Goal: Transaction & Acquisition: Download file/media

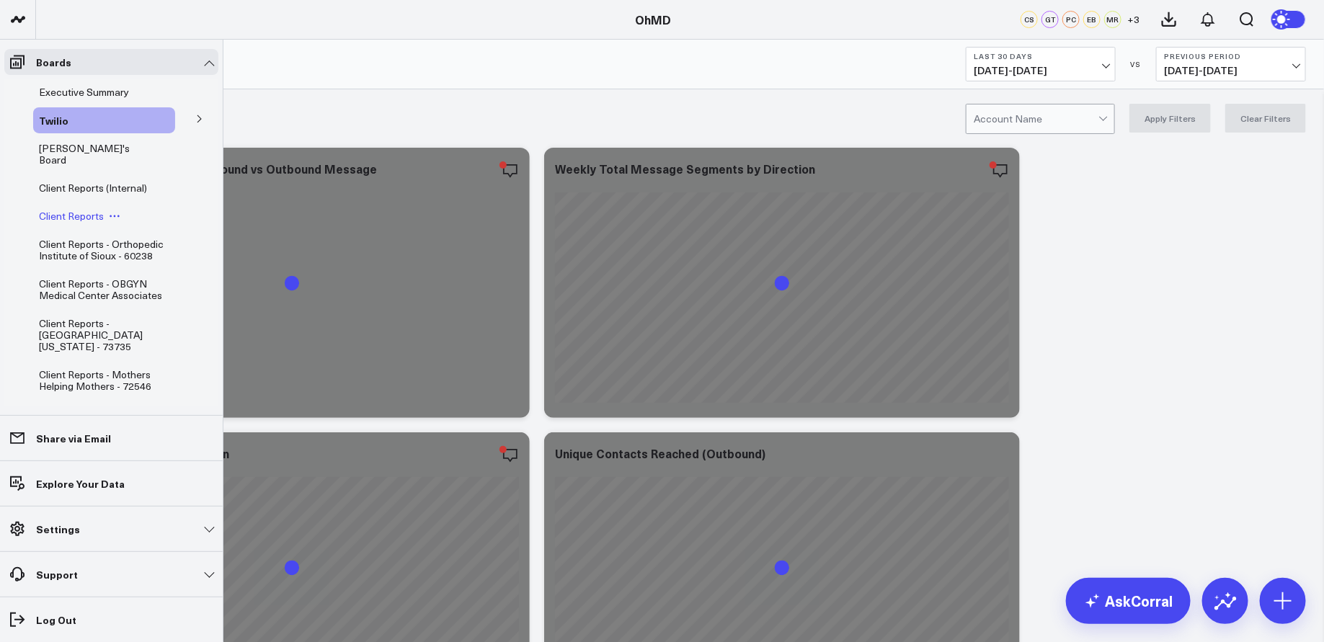
click at [84, 209] on span "Client Reports" at bounding box center [71, 216] width 65 height 14
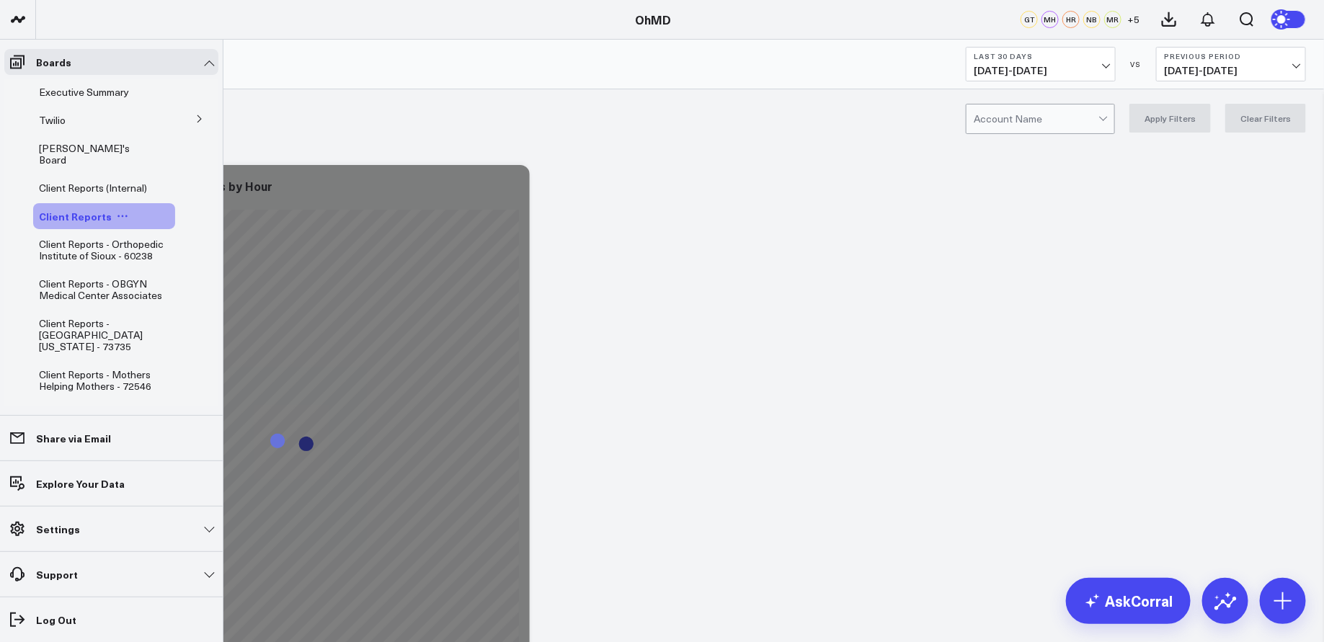
click at [120, 210] on icon at bounding box center [123, 216] width 12 height 12
click at [183, 276] on button "Duplicate Board" at bounding box center [184, 280] width 117 height 28
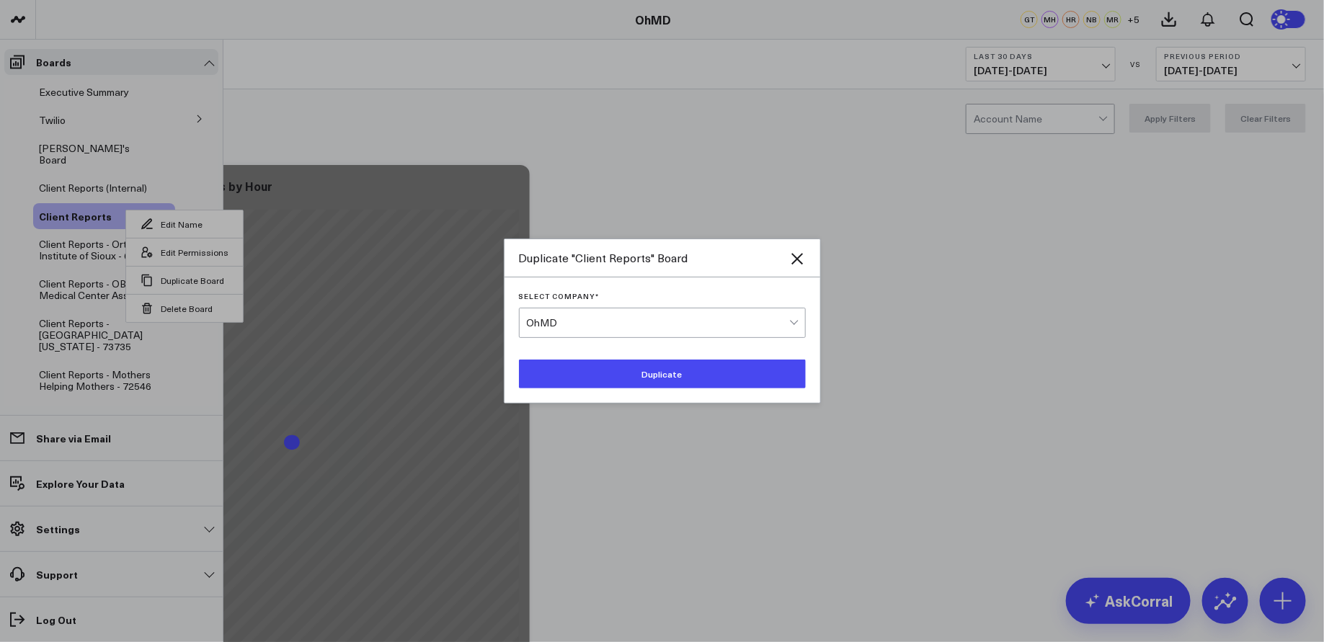
click at [610, 368] on button "Duplicate" at bounding box center [662, 374] width 287 height 29
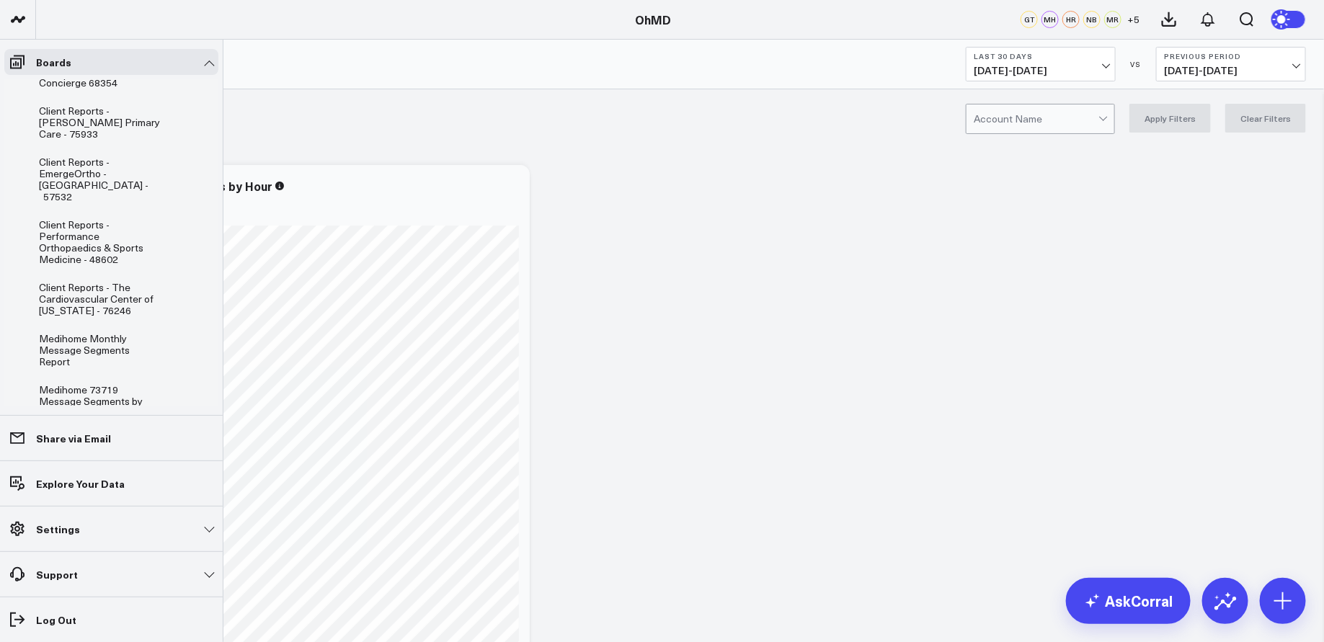
scroll to position [1043, 0]
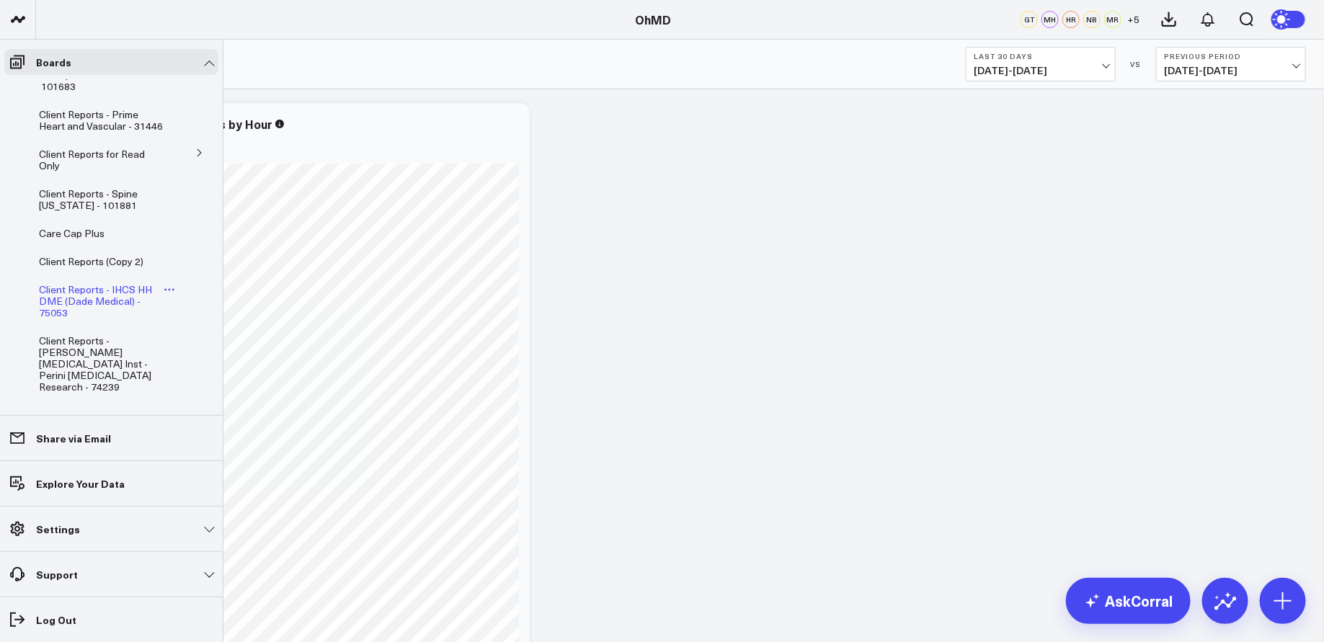
scroll to position [1018, 0]
click at [107, 258] on span "Client Reports (Copy 2)" at bounding box center [91, 265] width 105 height 14
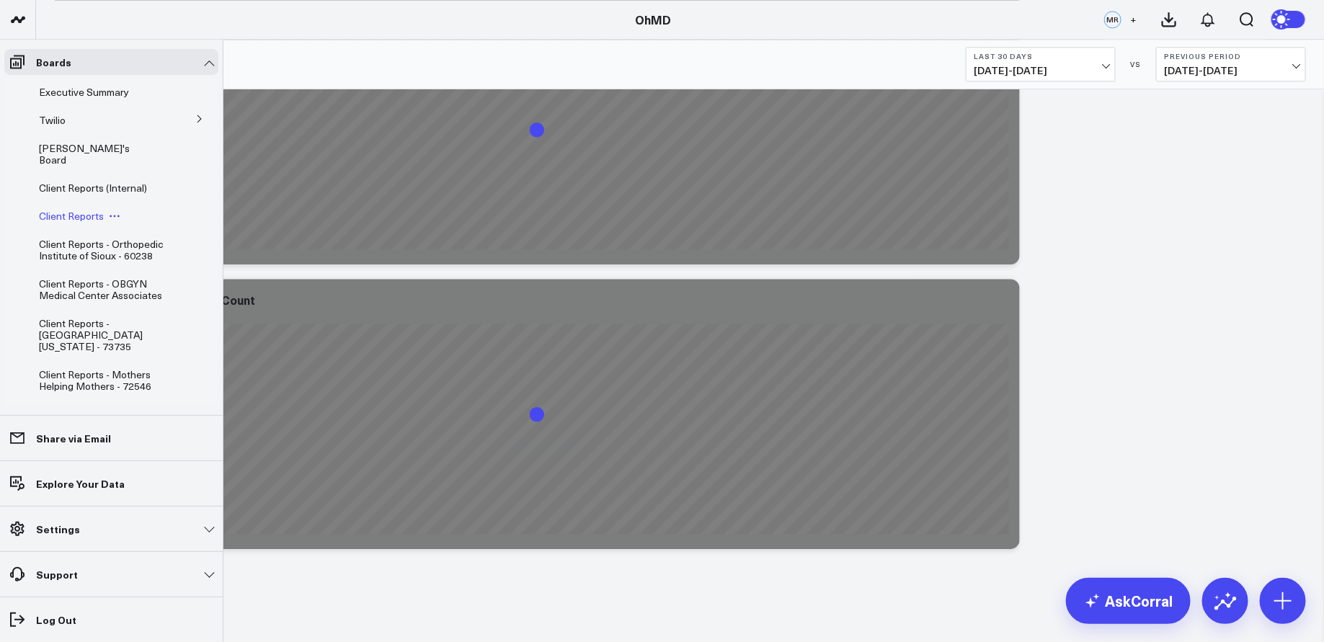
click at [115, 210] on icon at bounding box center [115, 216] width 12 height 12
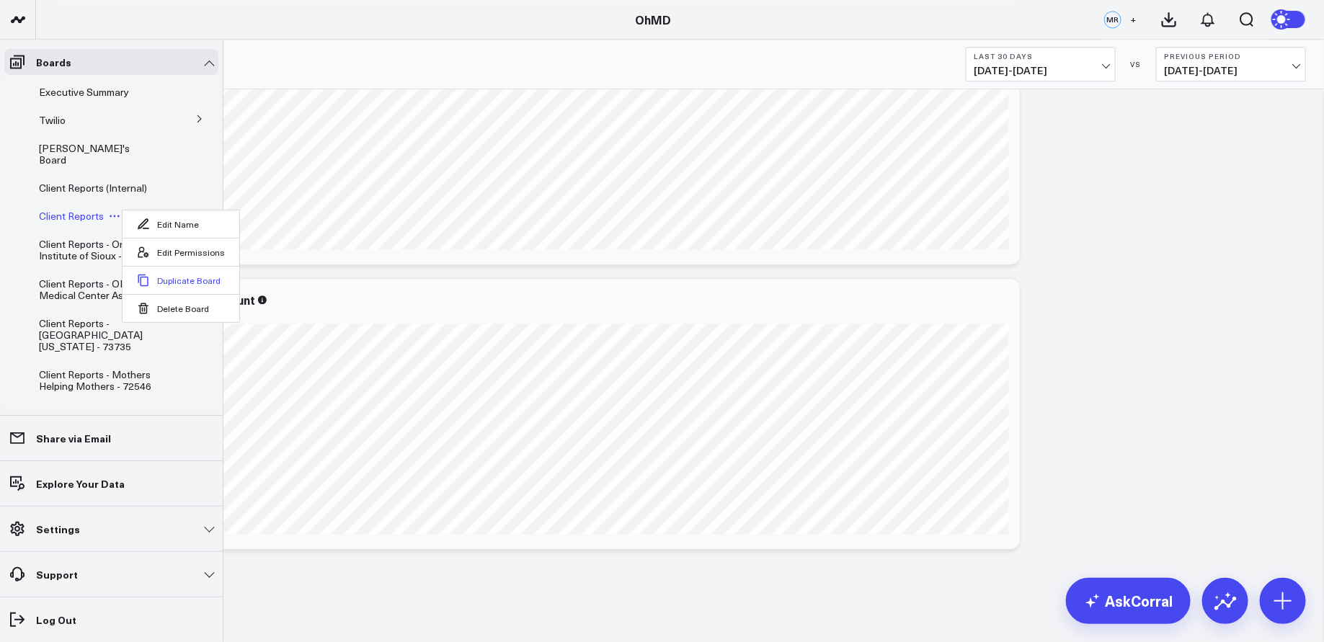
click at [162, 273] on button "Duplicate Board" at bounding box center [181, 280] width 117 height 28
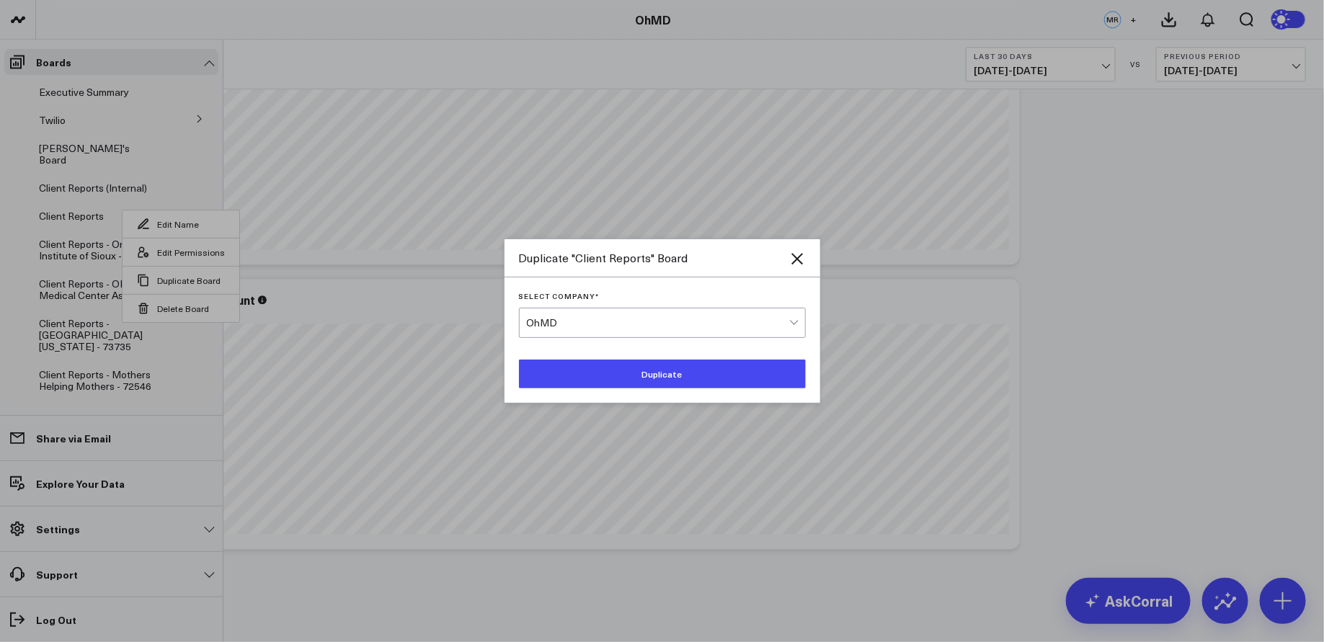
click at [591, 369] on button "Duplicate" at bounding box center [662, 374] width 287 height 29
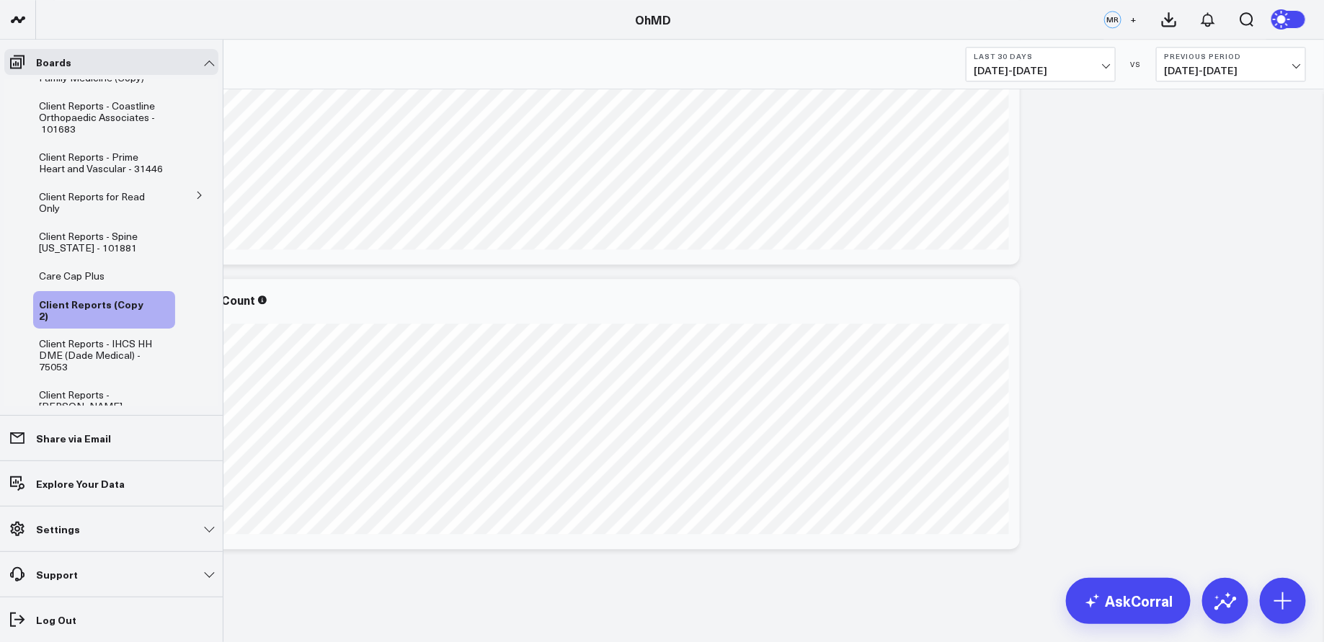
scroll to position [1083, 0]
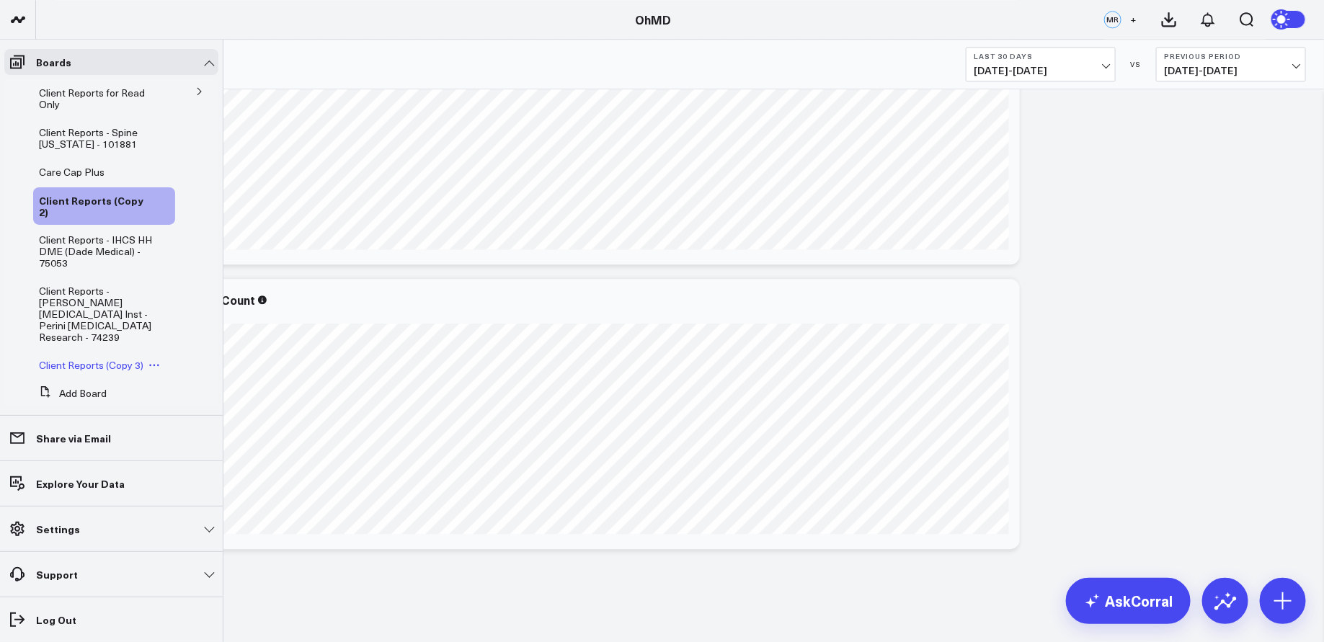
click at [154, 360] on icon at bounding box center [154, 366] width 12 height 12
click at [210, 440] on button "Delete Board" at bounding box center [219, 446] width 117 height 28
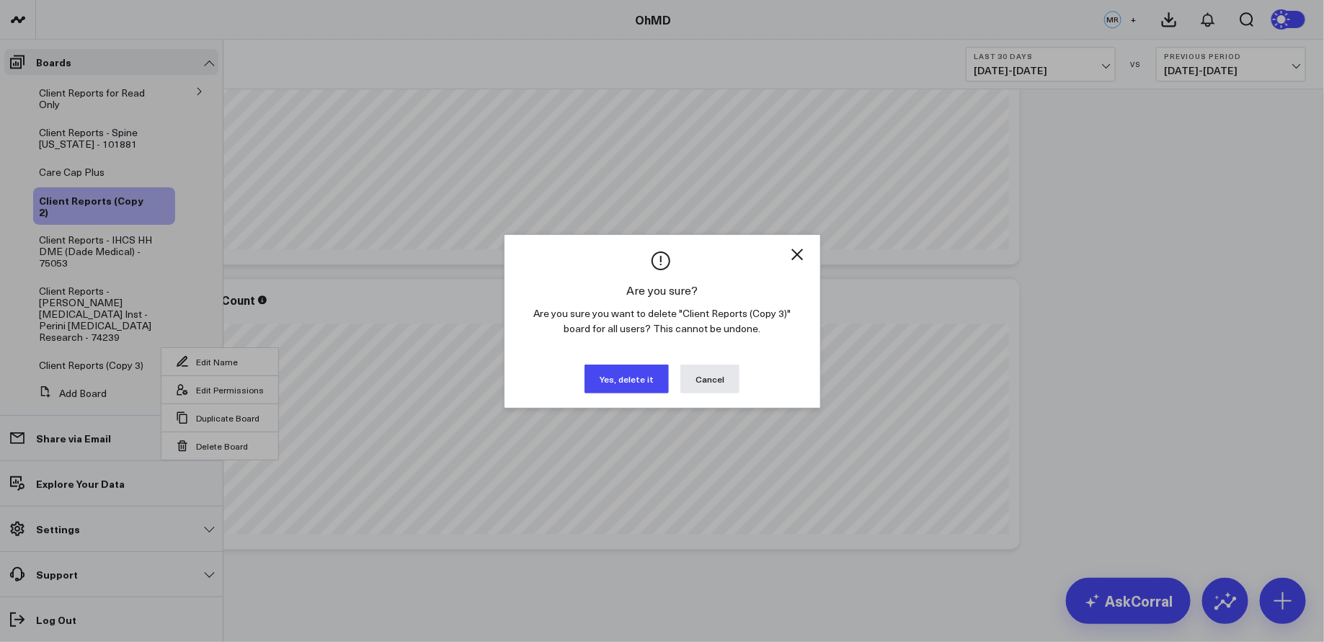
click at [631, 376] on button "Yes, delete it" at bounding box center [627, 379] width 84 height 29
click at [618, 378] on button "Yes, delete it" at bounding box center [627, 379] width 84 height 29
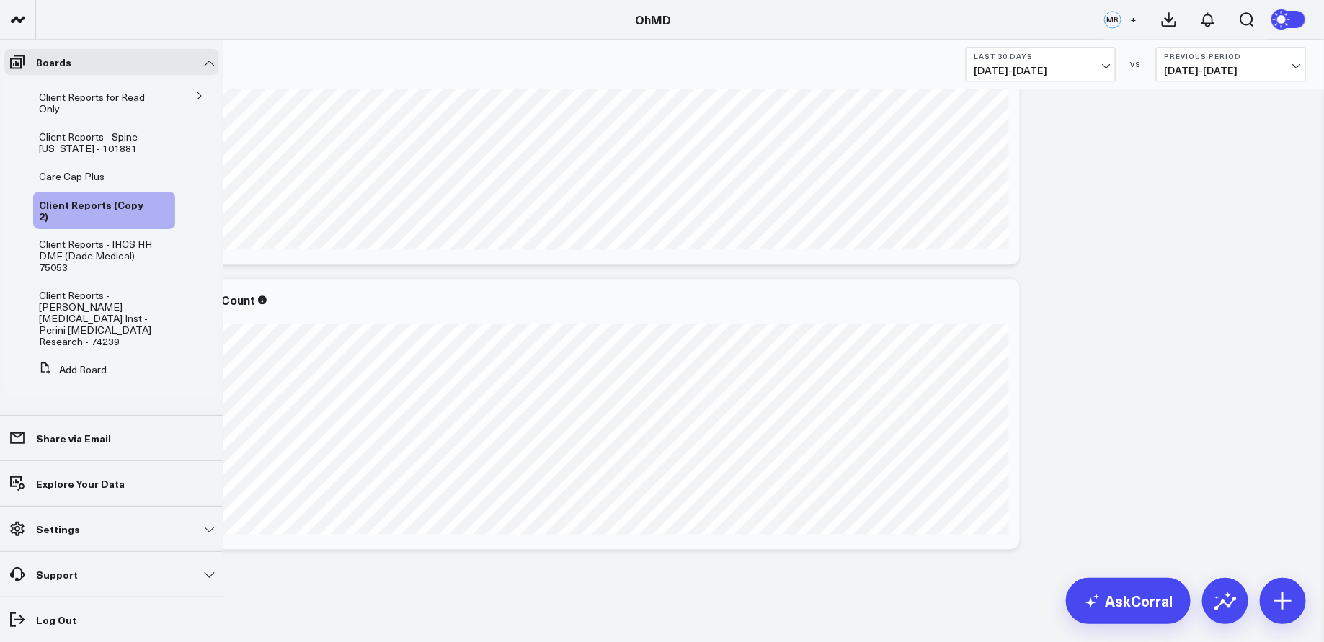
scroll to position [1054, 0]
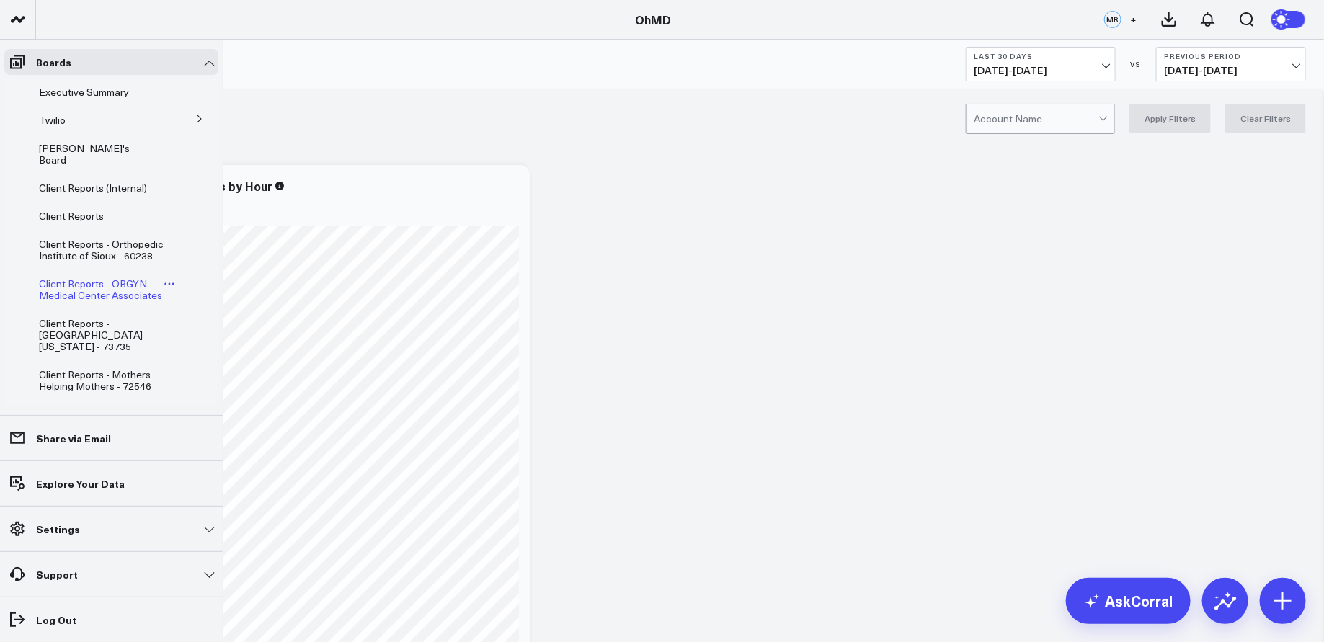
scroll to position [1083, 0]
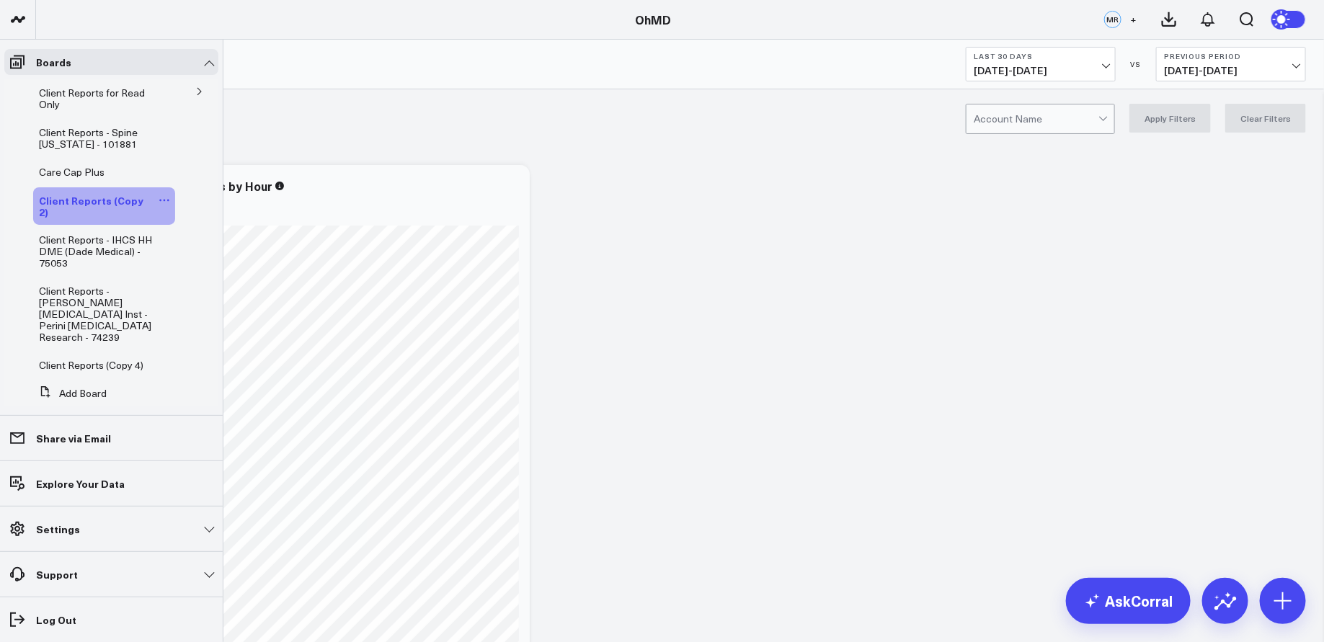
click at [159, 195] on icon at bounding box center [165, 201] width 12 height 12
click at [210, 289] on button "Delete Board" at bounding box center [224, 292] width 117 height 28
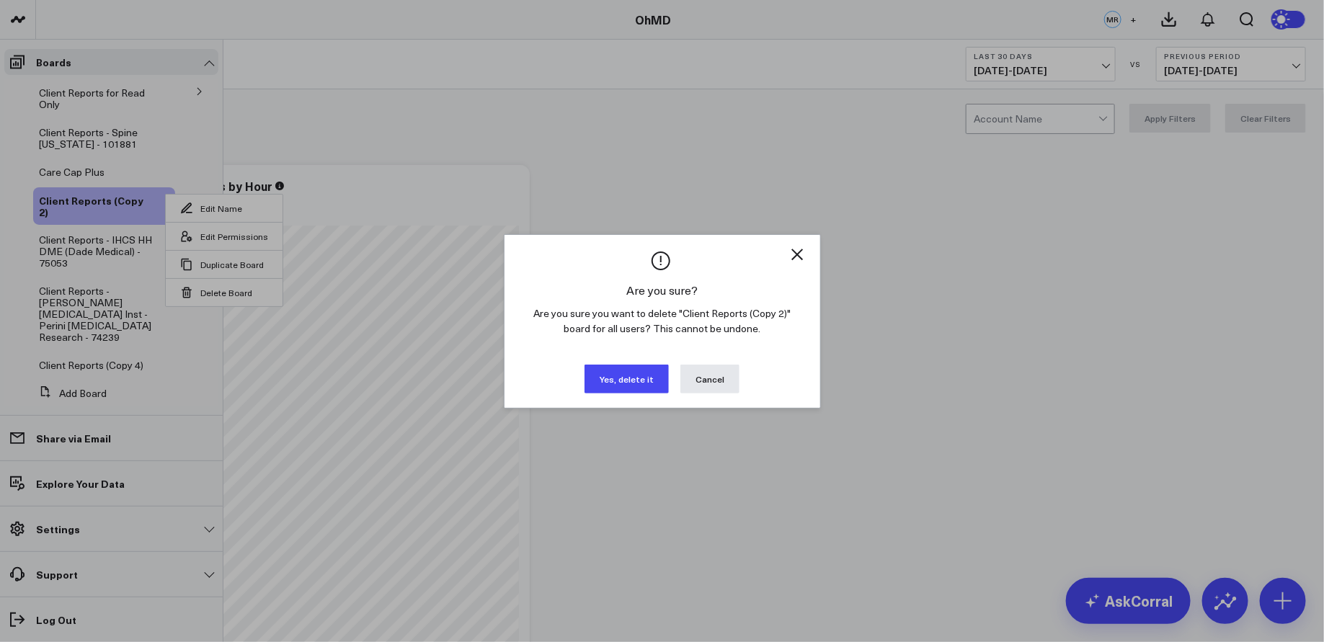
click at [633, 378] on button "Yes, delete it" at bounding box center [627, 379] width 84 height 29
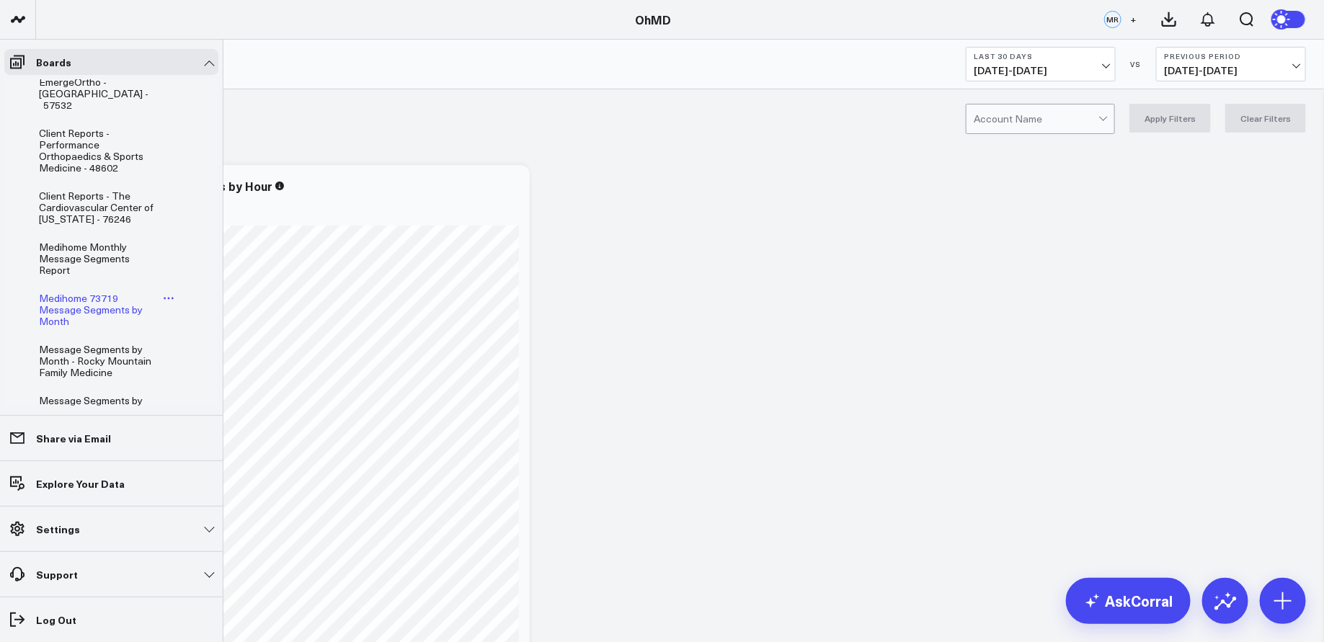
scroll to position [1043, 0]
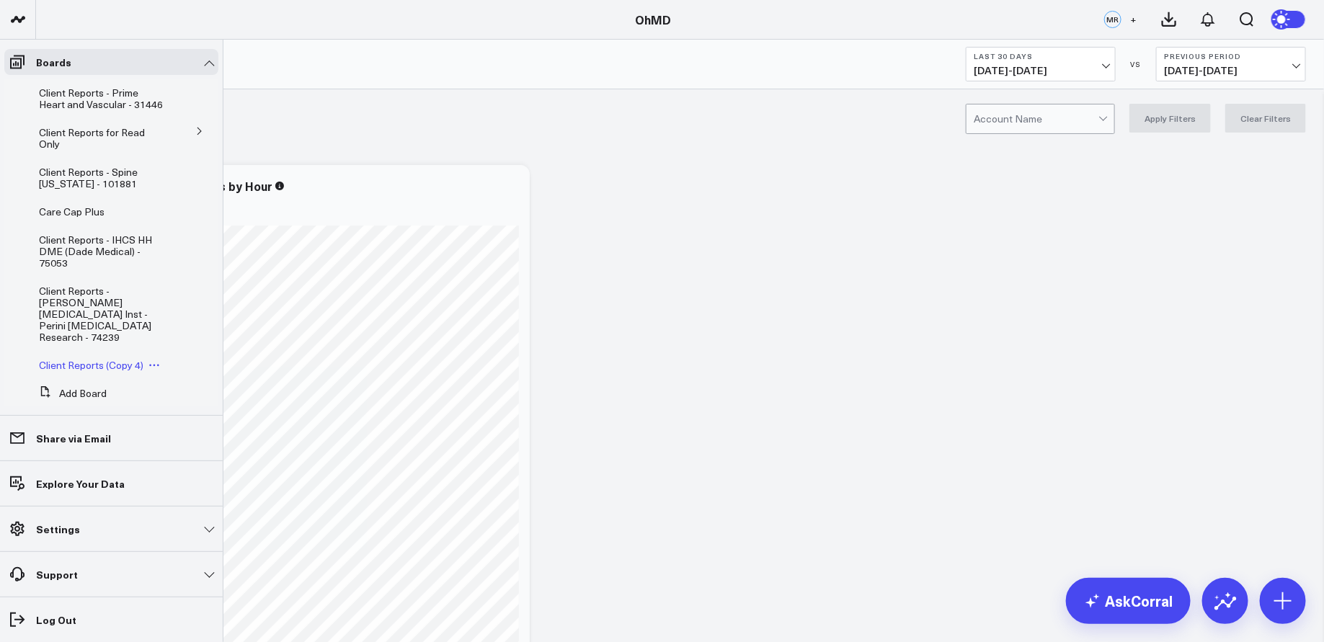
click at [150, 360] on icon at bounding box center [154, 366] width 12 height 12
click at [116, 358] on span "Client Reports (Copy 4)" at bounding box center [91, 365] width 105 height 14
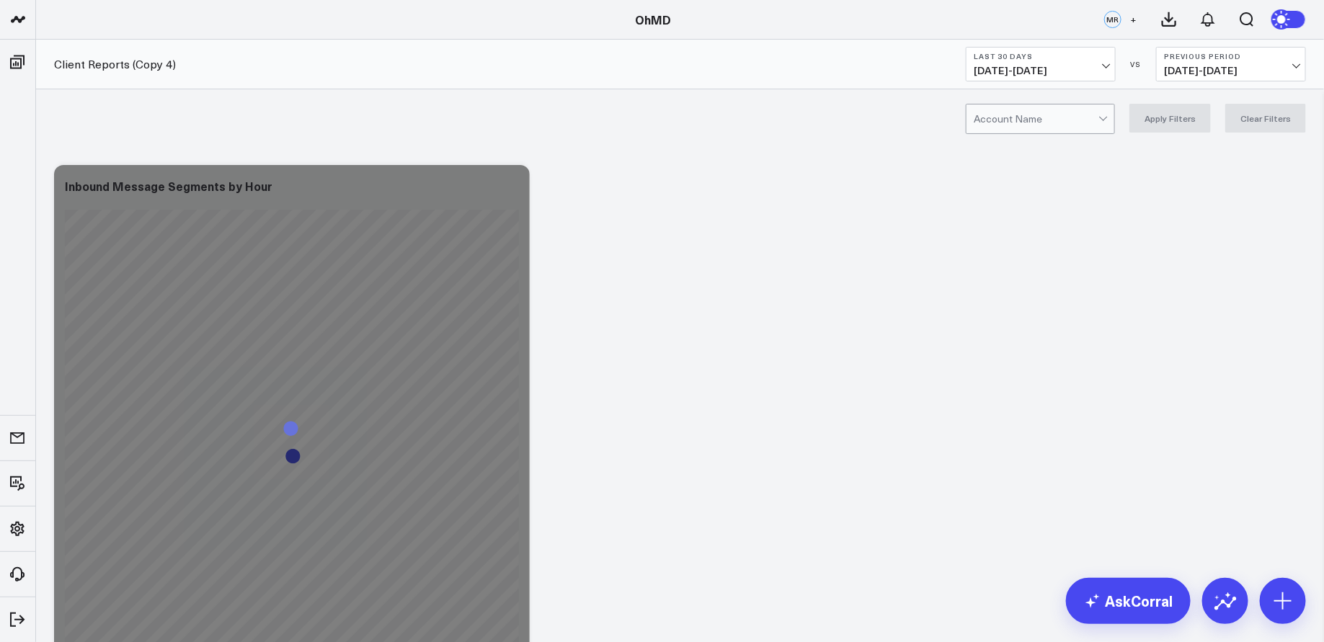
click at [1031, 115] on div at bounding box center [1036, 119] width 125 height 29
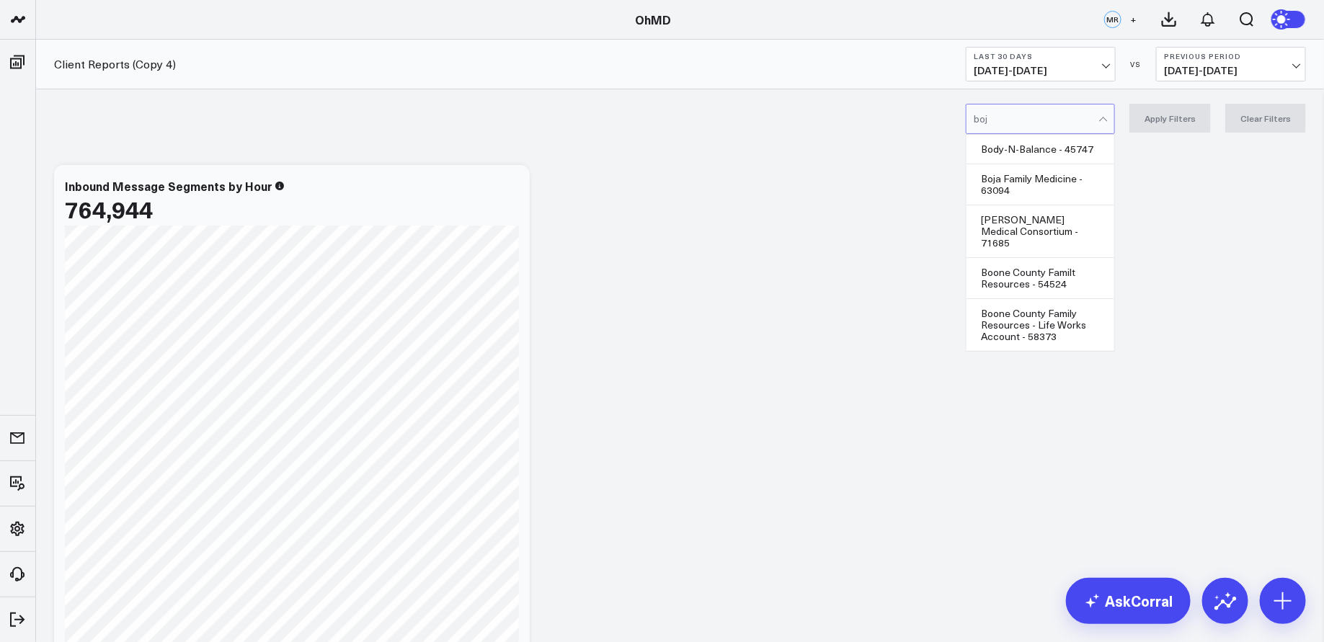
type input "boja"
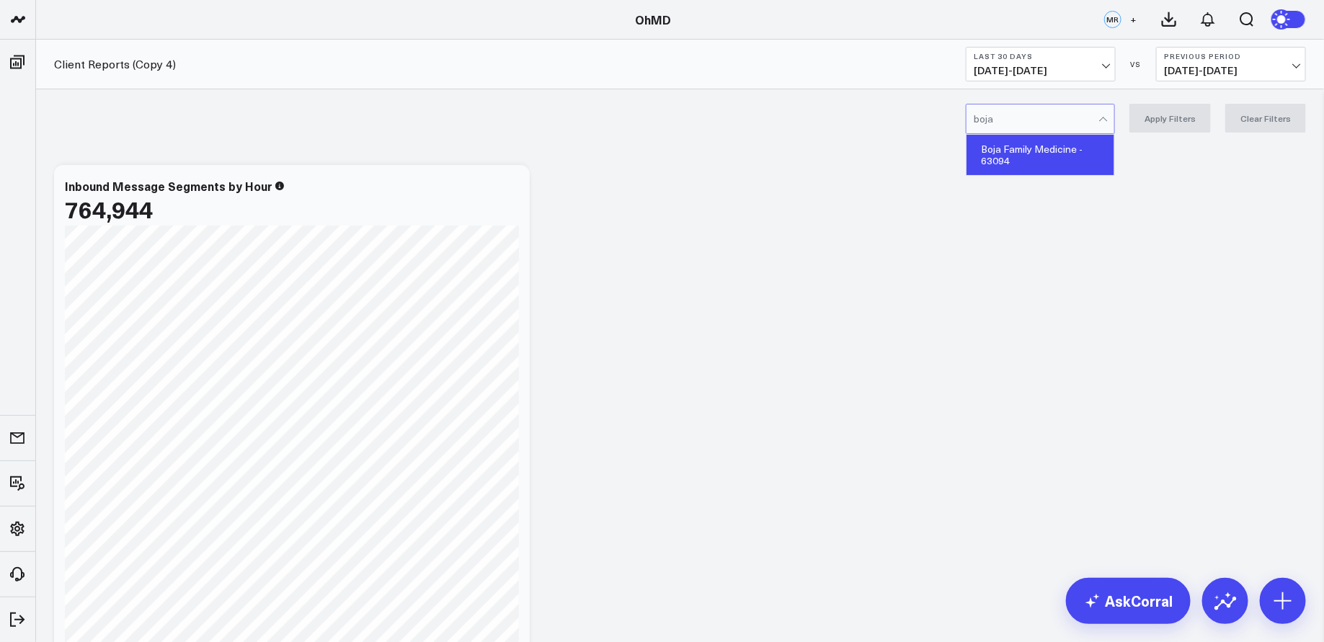
click at [1052, 155] on div "Boja Family Medicine - 63094" at bounding box center [1041, 155] width 148 height 40
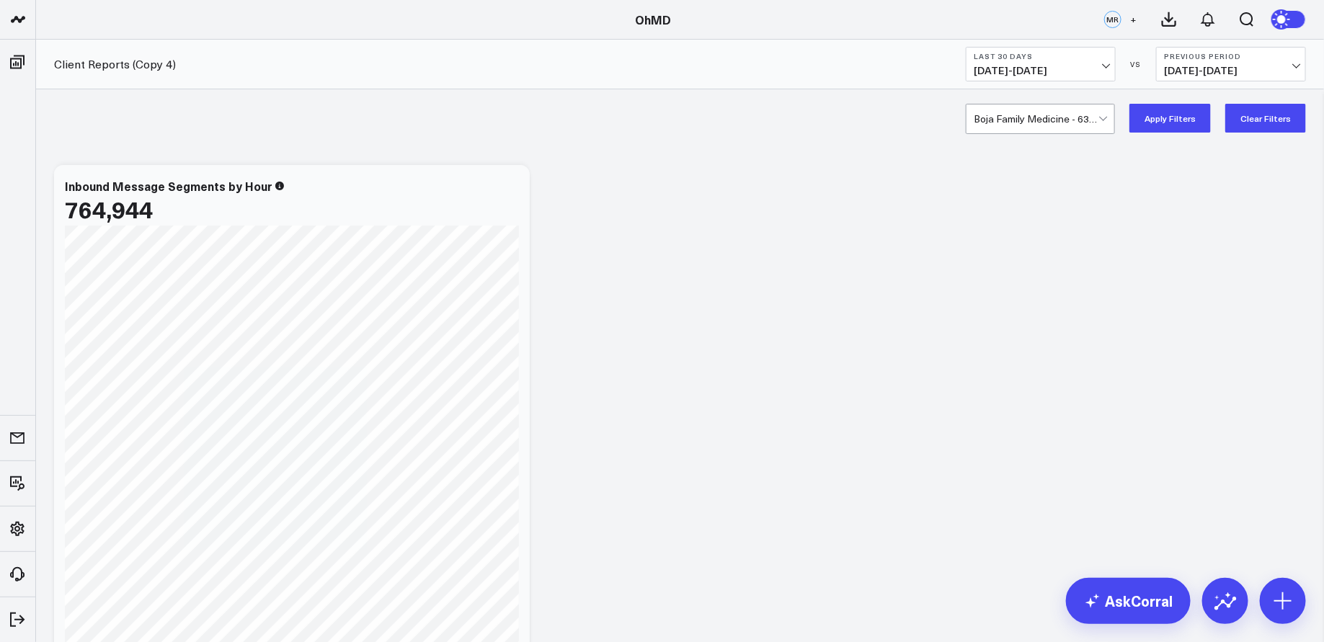
click at [1155, 115] on button "Apply Filters" at bounding box center [1169, 118] width 81 height 29
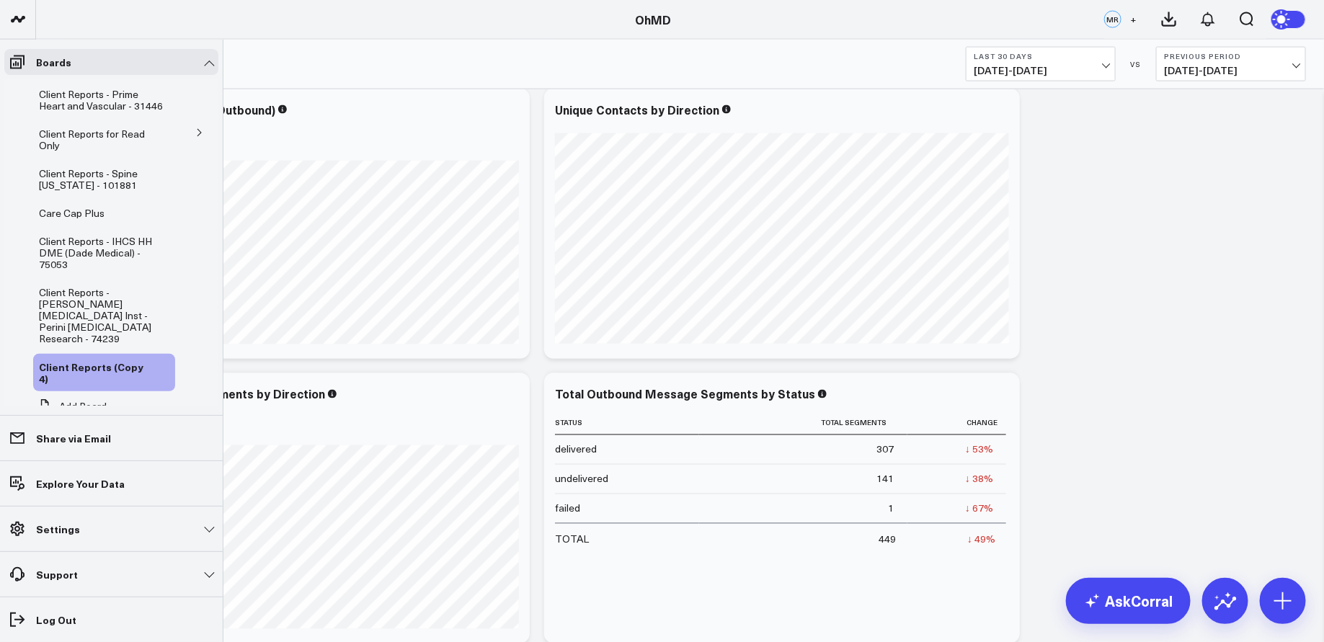
scroll to position [1054, 0]
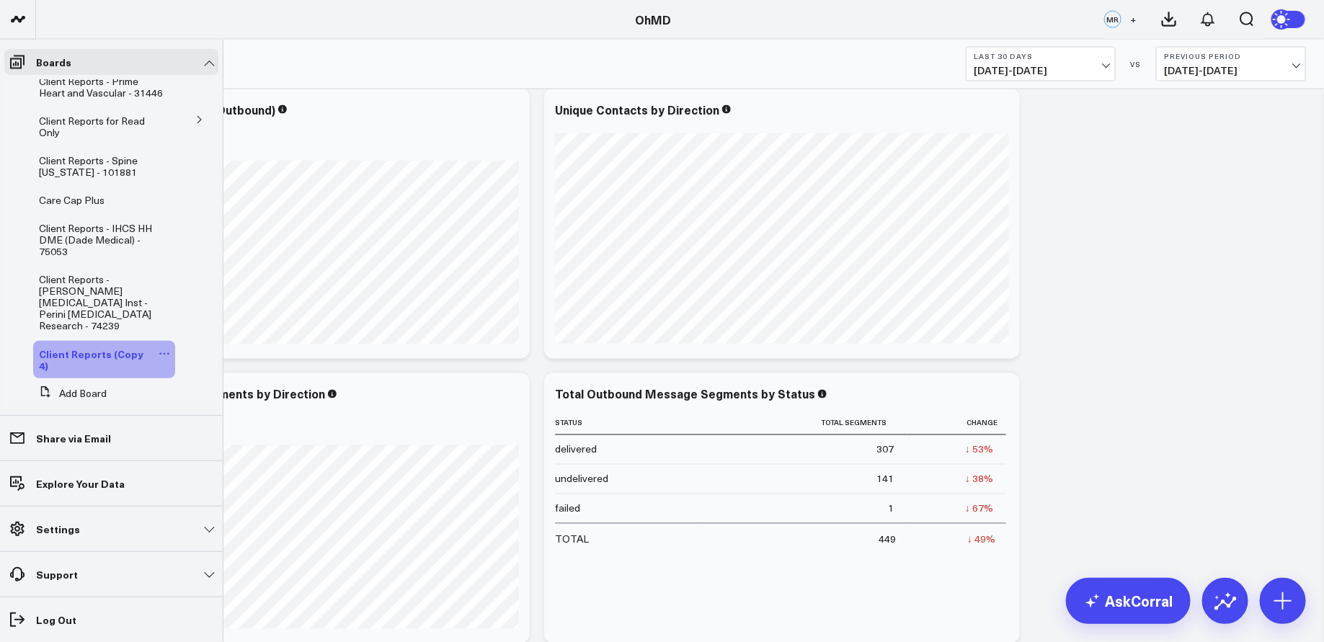
click at [159, 348] on icon at bounding box center [165, 354] width 12 height 12
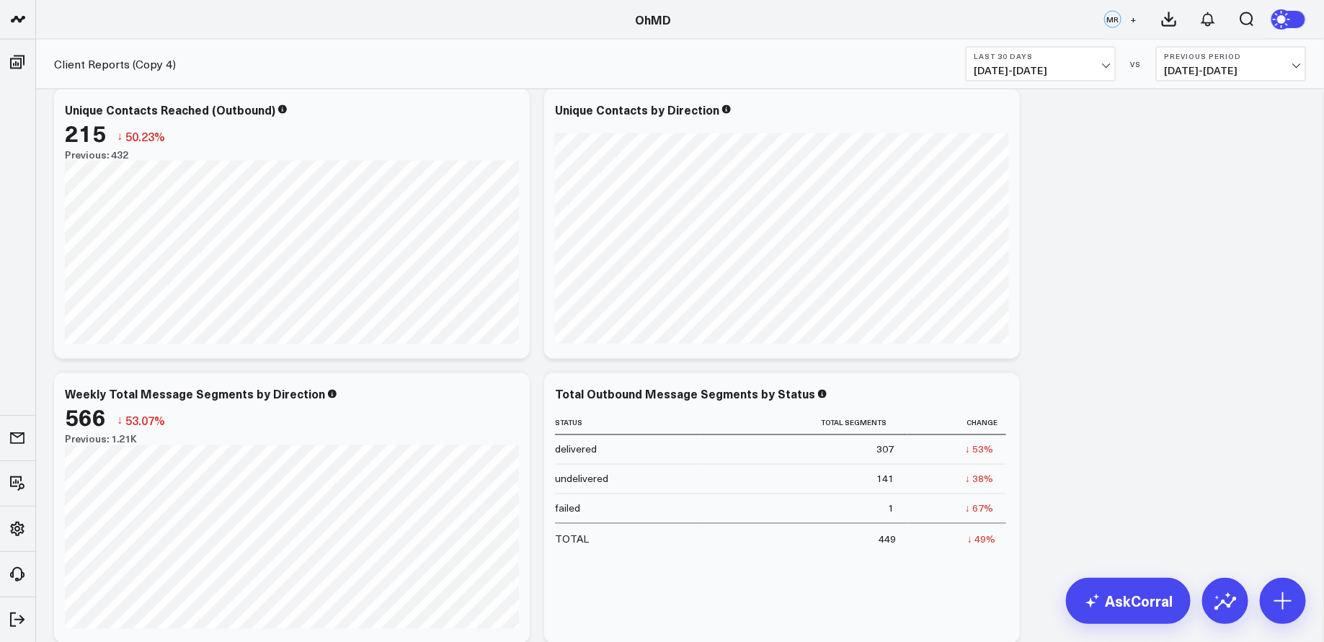
scroll to position [0, 0]
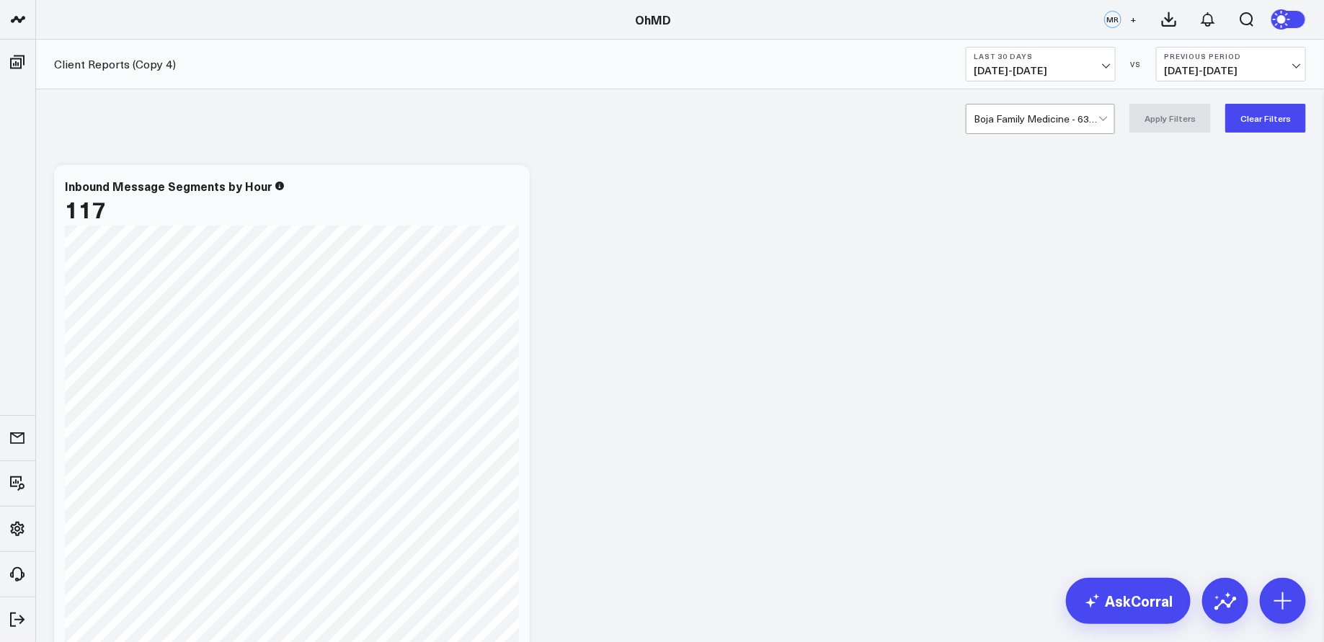
click at [1060, 121] on div at bounding box center [1036, 119] width 125 height 29
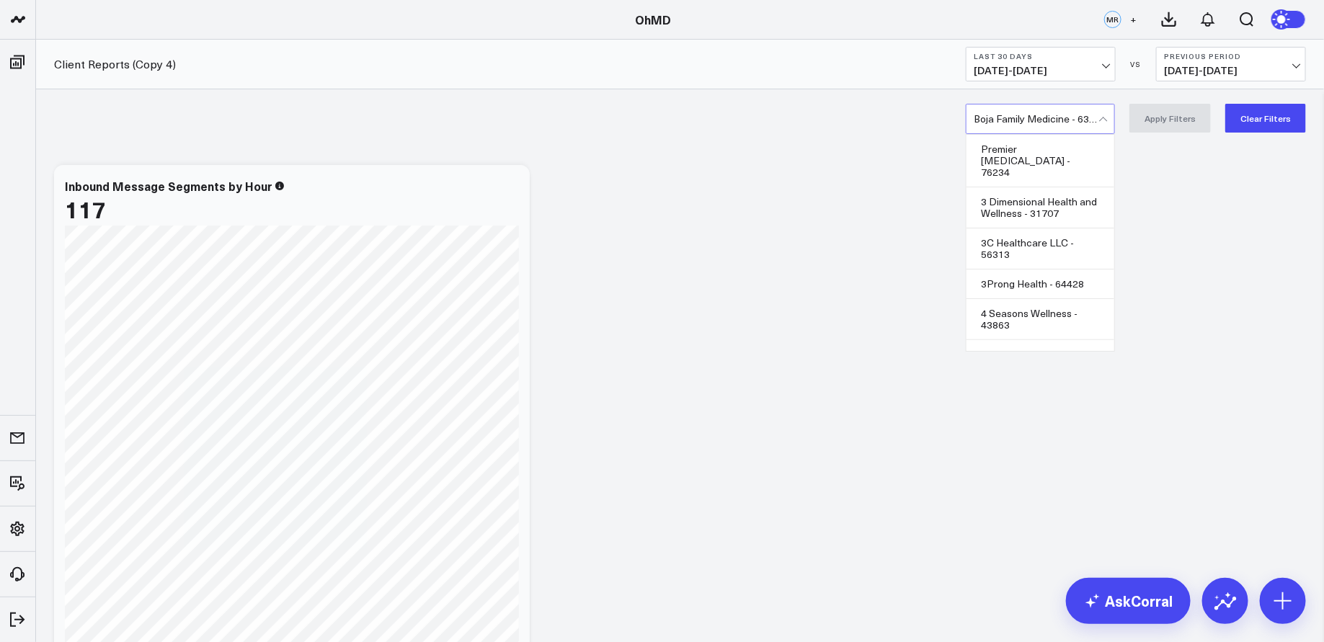
scroll to position [5166, 0]
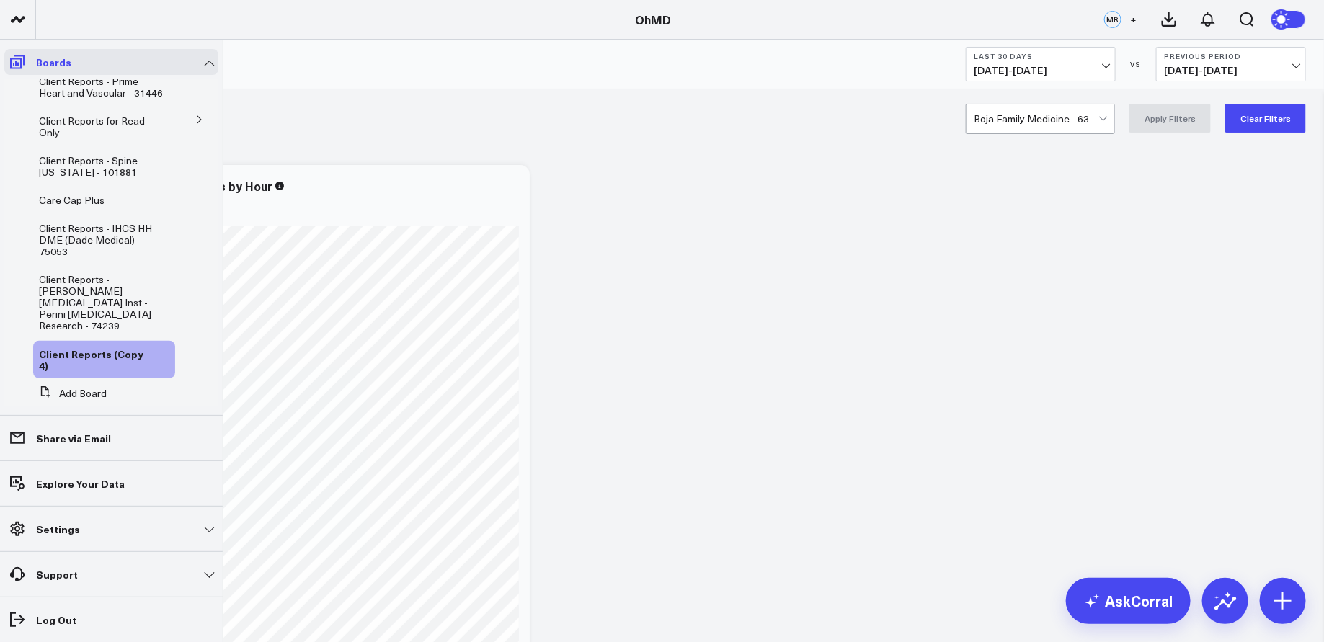
scroll to position [605, 0]
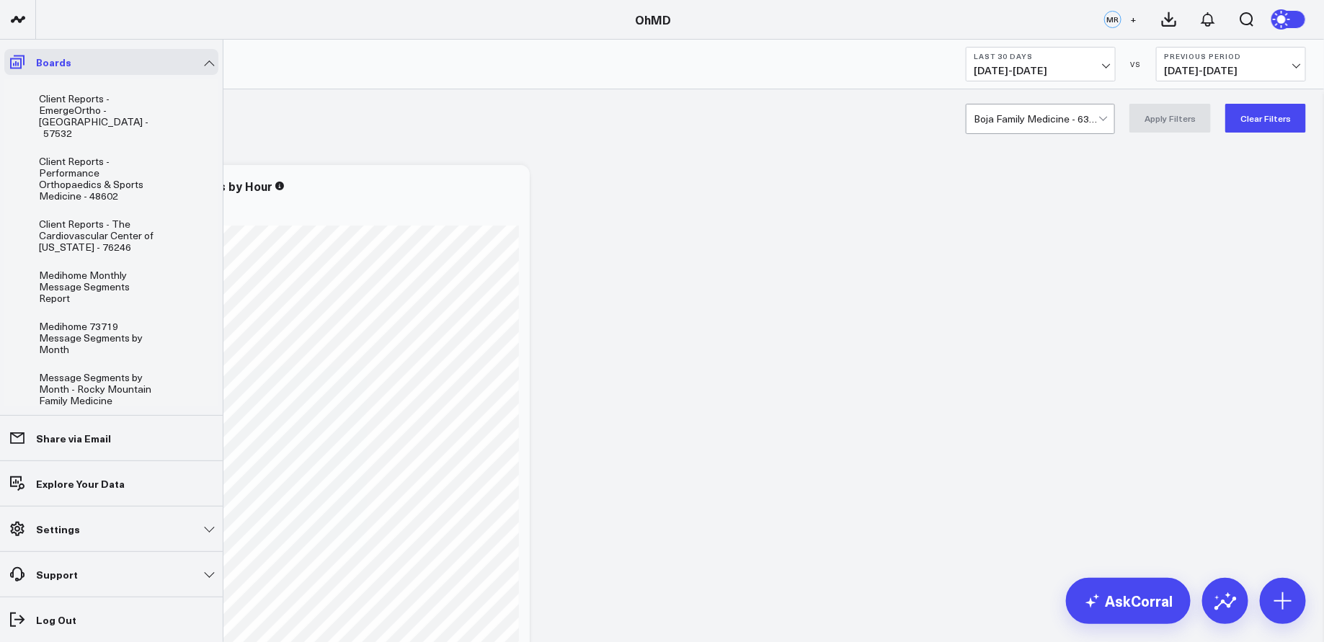
click at [22, 59] on icon at bounding box center [17, 61] width 17 height 17
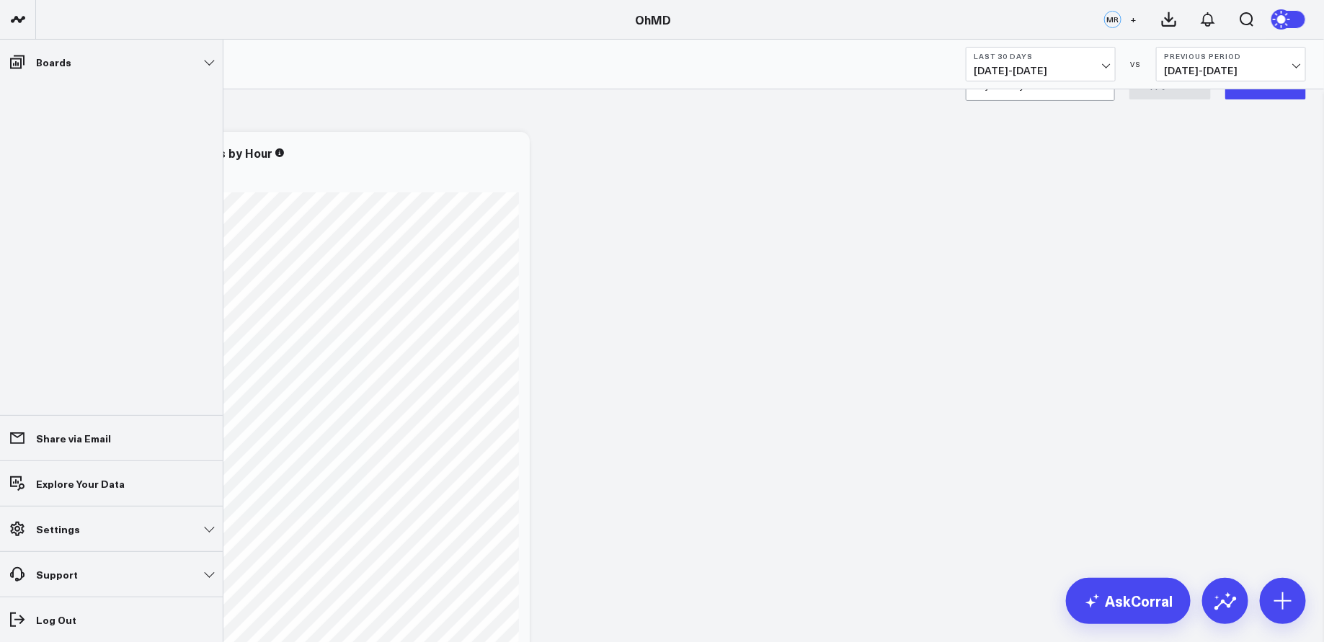
scroll to position [81, 0]
click at [151, 58] on link "Boards" at bounding box center [111, 62] width 214 height 26
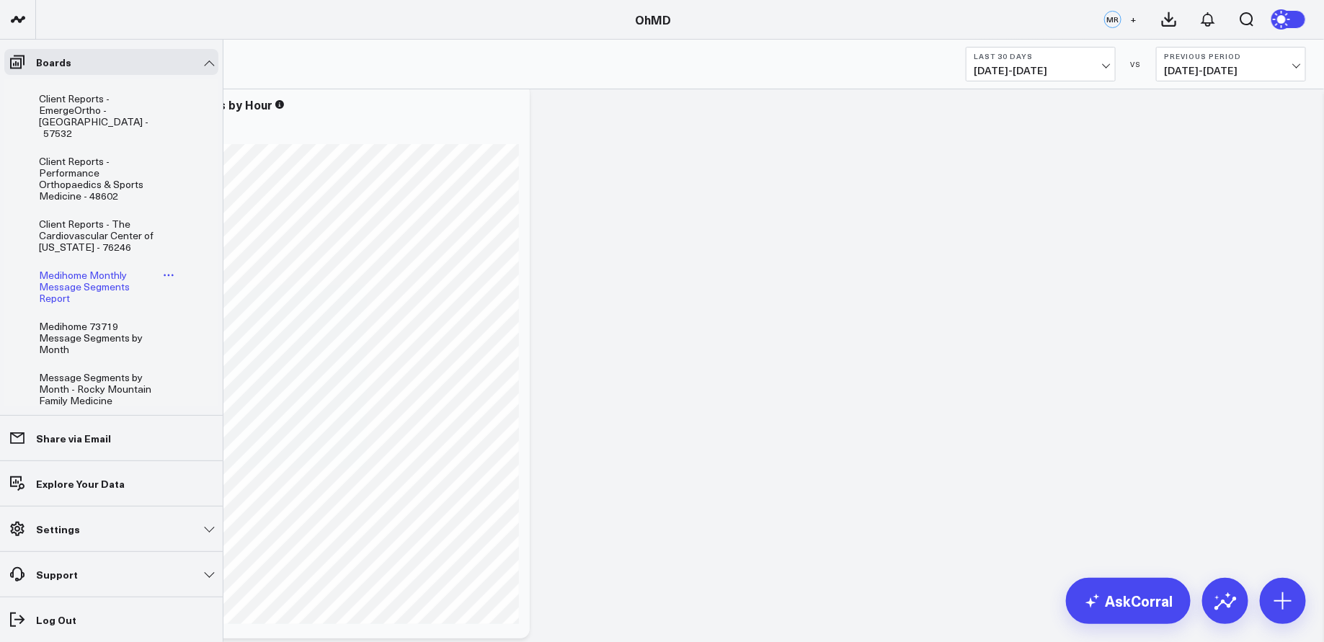
scroll to position [1054, 0]
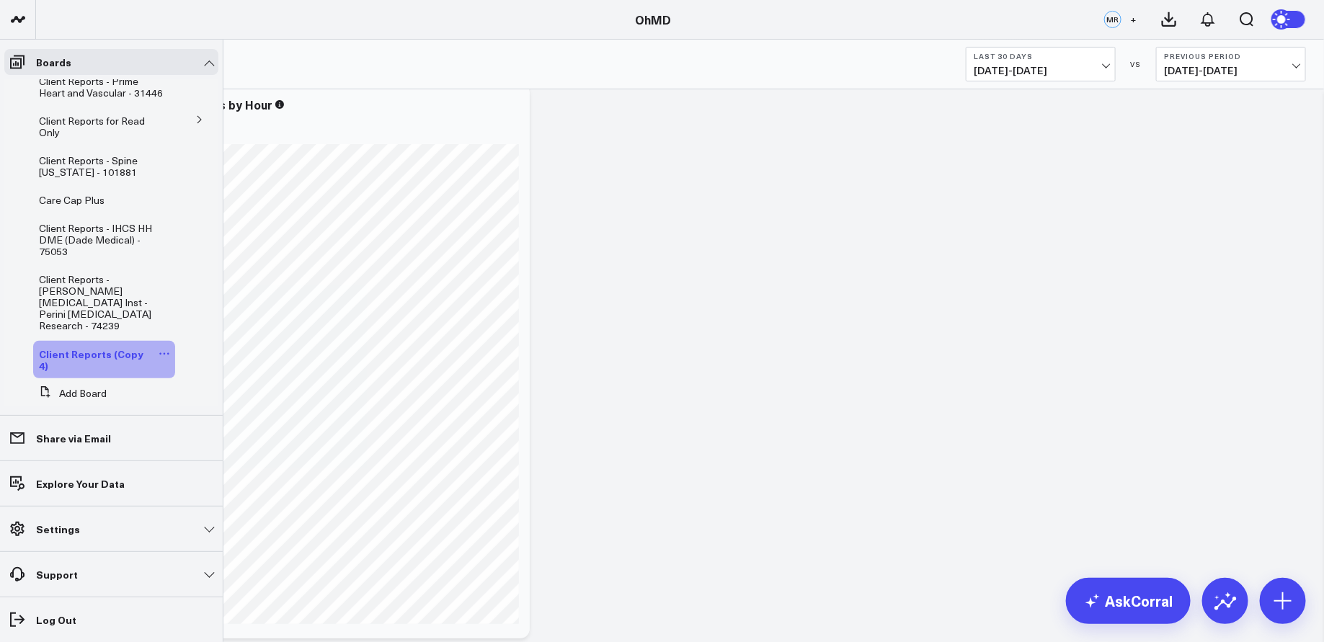
click at [159, 348] on icon at bounding box center [165, 354] width 12 height 12
click at [221, 352] on button "Edit Name" at bounding box center [224, 349] width 117 height 27
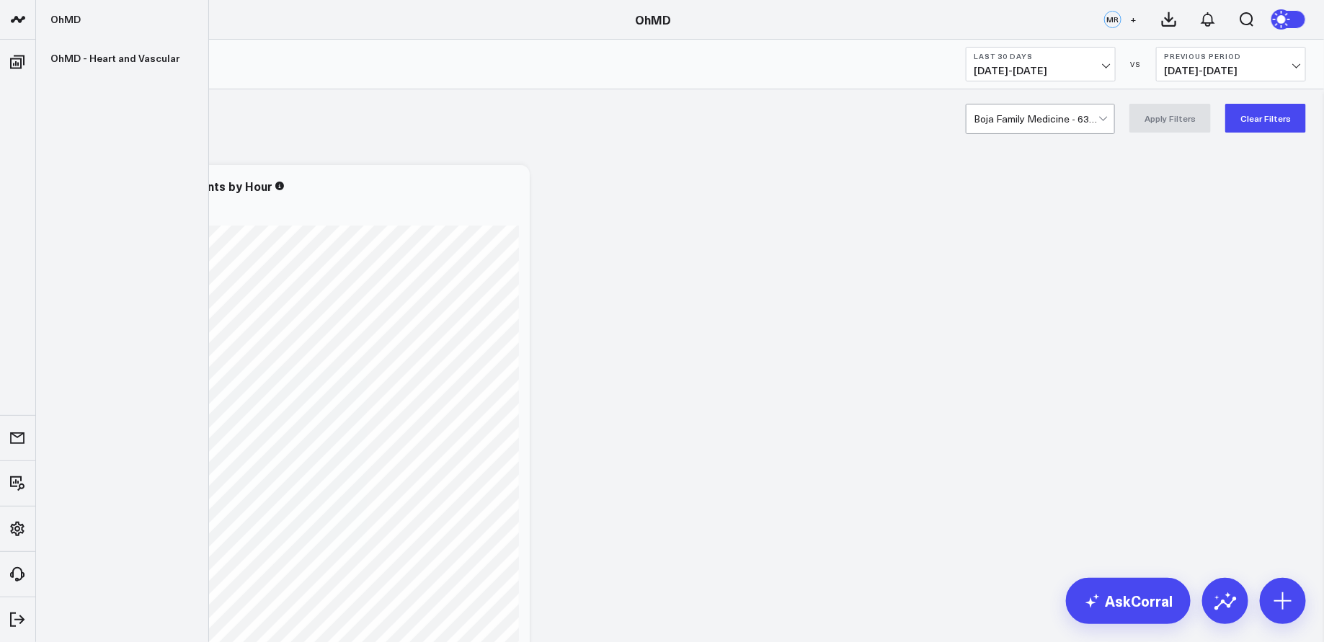
scroll to position [0, 0]
click at [1101, 66] on span "08/27/25 - 09/25/25" at bounding box center [1041, 71] width 134 height 12
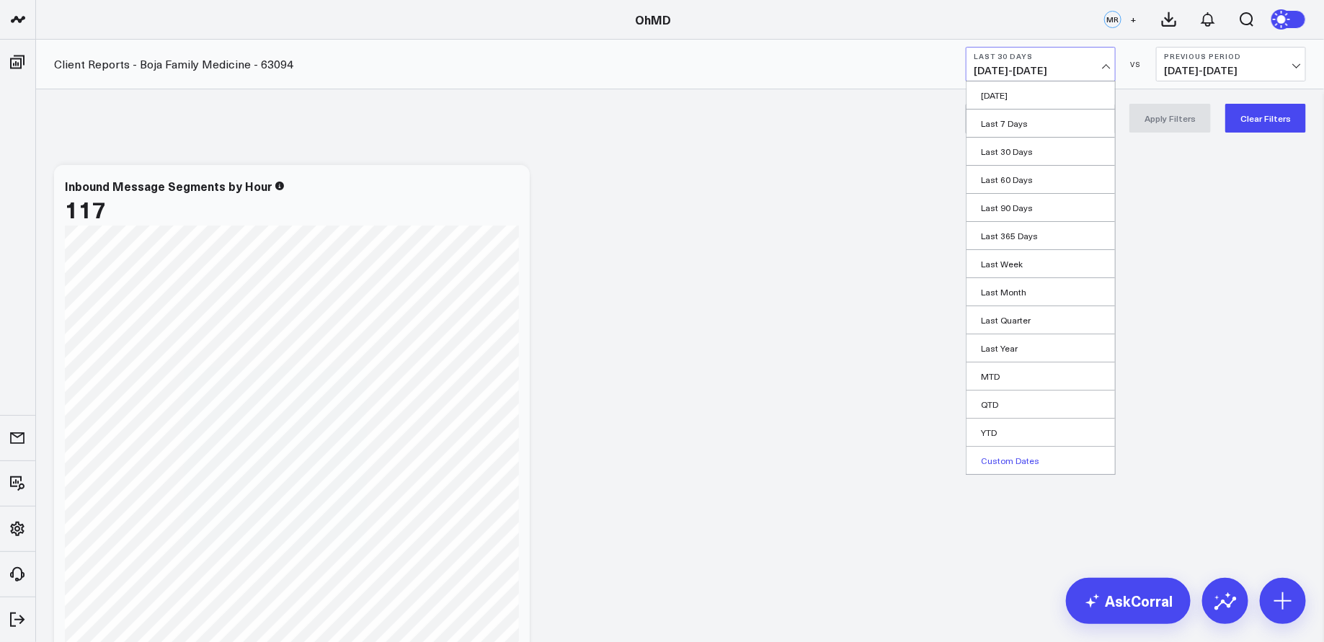
click at [1018, 456] on link "Custom Dates" at bounding box center [1041, 460] width 148 height 27
select select "8"
select select "2025"
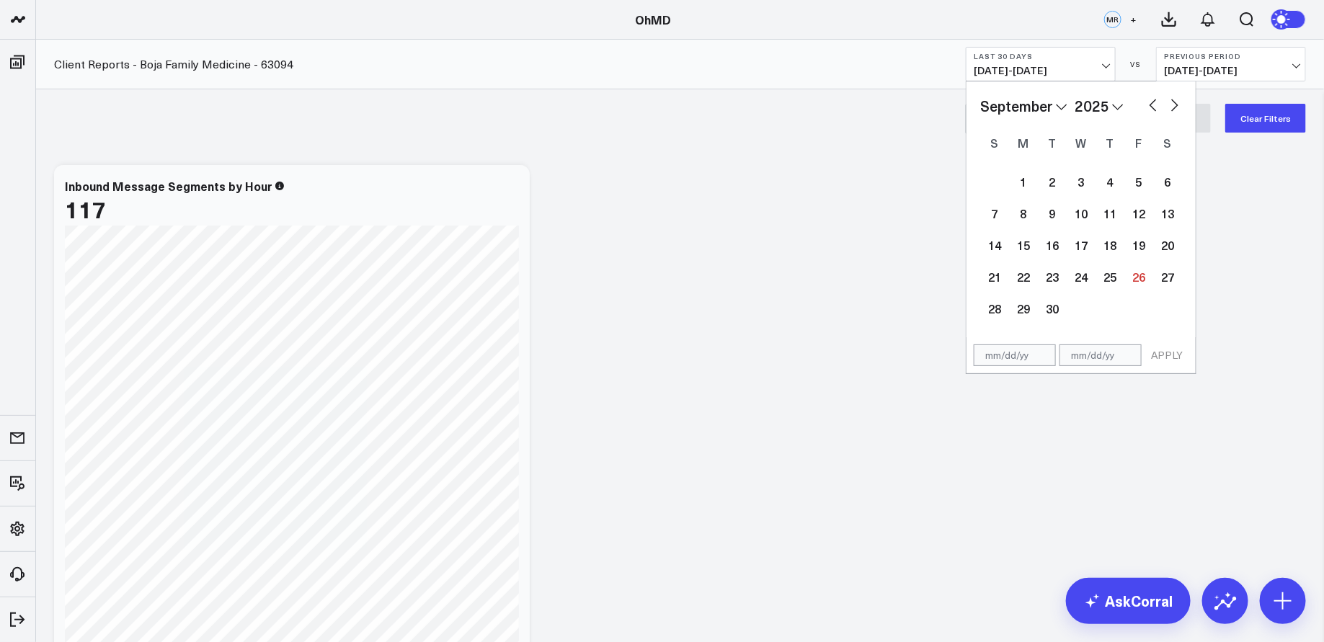
click at [1150, 104] on button "button" at bounding box center [1153, 103] width 14 height 17
select select "7"
select select "2025"
click at [1150, 104] on button "button" at bounding box center [1153, 103] width 14 height 17
select select "6"
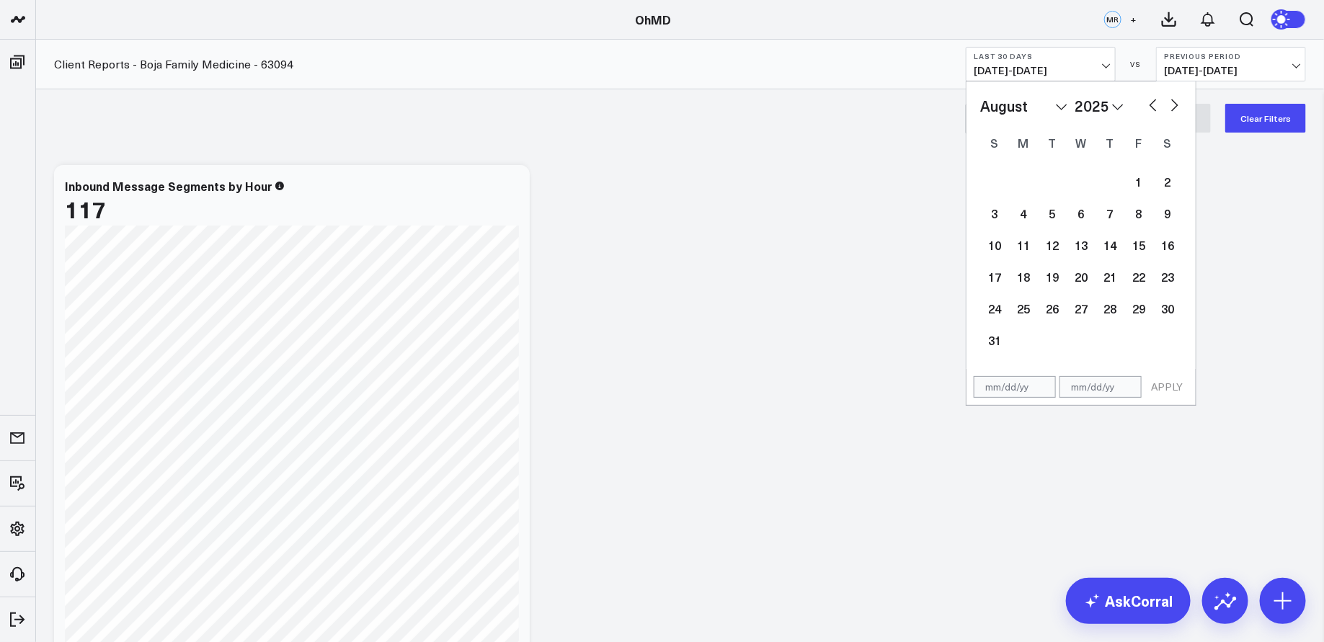
select select "2025"
click at [1054, 180] on div "1" at bounding box center [1052, 181] width 29 height 29
type input "07/01/25"
select select "6"
select select "2025"
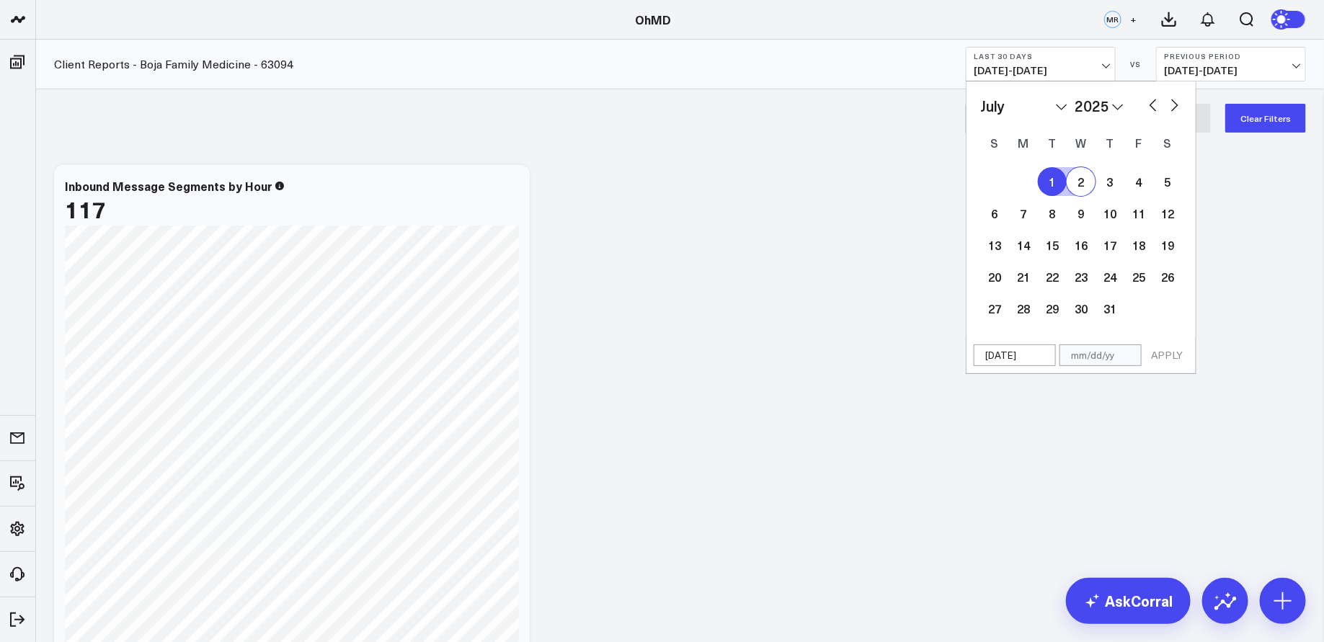
click at [1176, 108] on button "button" at bounding box center [1175, 103] width 14 height 17
select select "7"
select select "2025"
click at [1176, 108] on button "button" at bounding box center [1175, 103] width 14 height 17
select select "8"
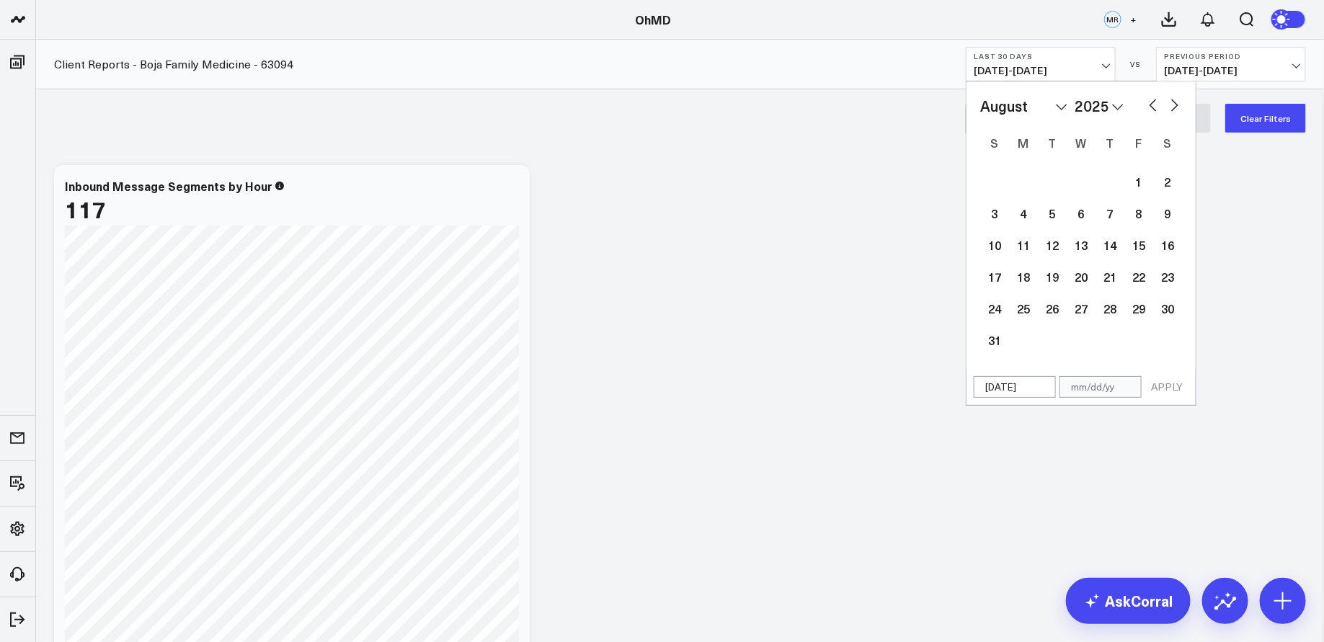
select select "2025"
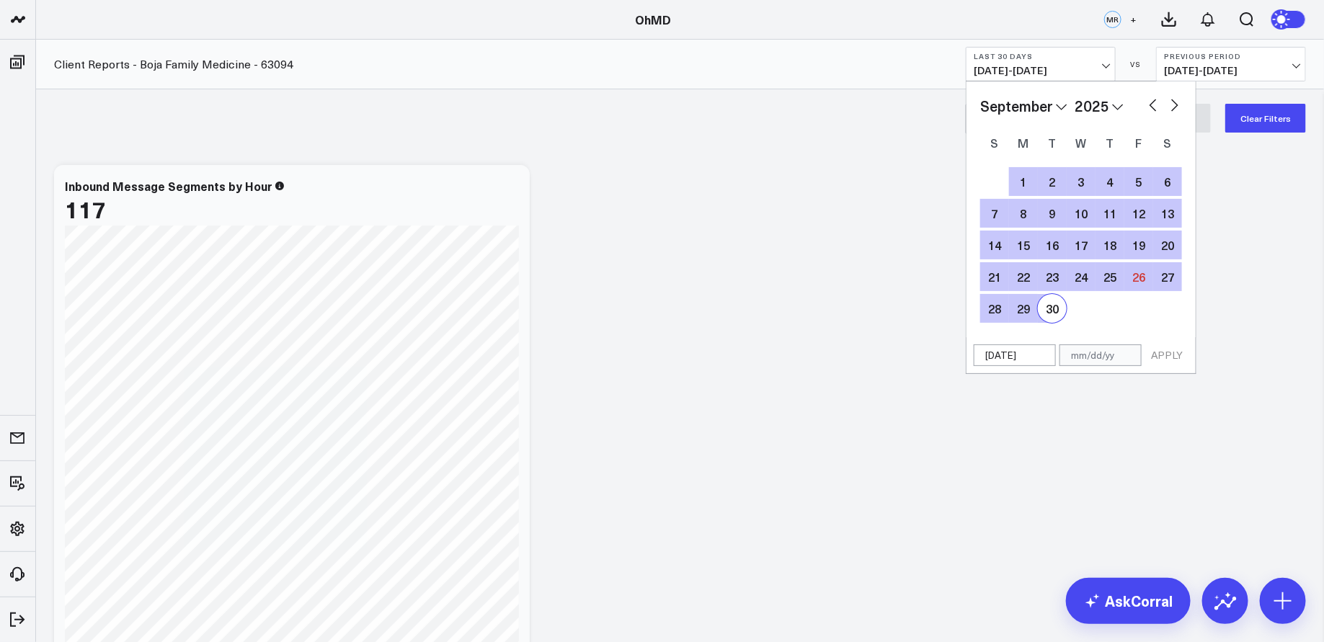
click at [1050, 306] on div "30" at bounding box center [1052, 308] width 29 height 29
type input "09/30/25"
select select "8"
select select "2025"
click at [1160, 353] on button "APPLY" at bounding box center [1166, 356] width 43 height 22
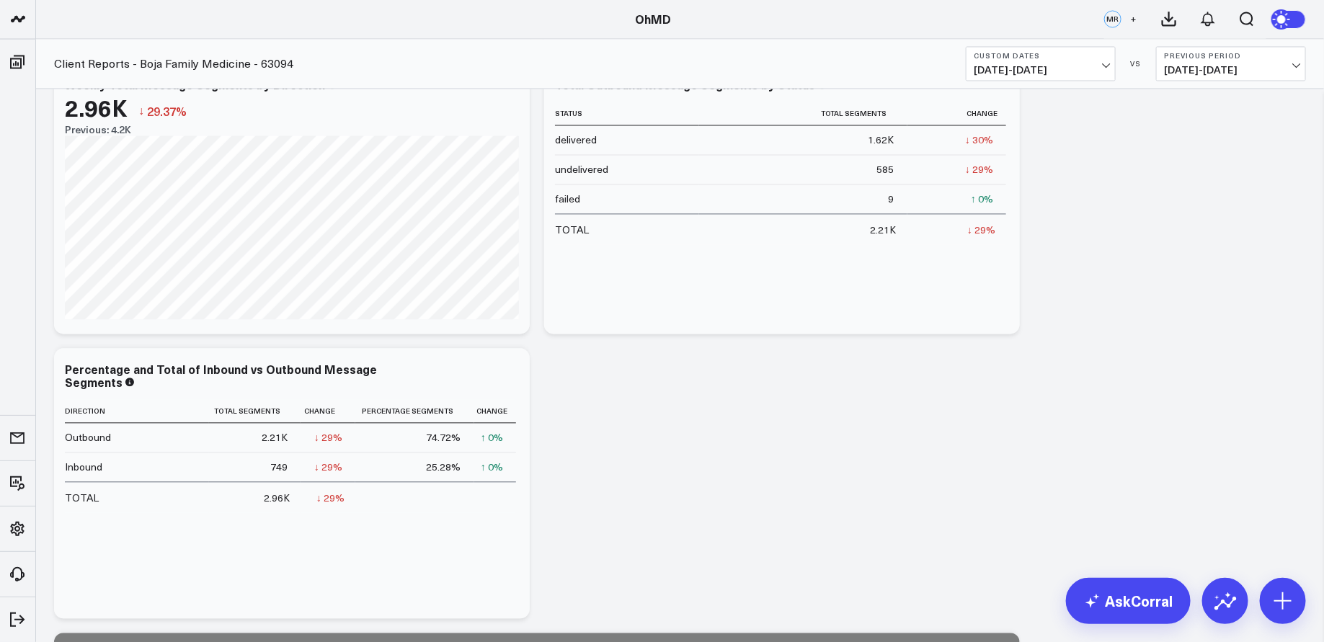
scroll to position [1541, 0]
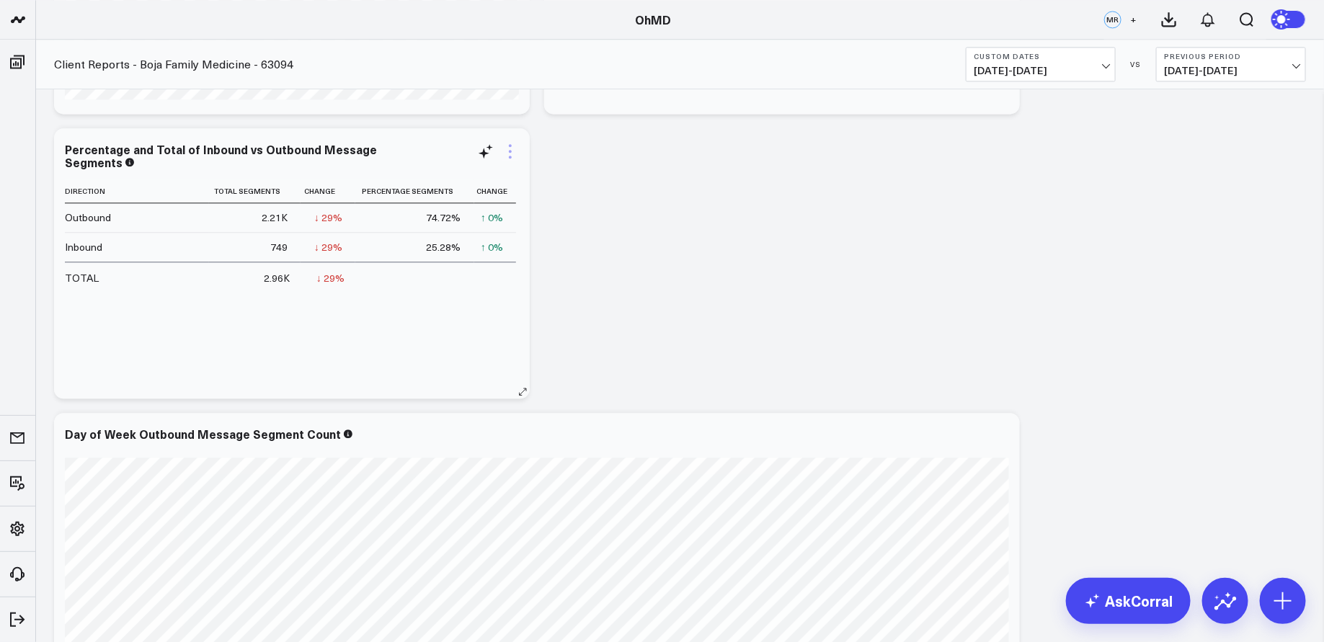
click at [511, 148] on icon at bounding box center [510, 151] width 17 height 17
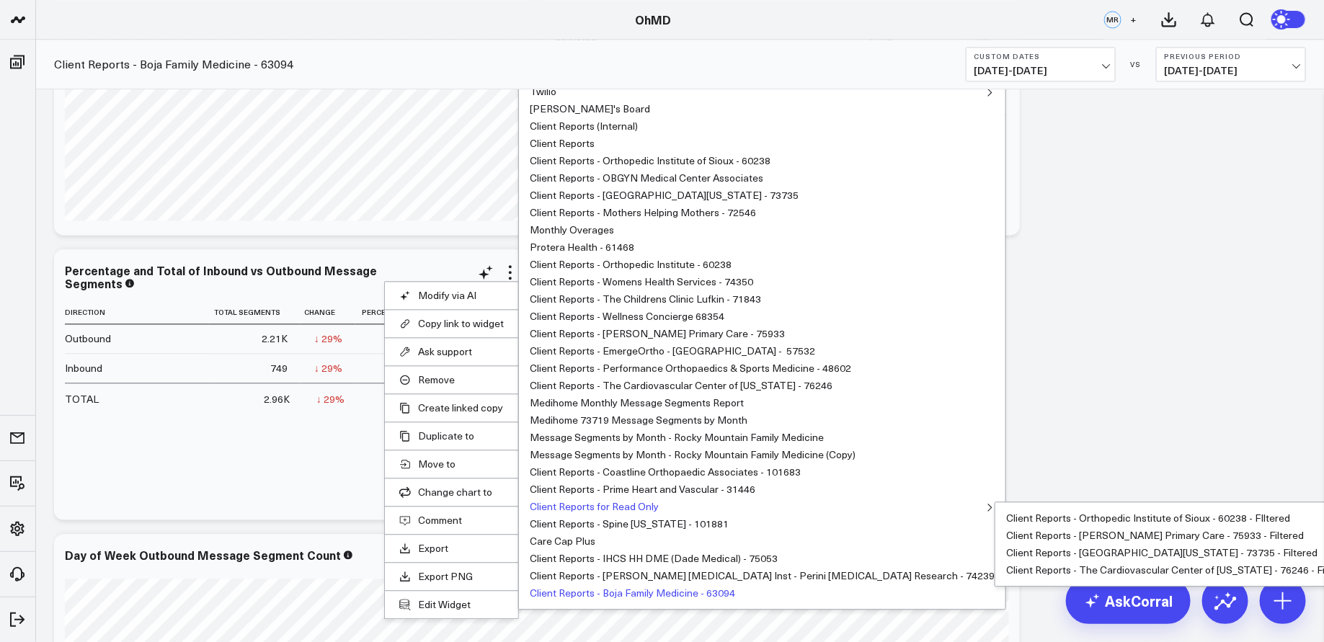
scroll to position [1423, 0]
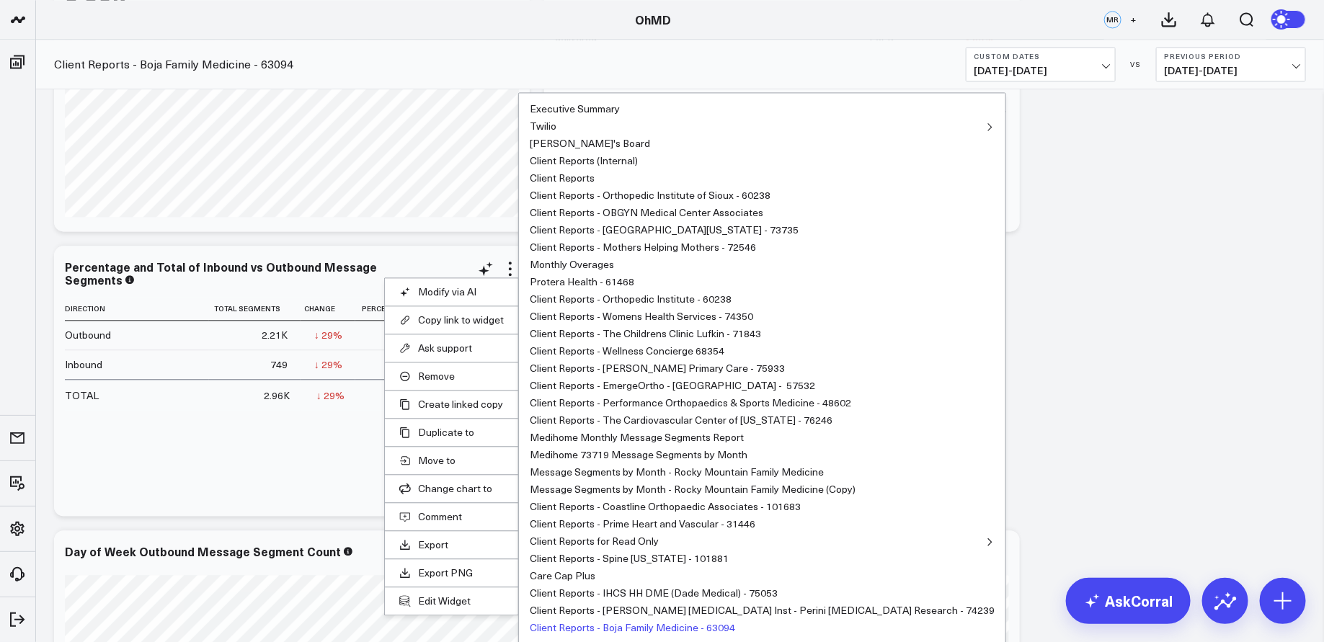
click at [595, 626] on button "Client Reports - Boja Family Medicine - 63094" at bounding box center [632, 628] width 205 height 10
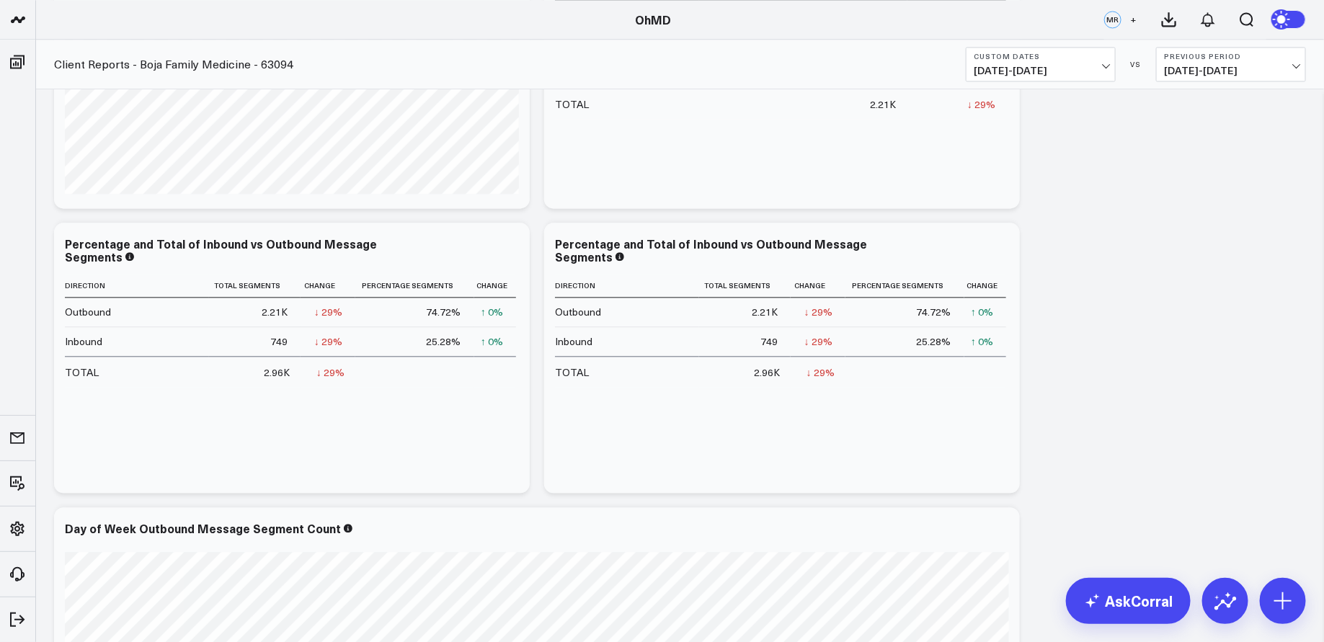
scroll to position [1517, 0]
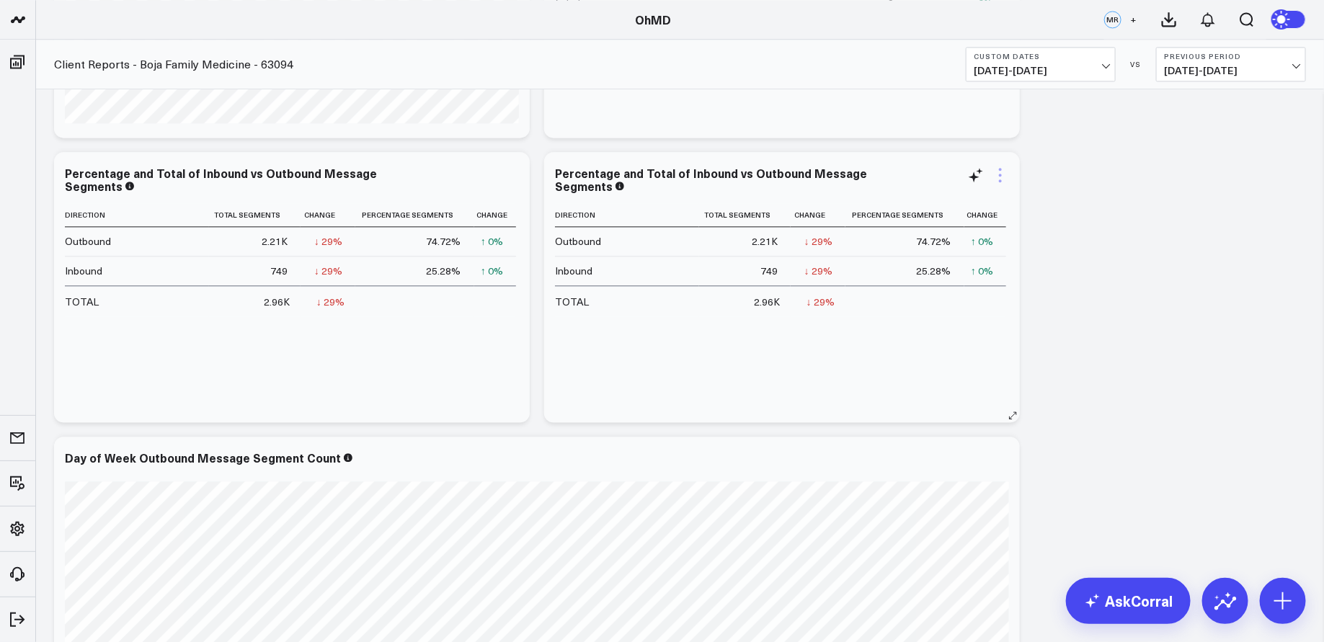
click at [1001, 174] on icon at bounding box center [1000, 175] width 3 height 3
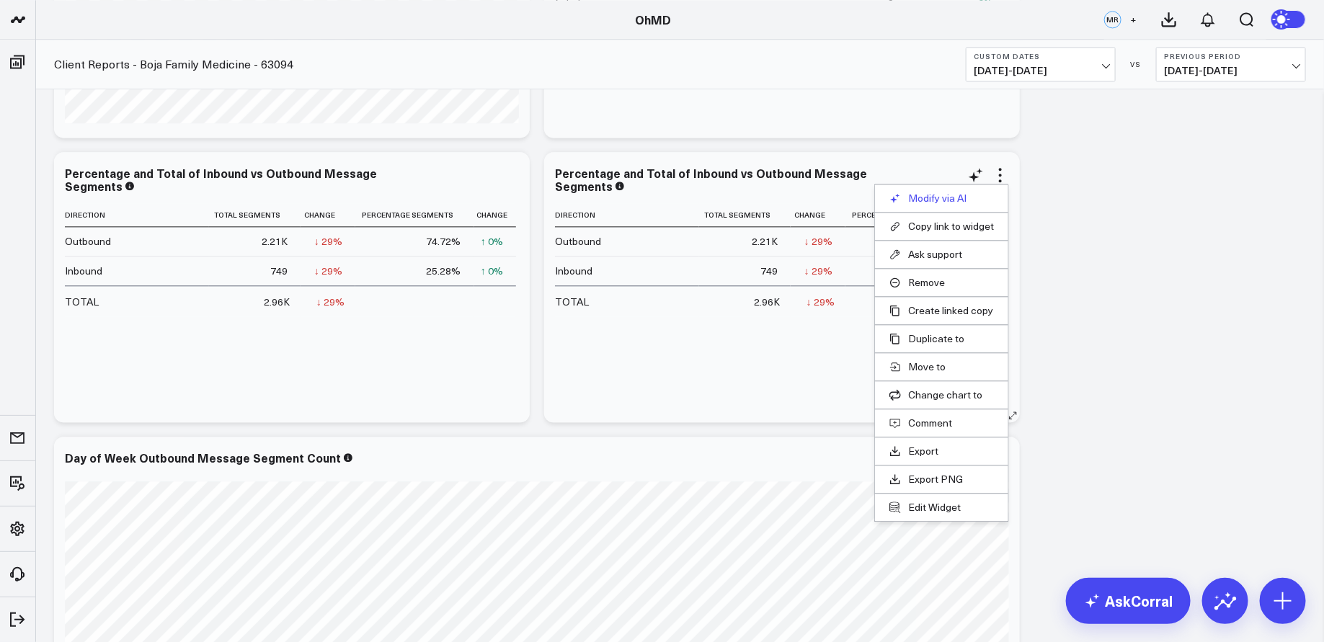
click at [964, 196] on button "Modify via AI" at bounding box center [941, 198] width 105 height 13
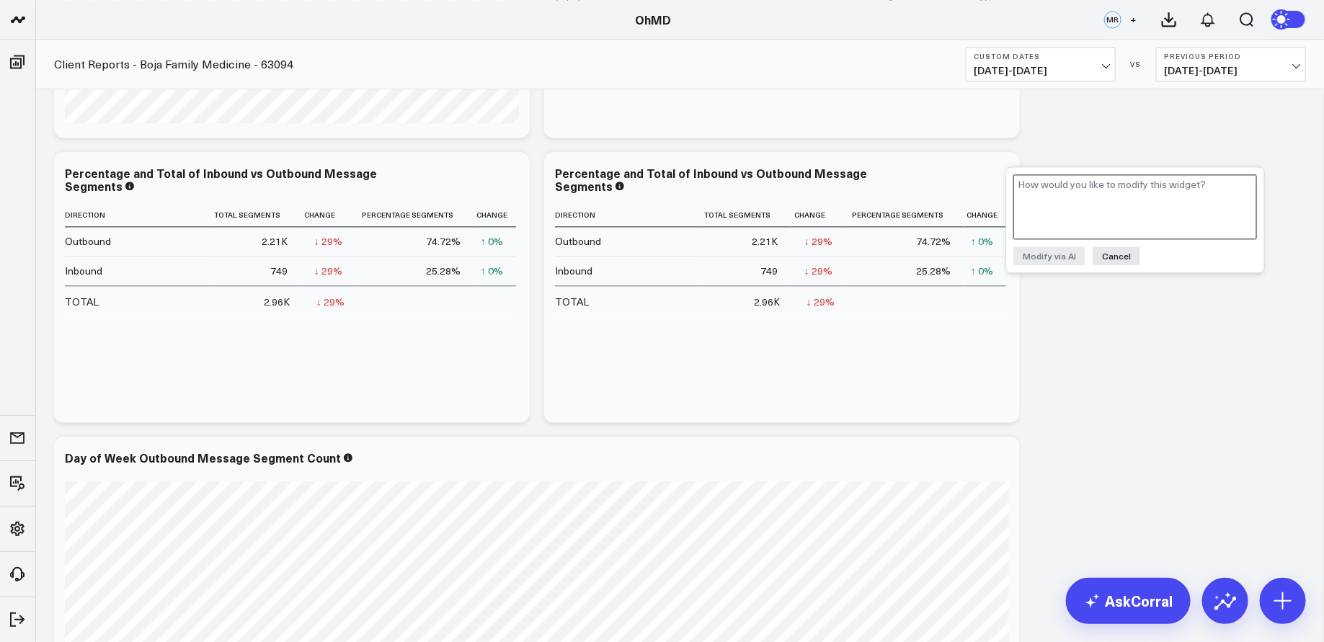
click at [1051, 205] on textarea at bounding box center [1135, 206] width 244 height 65
type textarea "Section this by month"
click at [1063, 250] on button "Modify via AI" at bounding box center [1049, 255] width 72 height 19
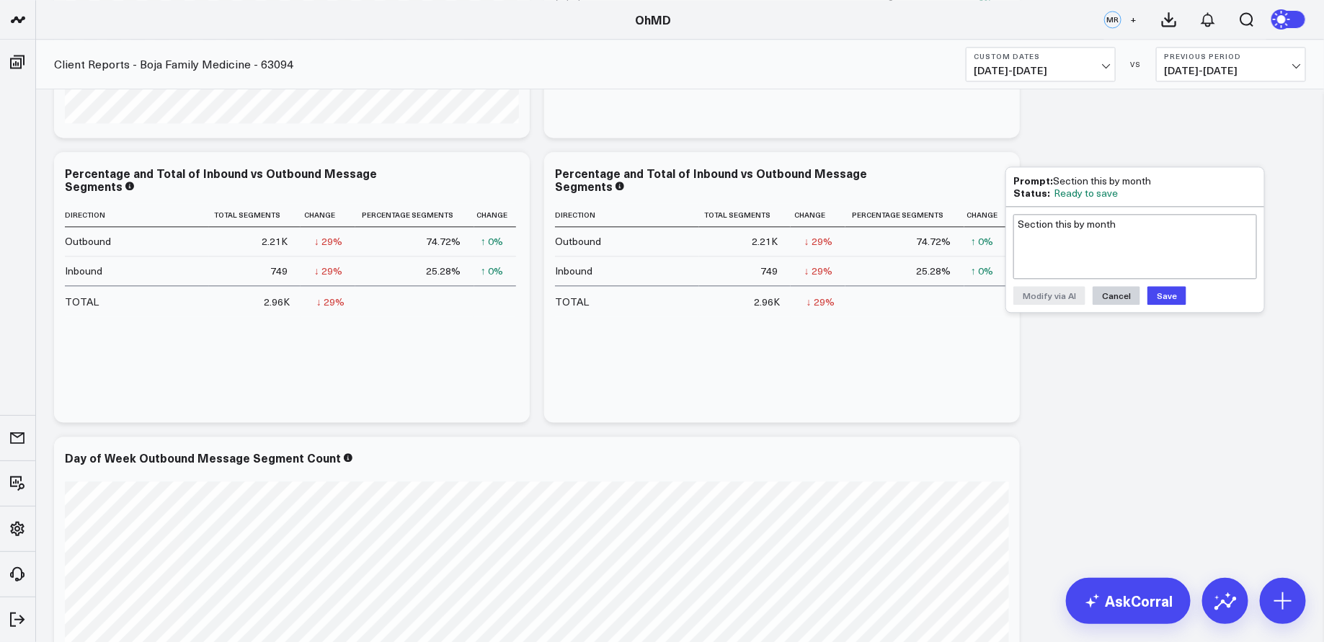
click at [1115, 296] on button "Cancel" at bounding box center [1117, 295] width 48 height 19
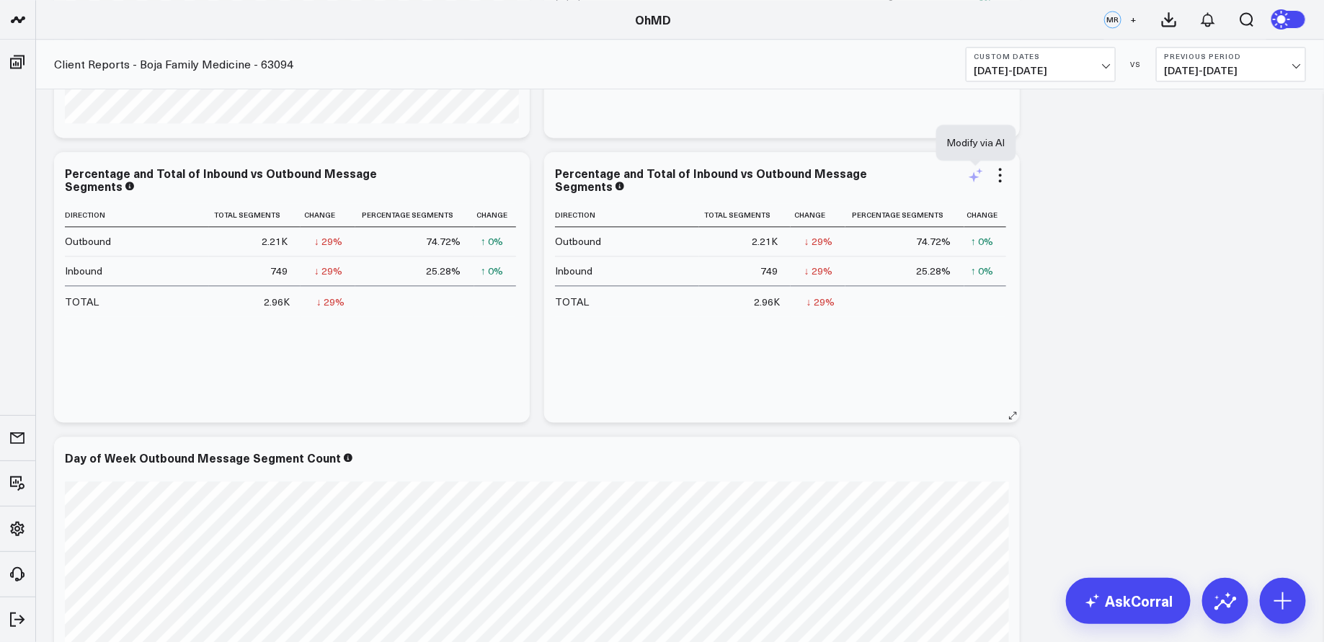
click at [980, 175] on icon at bounding box center [975, 174] width 17 height 17
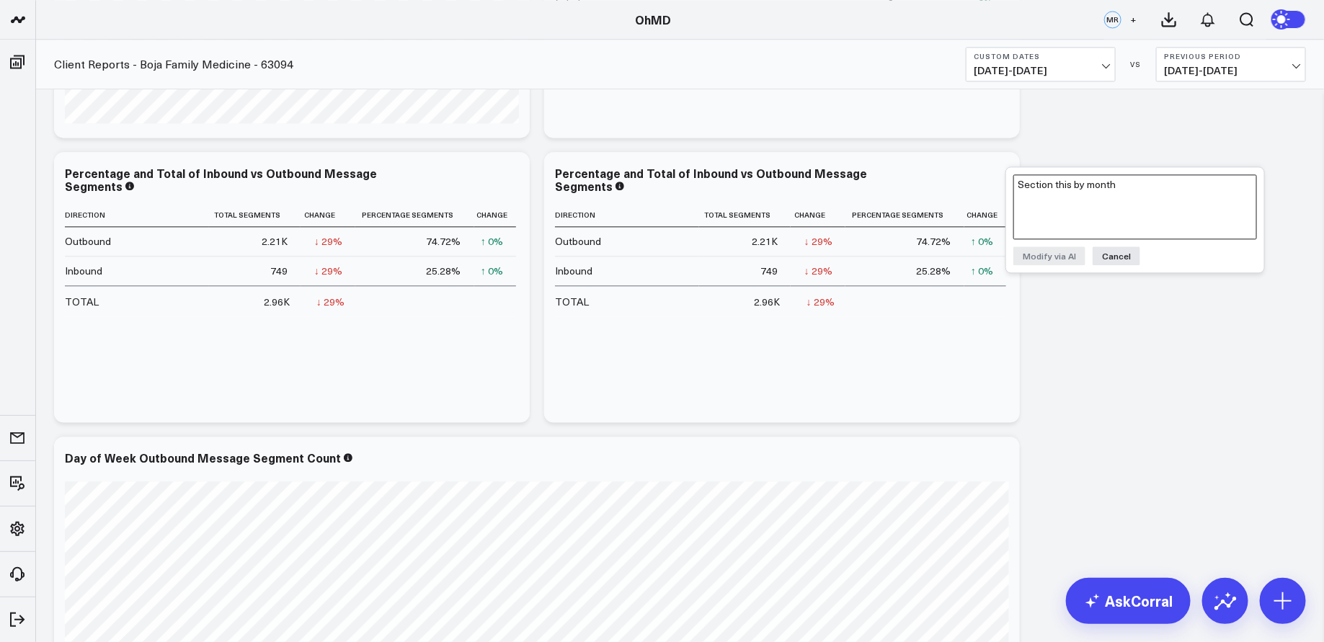
click at [1067, 190] on textarea "Section this by month" at bounding box center [1135, 206] width 244 height 65
type textarea "Display this data by month"
click at [1060, 258] on button "Modify via AI" at bounding box center [1049, 255] width 72 height 19
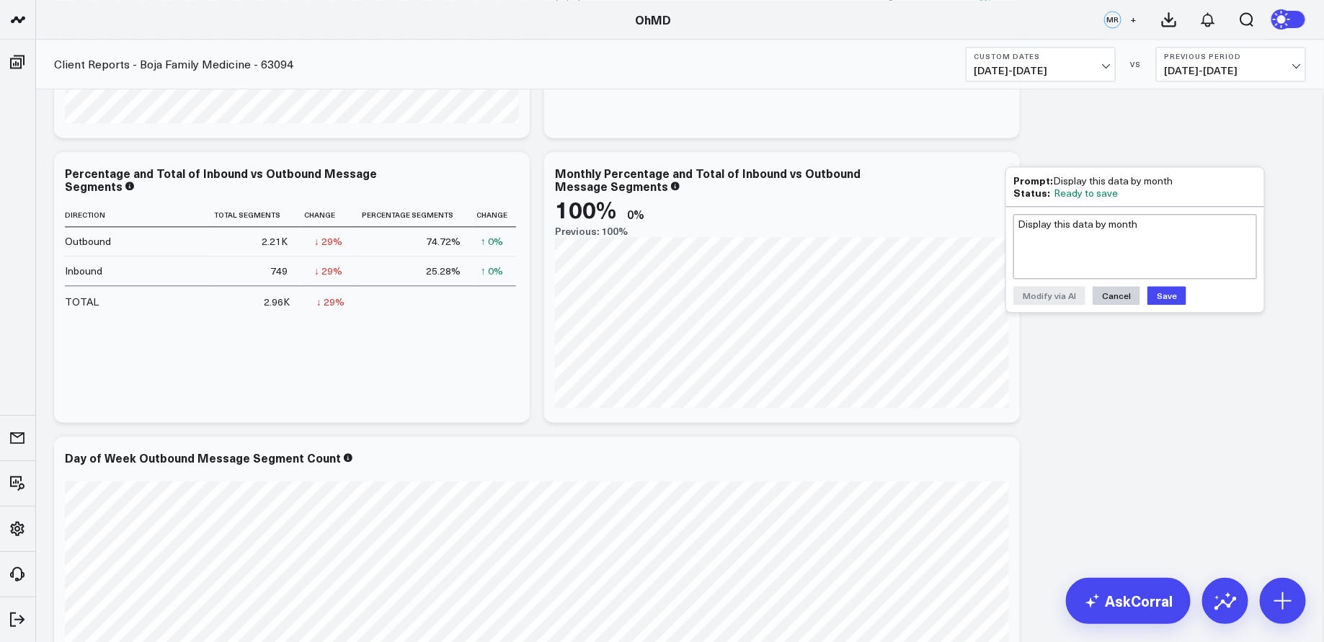
click at [1124, 297] on button "Cancel" at bounding box center [1117, 295] width 48 height 19
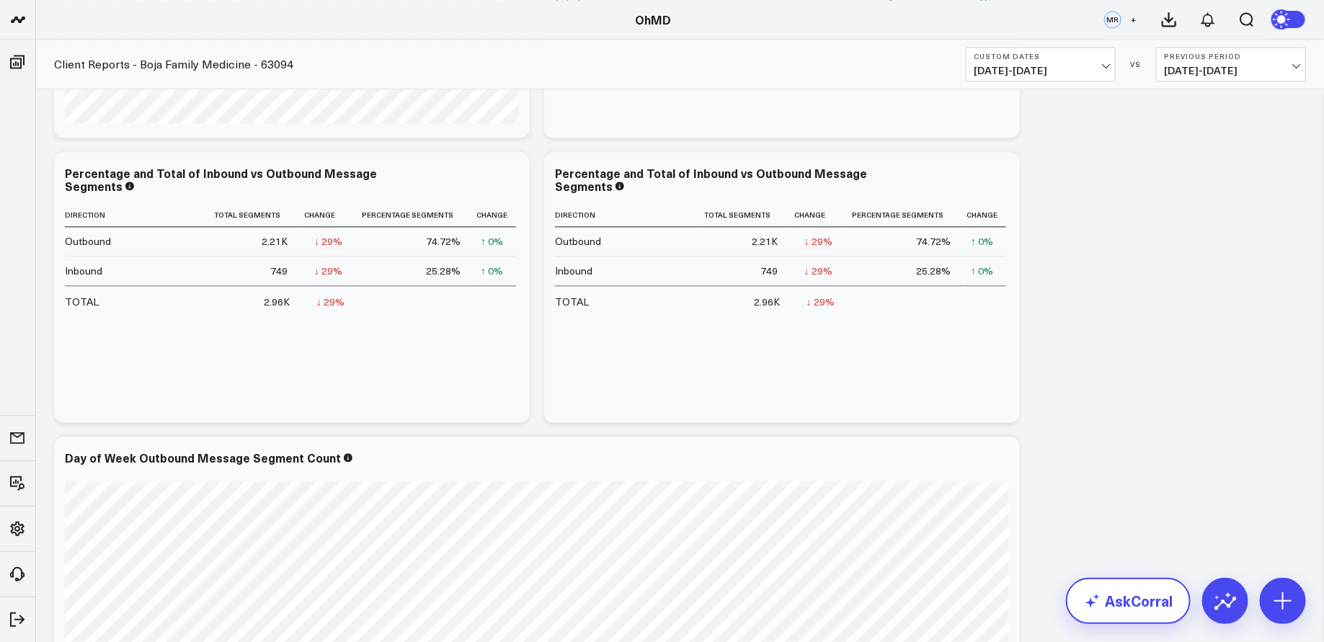
click at [1104, 603] on link "AskCorral" at bounding box center [1128, 601] width 125 height 46
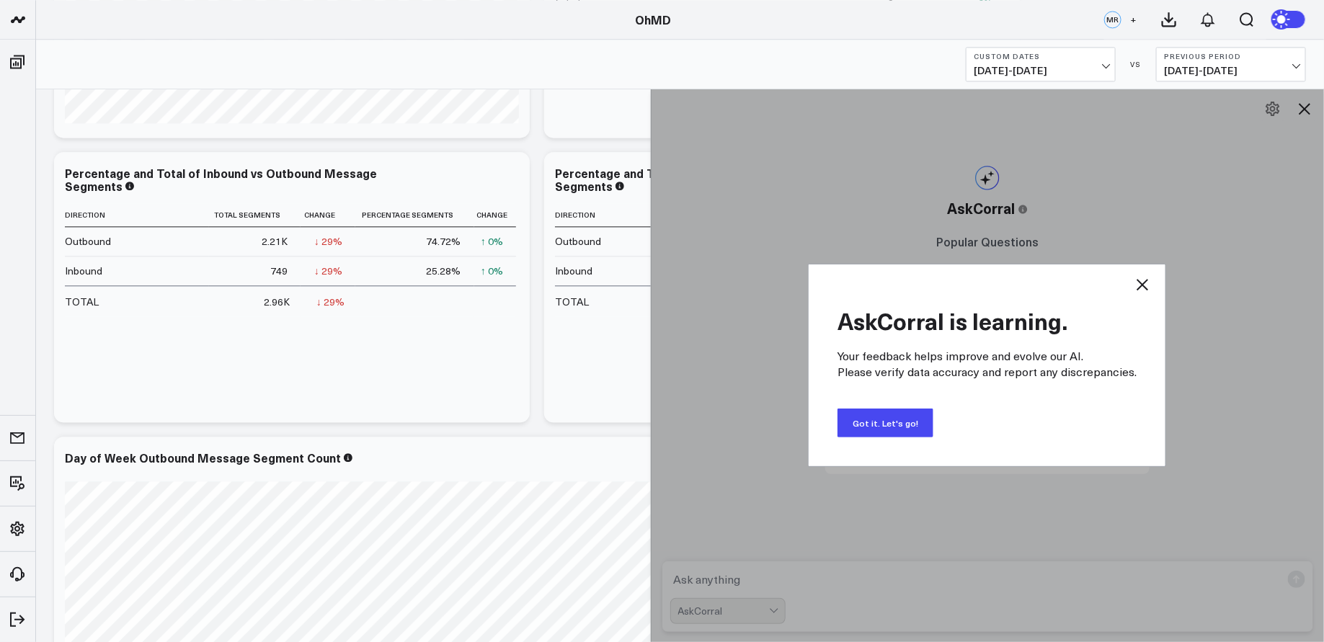
click at [1137, 287] on icon at bounding box center [1142, 284] width 17 height 17
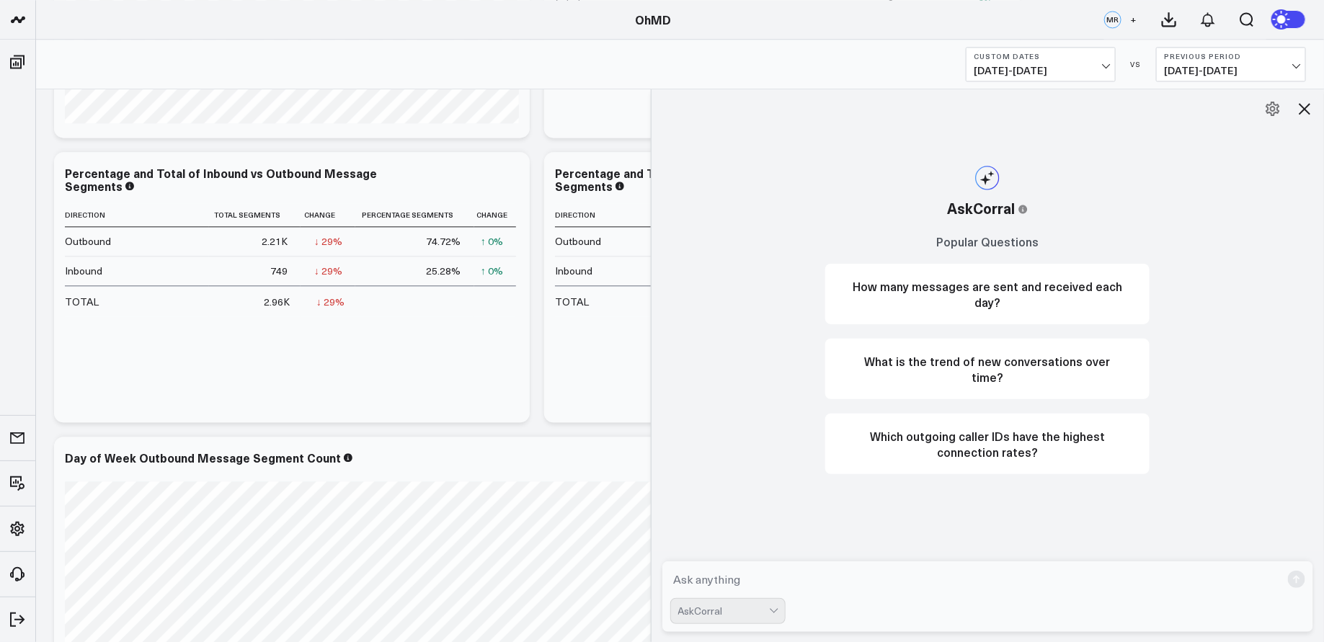
click at [859, 578] on textarea at bounding box center [975, 580] width 611 height 26
type textarea "Build a table of total inbound and outbound message segments by month"
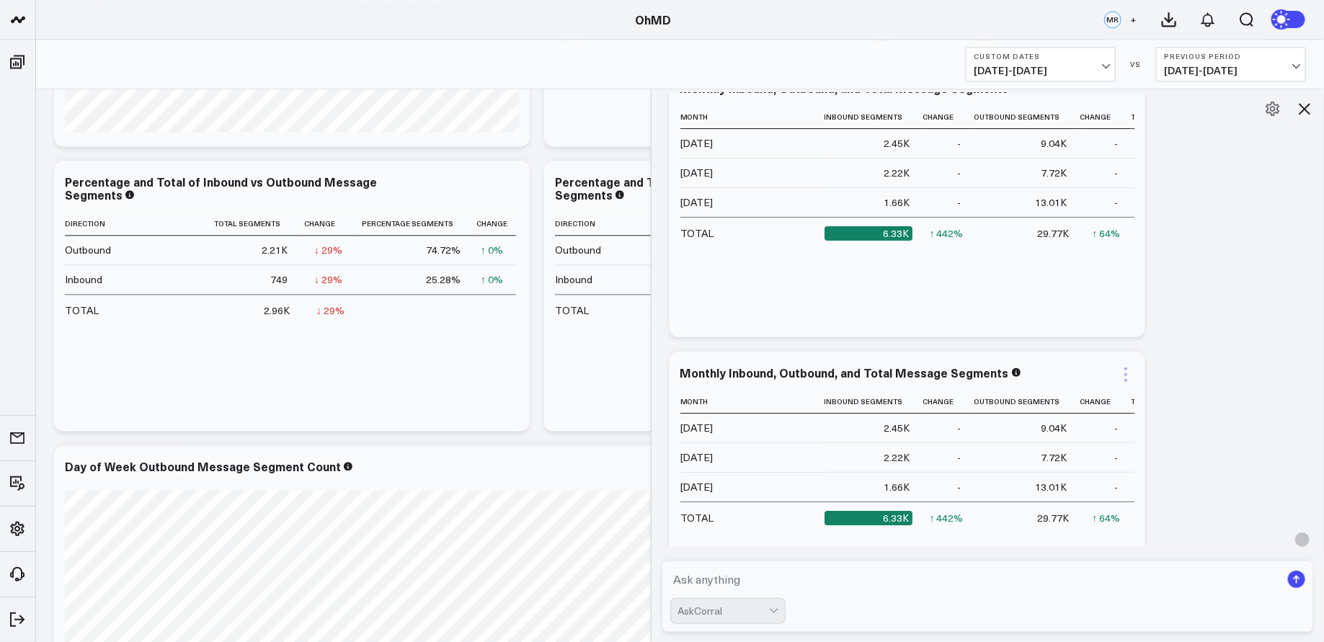
scroll to position [207, 0]
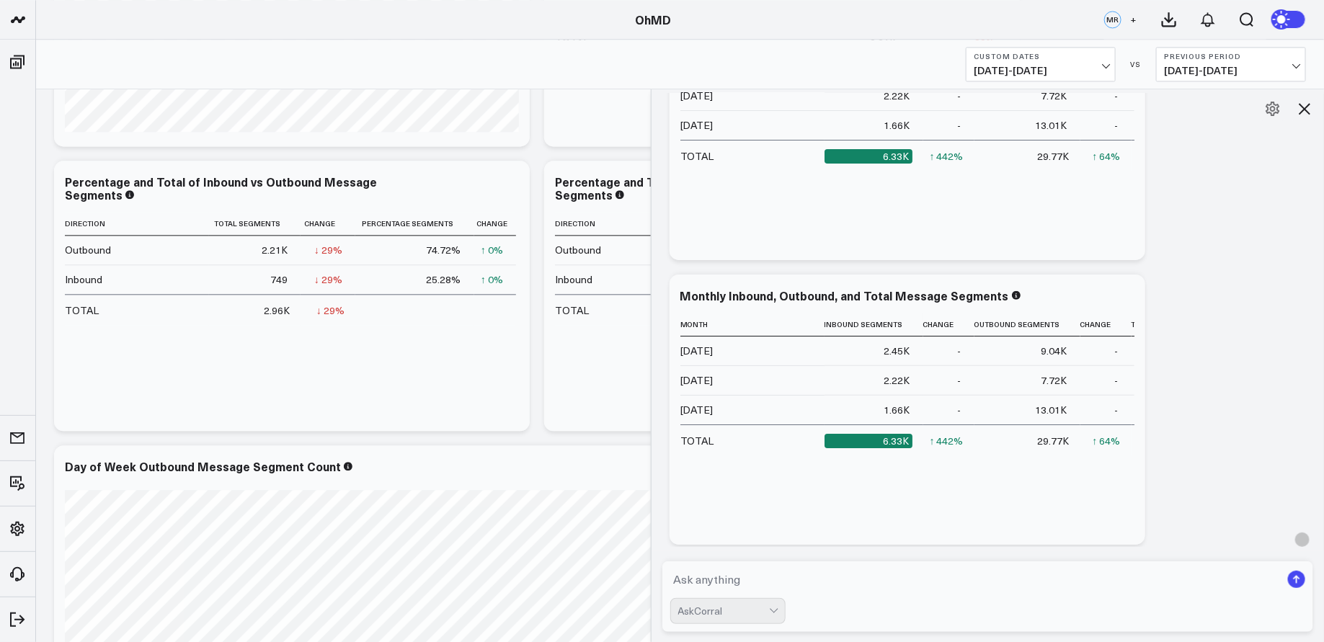
click at [1186, 275] on div "Ask support Change chart to Fuel Gauge Fuel Gauge w/o Comparison Comparison Bar…" at bounding box center [988, 410] width 652 height 854
click at [1129, 294] on icon at bounding box center [1125, 297] width 17 height 17
click at [1190, 305] on div "Ask support Change chart to Fuel Gauge Fuel Gauge w/o Comparison Comparison Bar…" at bounding box center [988, 410] width 652 height 854
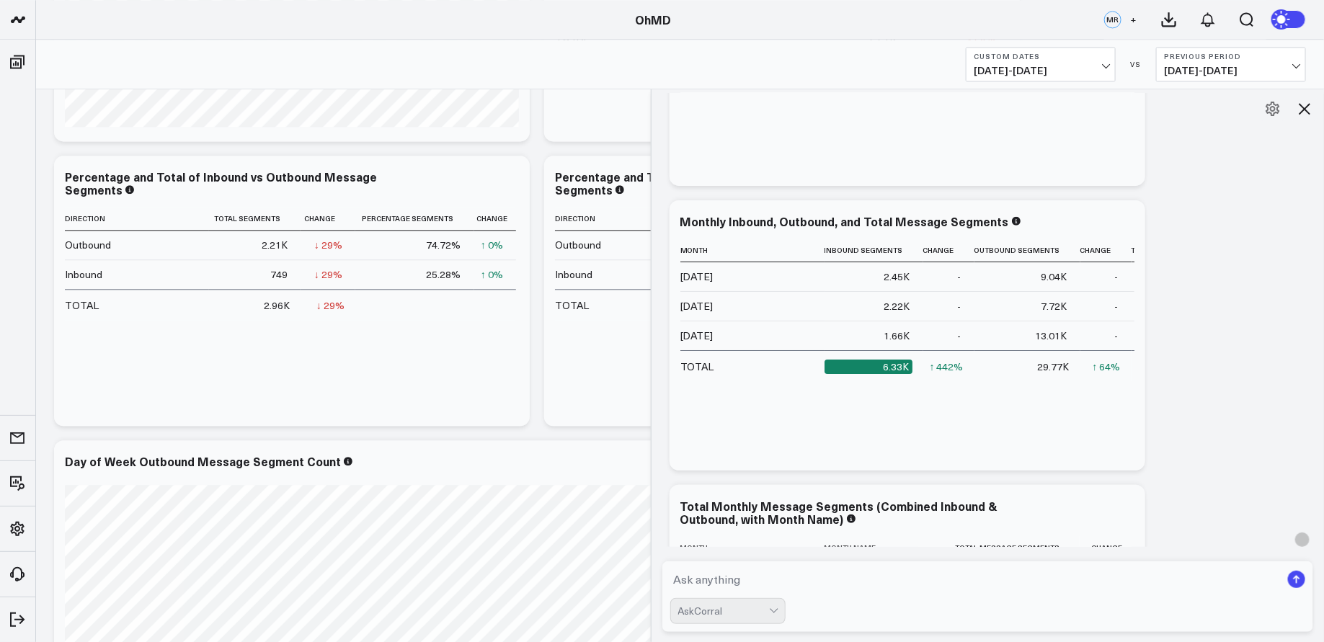
scroll to position [265, 0]
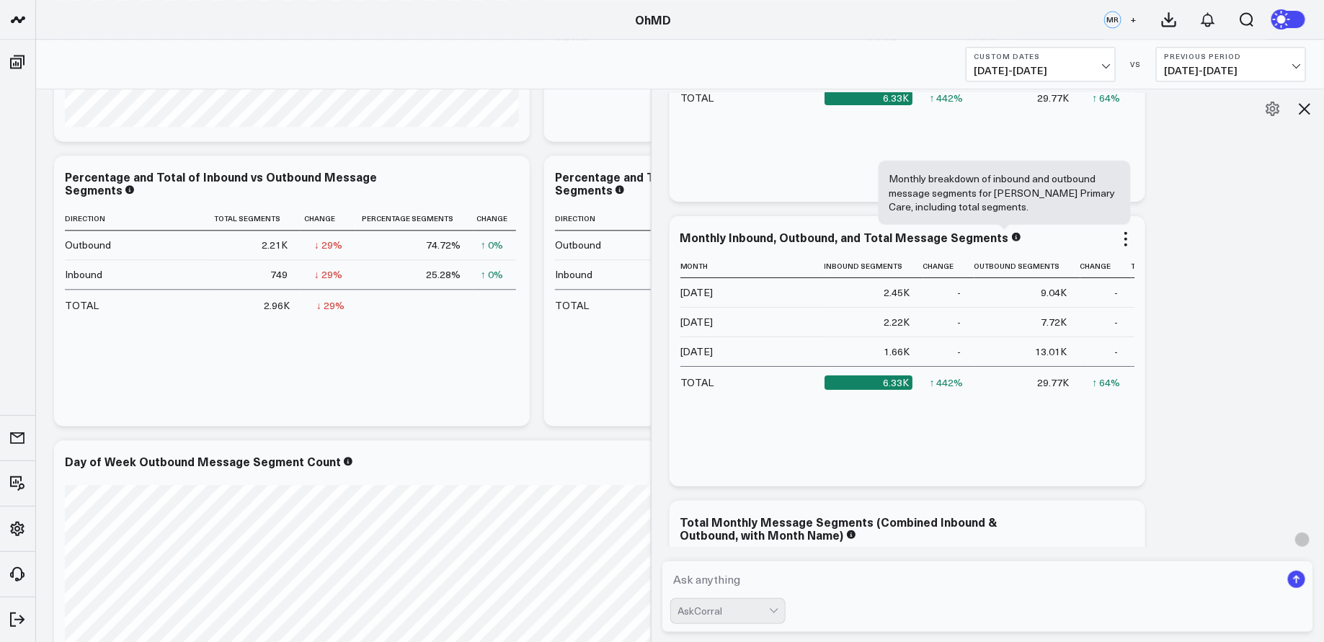
click at [1012, 239] on icon at bounding box center [1016, 237] width 9 height 9
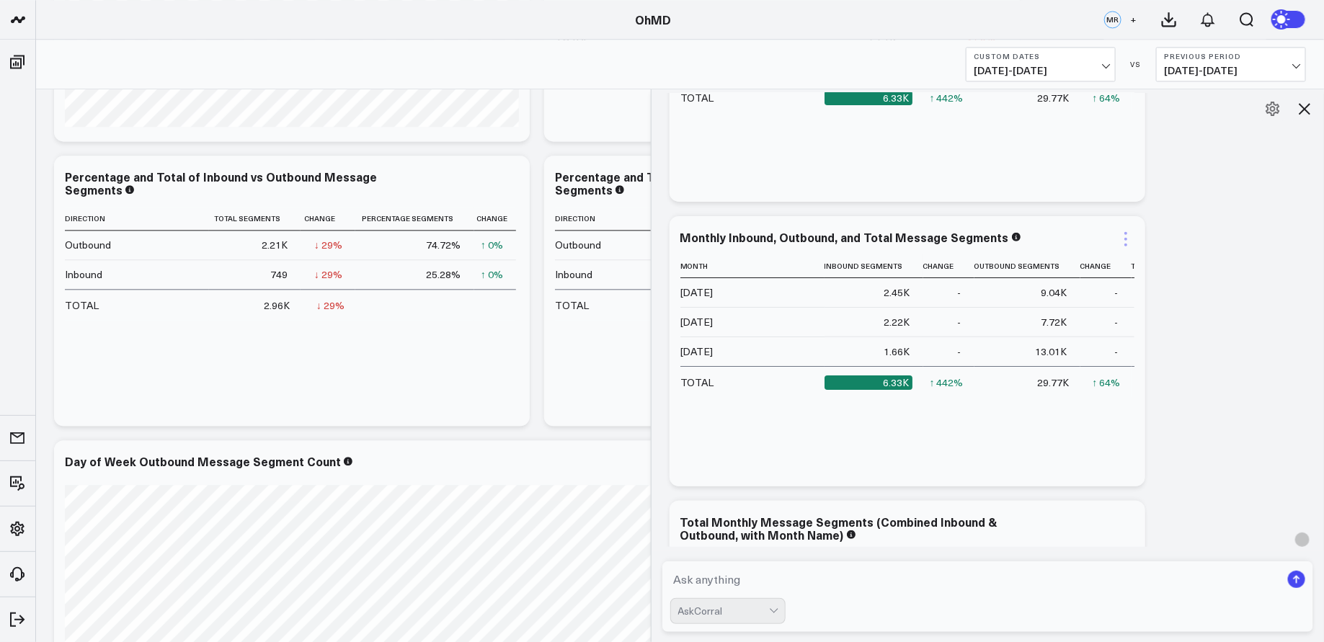
click at [1127, 242] on icon at bounding box center [1125, 239] width 17 height 17
drag, startPoint x: 1040, startPoint y: 231, endPoint x: 470, endPoint y: 283, distance: 572.5
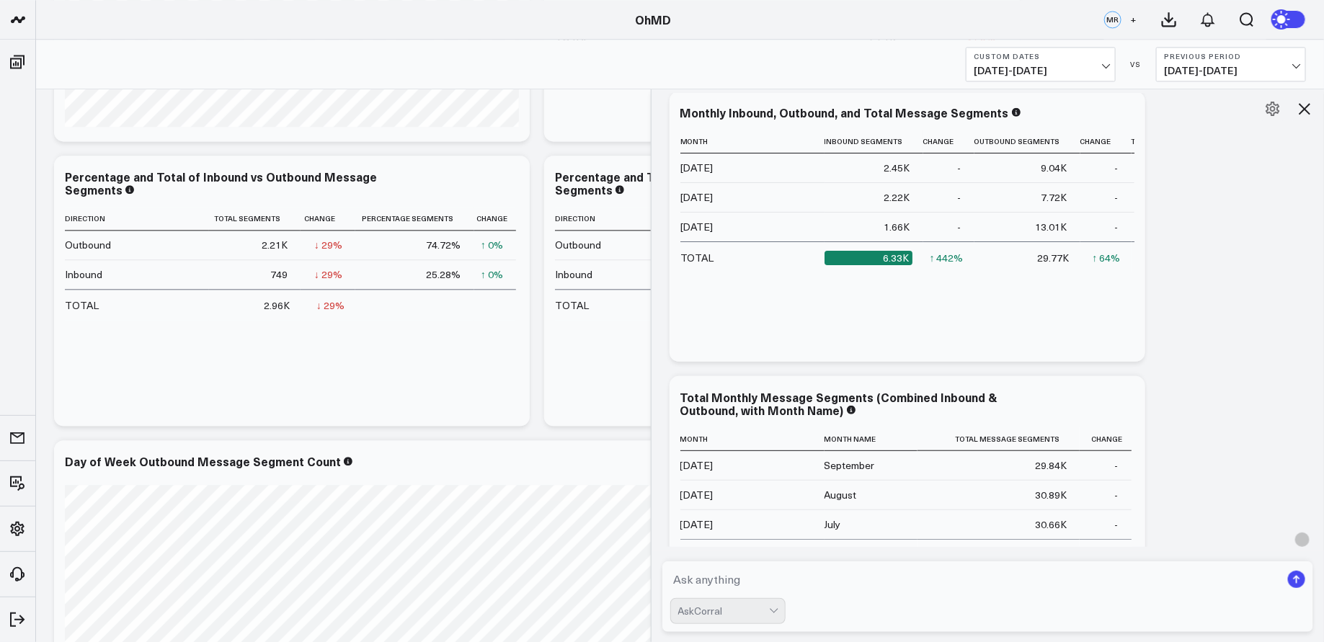
scroll to position [668, 0]
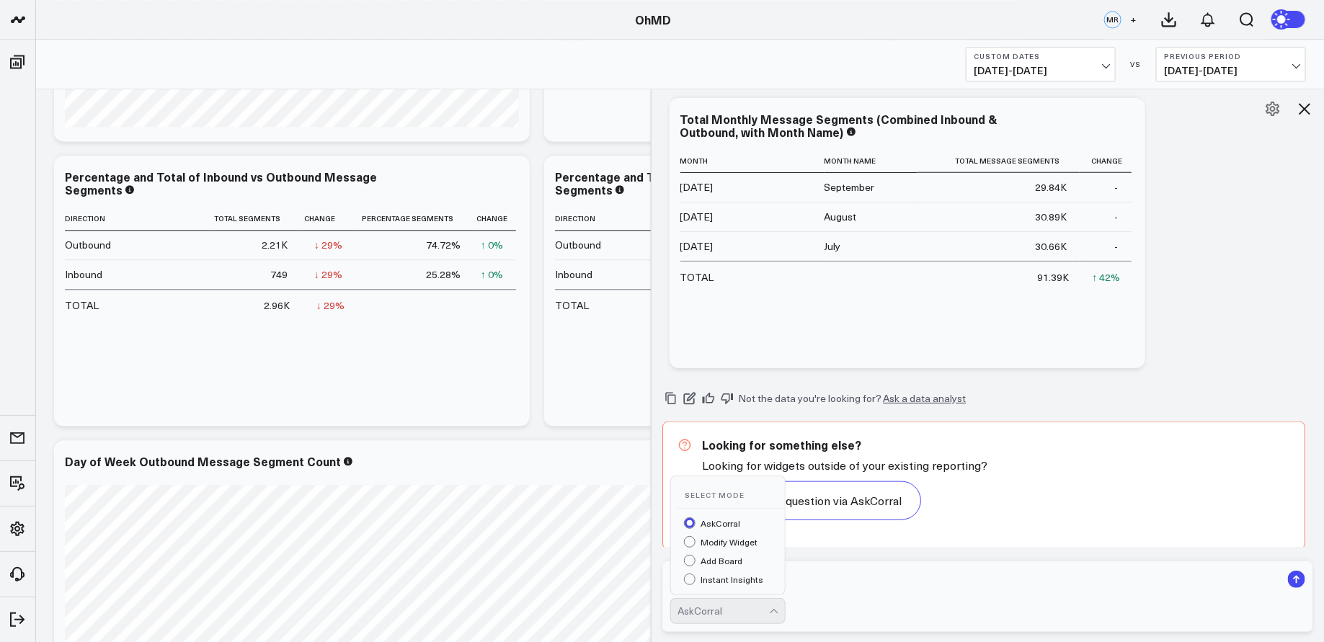
click at [779, 610] on div at bounding box center [775, 611] width 12 height 25
click at [736, 563] on div "Add Board" at bounding box center [734, 562] width 101 height 15
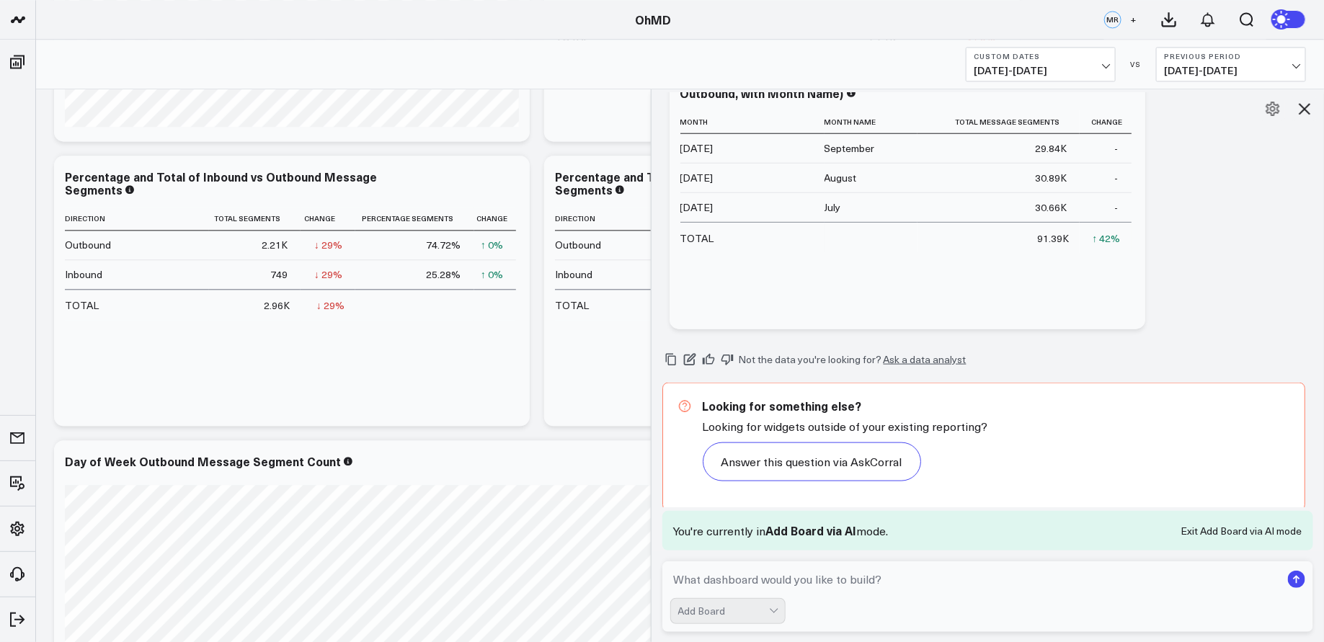
scroll to position [707, 0]
click at [758, 613] on div "Add Board" at bounding box center [723, 611] width 91 height 12
click at [737, 546] on div "Modify Widget" at bounding box center [734, 543] width 101 height 15
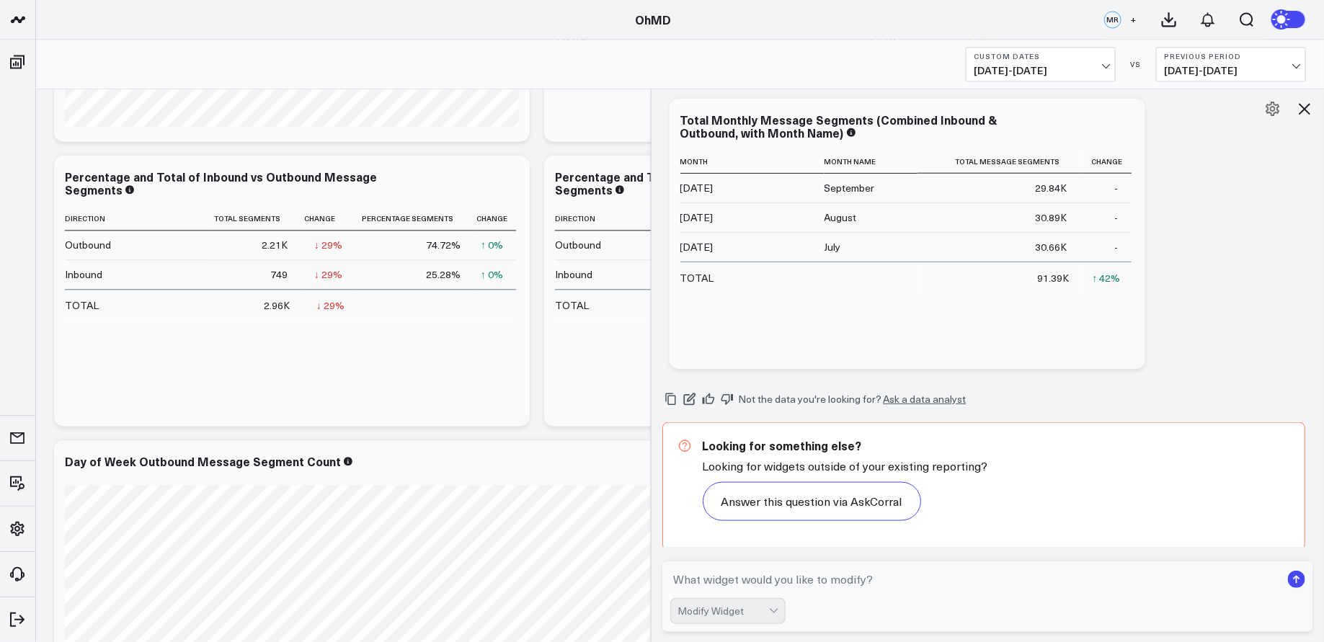
click at [861, 585] on textarea at bounding box center [975, 580] width 611 height 26
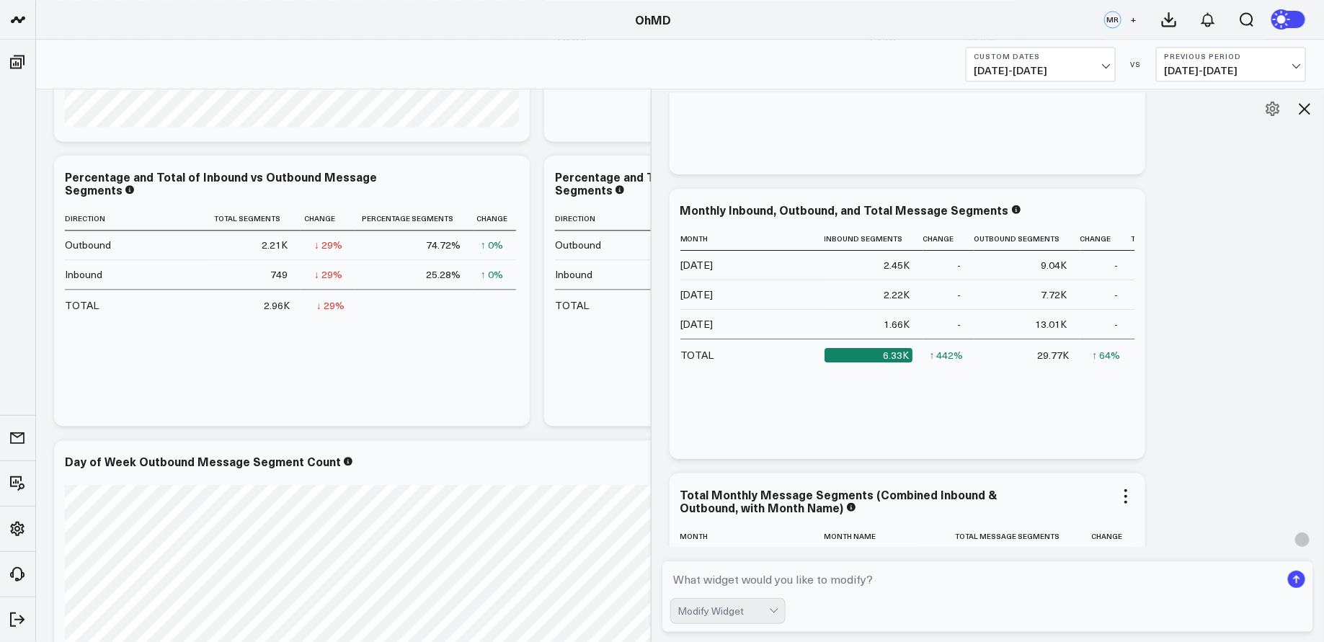
scroll to position [0, 0]
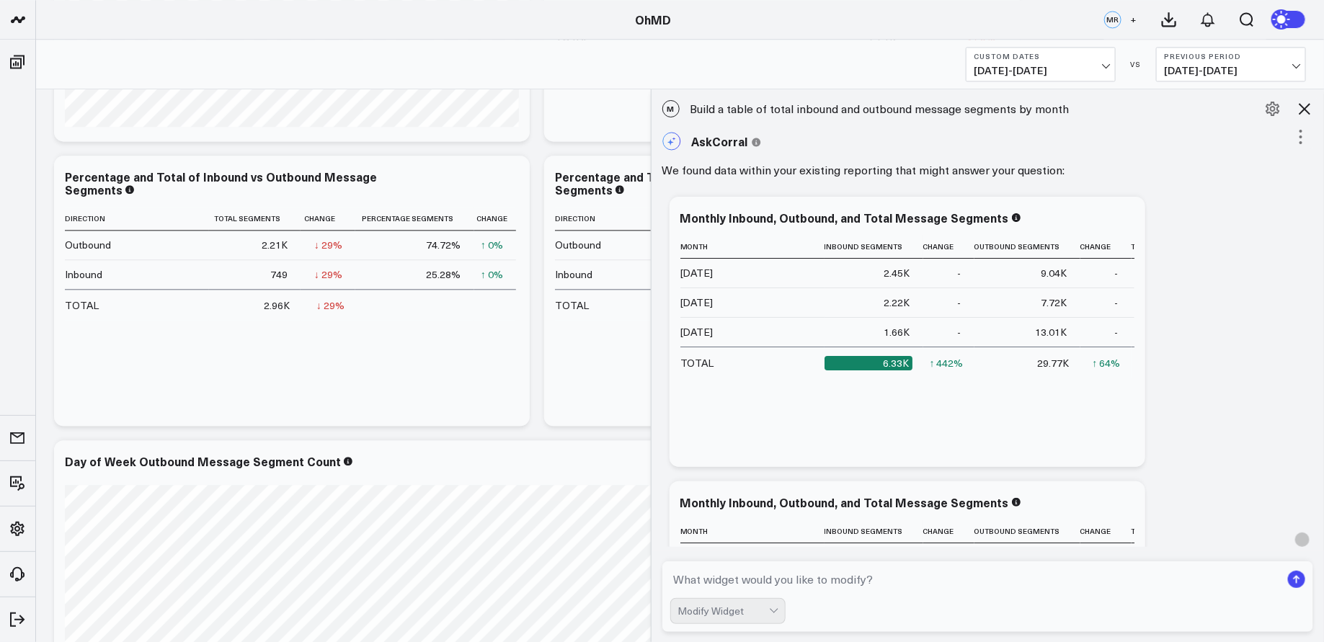
click at [1307, 107] on icon at bounding box center [1304, 108] width 17 height 17
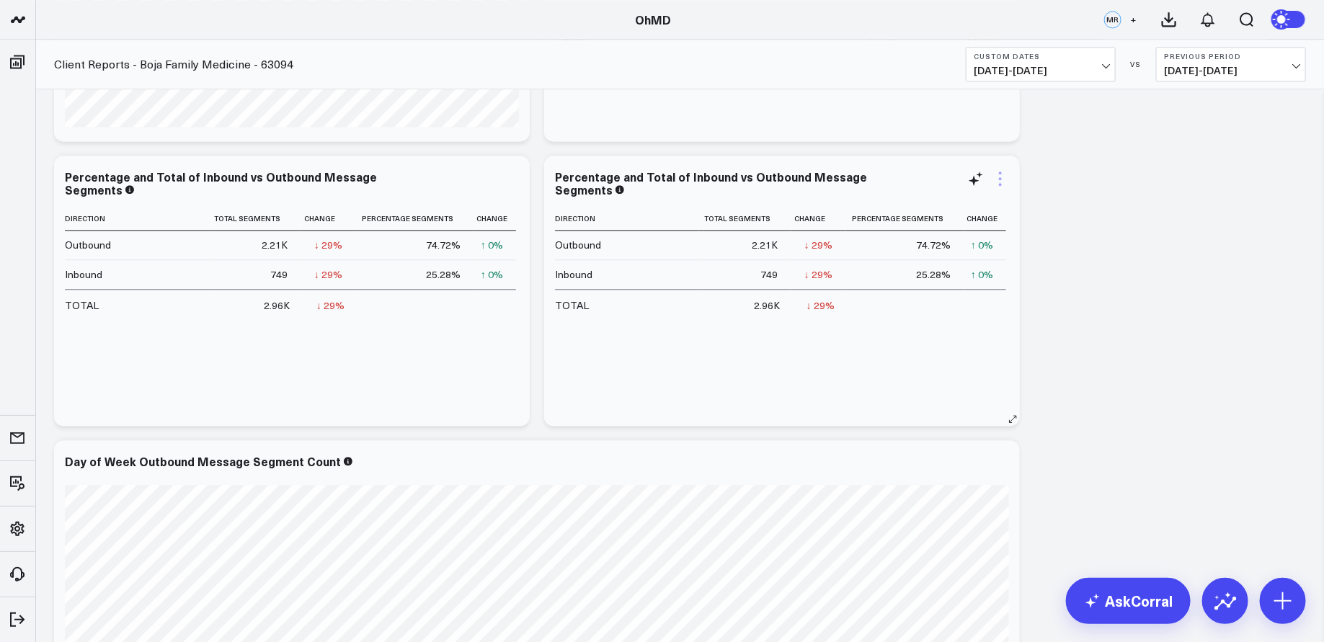
click at [1003, 177] on icon at bounding box center [1000, 178] width 17 height 17
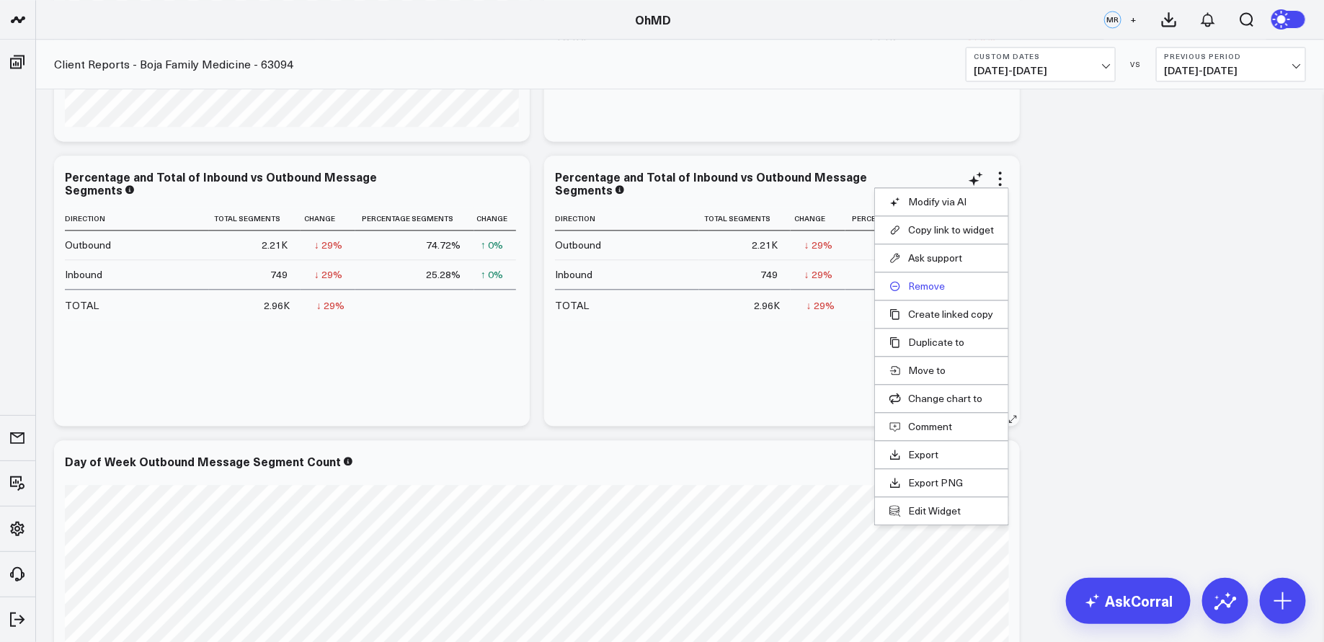
click at [935, 284] on button "Remove" at bounding box center [941, 286] width 105 height 13
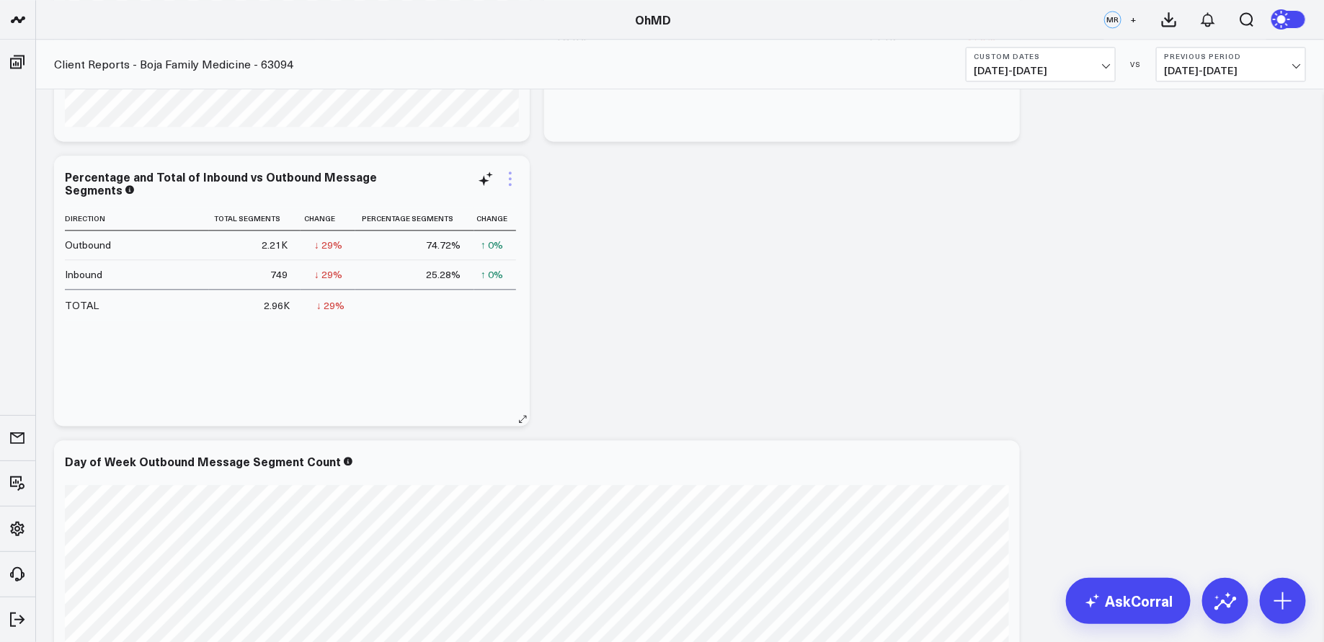
click at [512, 175] on icon at bounding box center [510, 178] width 17 height 17
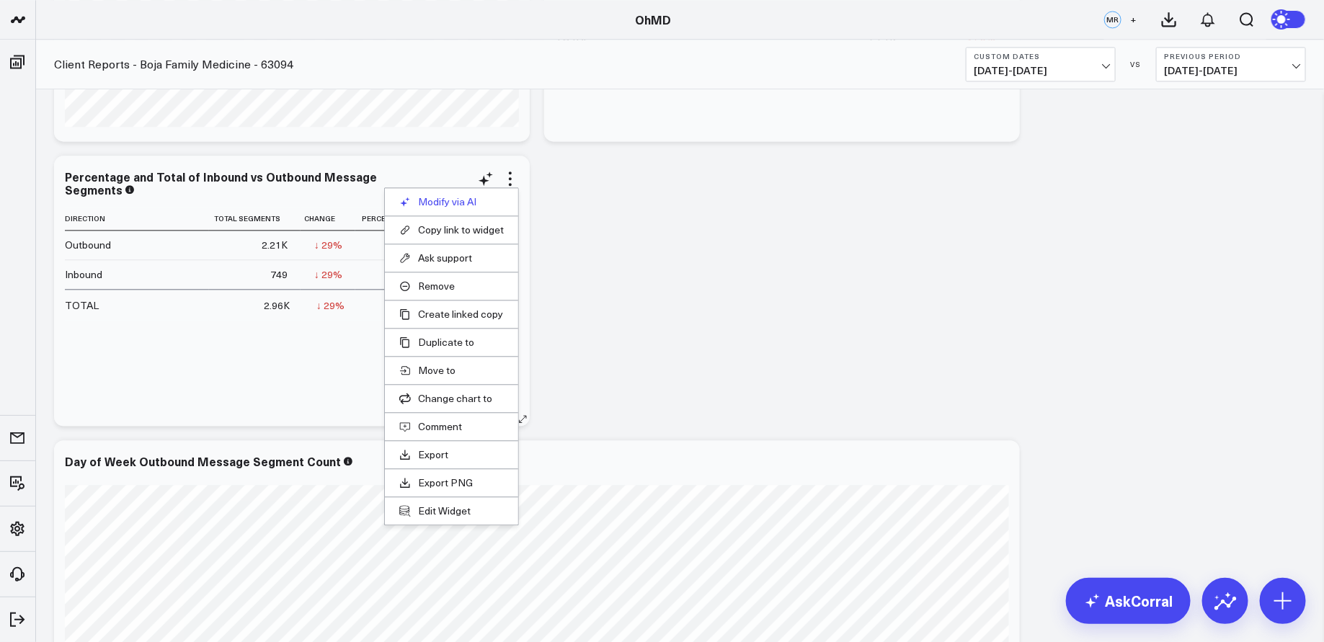
click at [476, 200] on button "Modify via AI" at bounding box center [451, 201] width 105 height 13
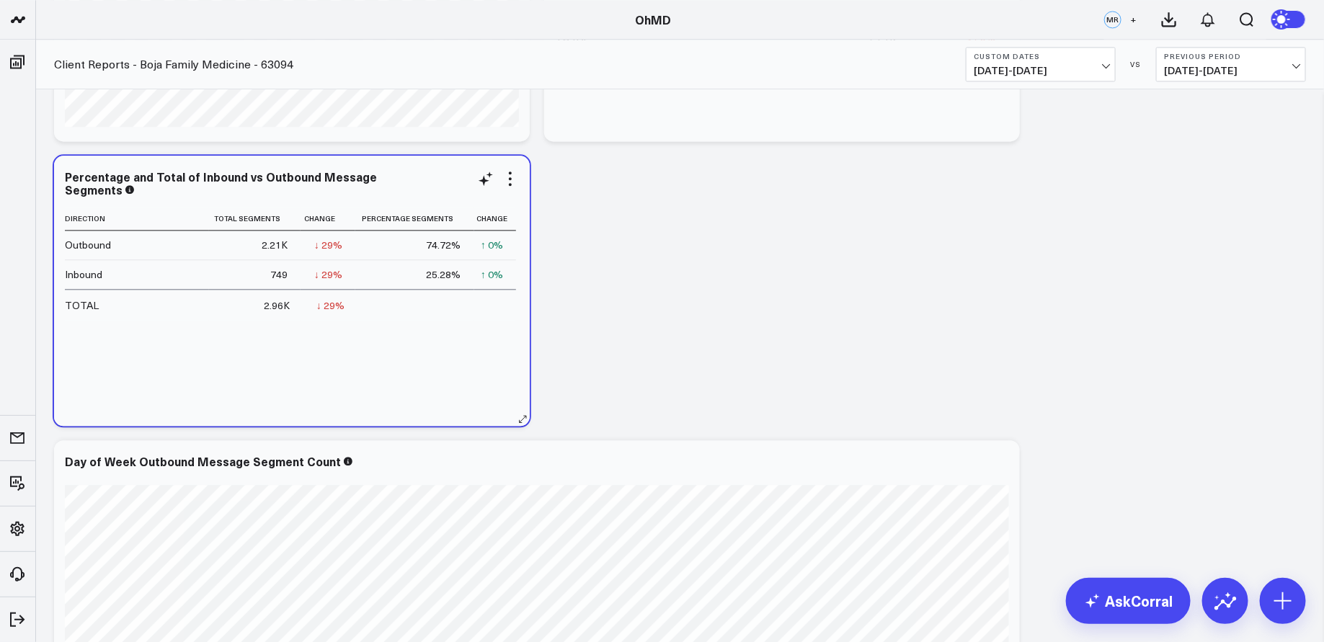
click at [463, 185] on div "Percentage and Total of Inbound vs Outbound Message Segments" at bounding box center [292, 183] width 454 height 26
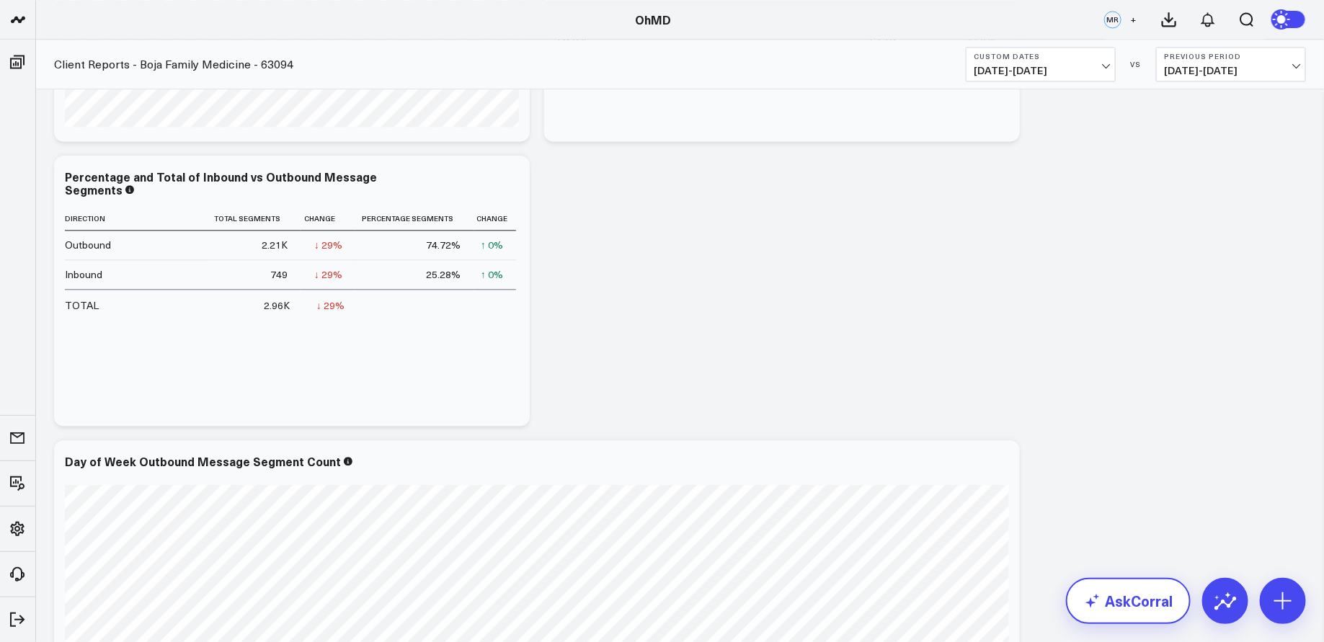
click at [1127, 600] on link "AskCorral" at bounding box center [1128, 601] width 125 height 46
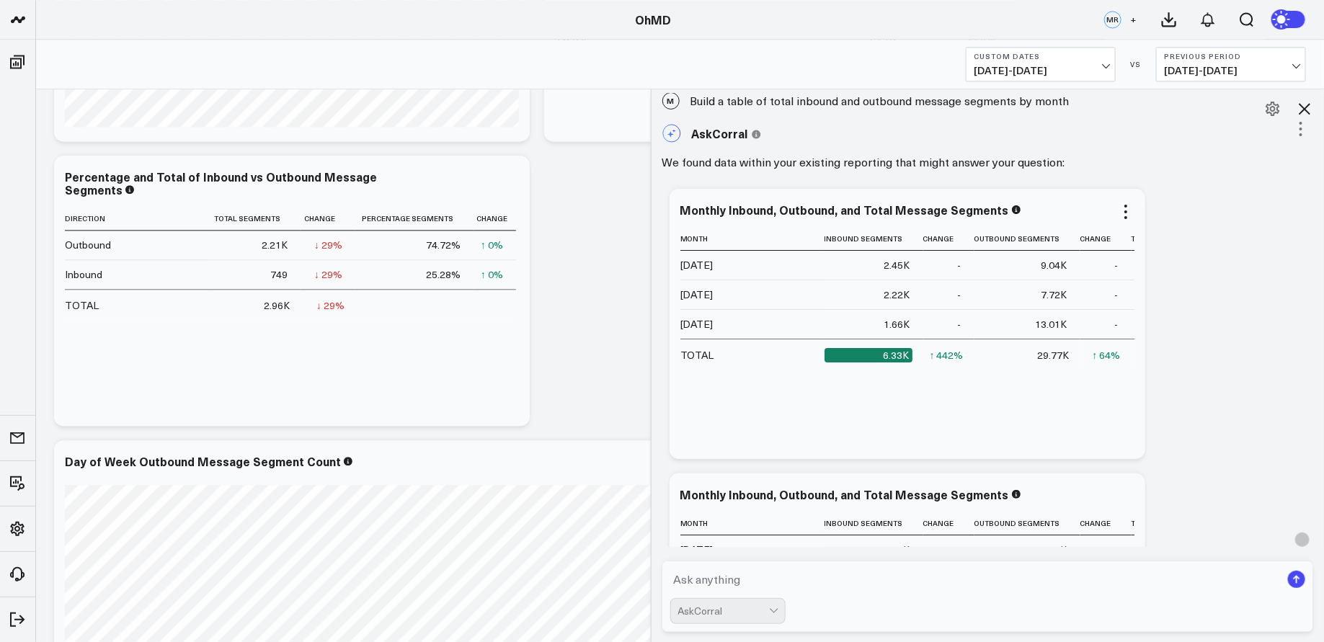
scroll to position [11, 0]
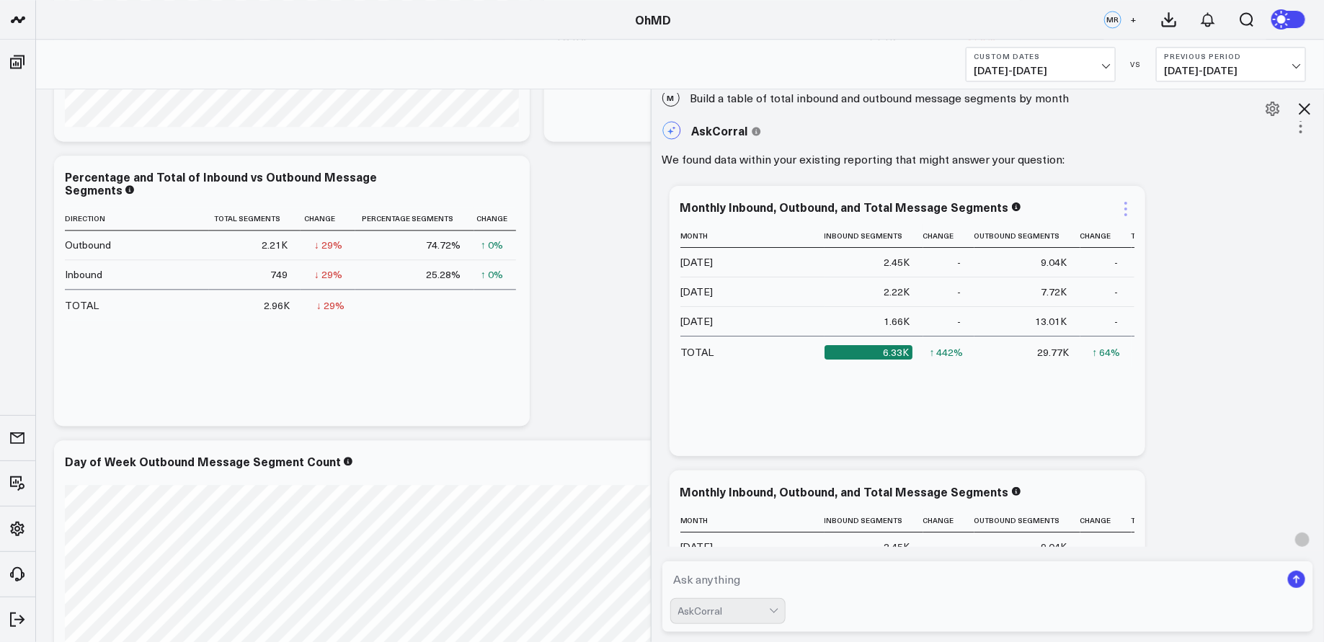
click at [1127, 207] on icon at bounding box center [1125, 208] width 17 height 17
click at [1263, 265] on div "Ask support Change chart to Fuel Gauge Fuel Gauge w/o Comparison Comparison Bar…" at bounding box center [988, 606] width 652 height 854
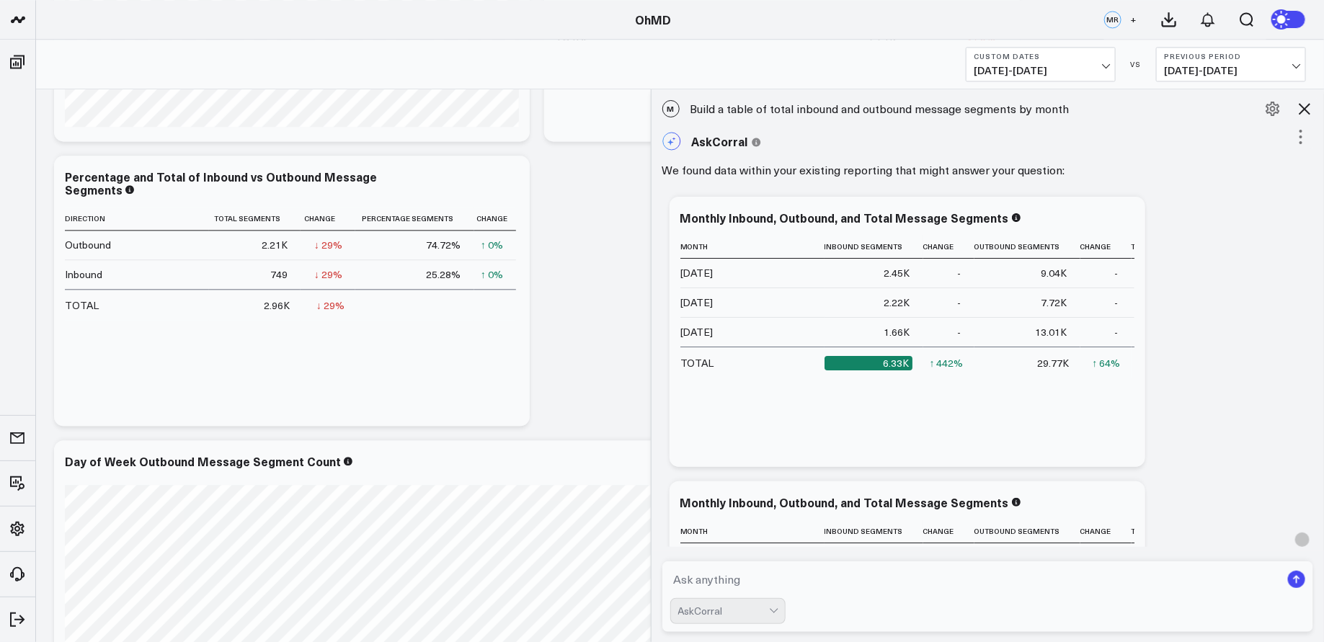
scroll to position [4, 0]
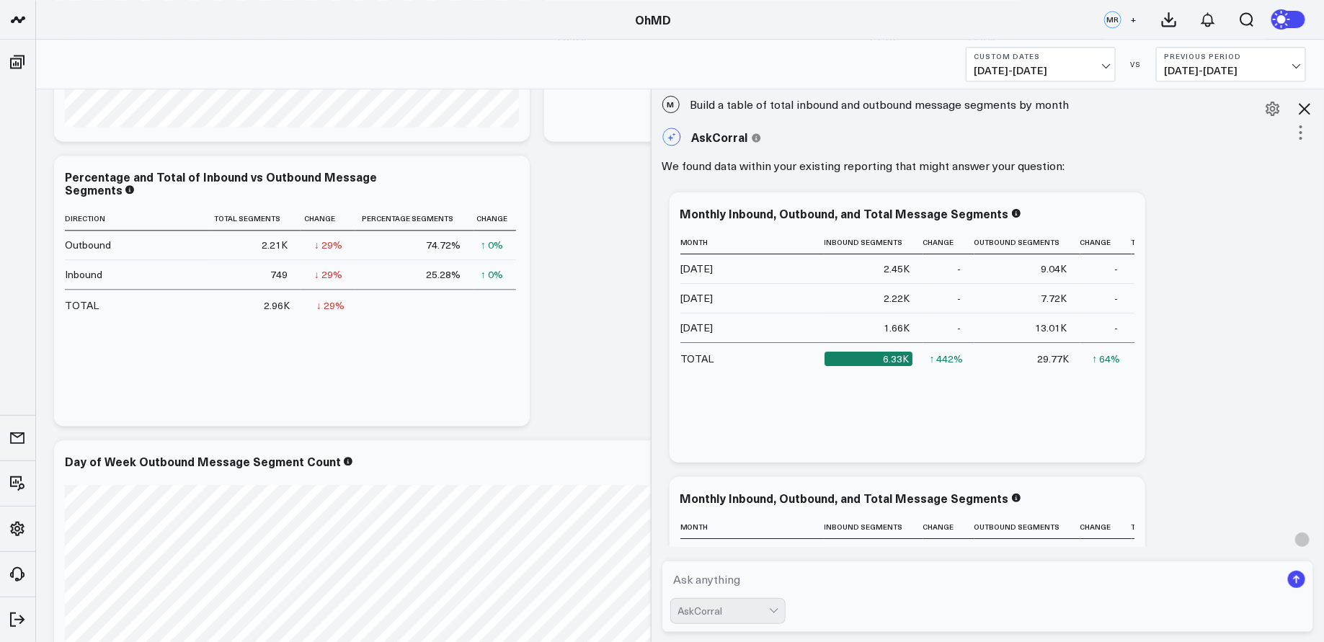
click at [1295, 134] on icon at bounding box center [1300, 132] width 17 height 17
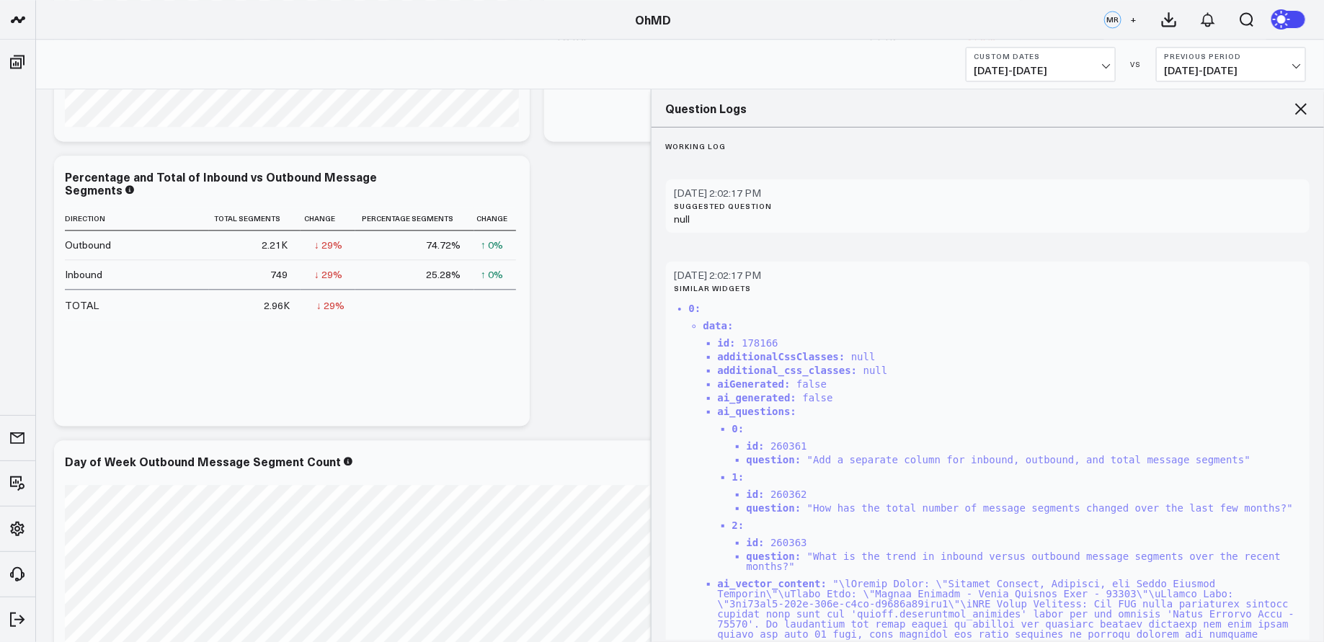
click at [1298, 112] on icon at bounding box center [1301, 109] width 12 height 12
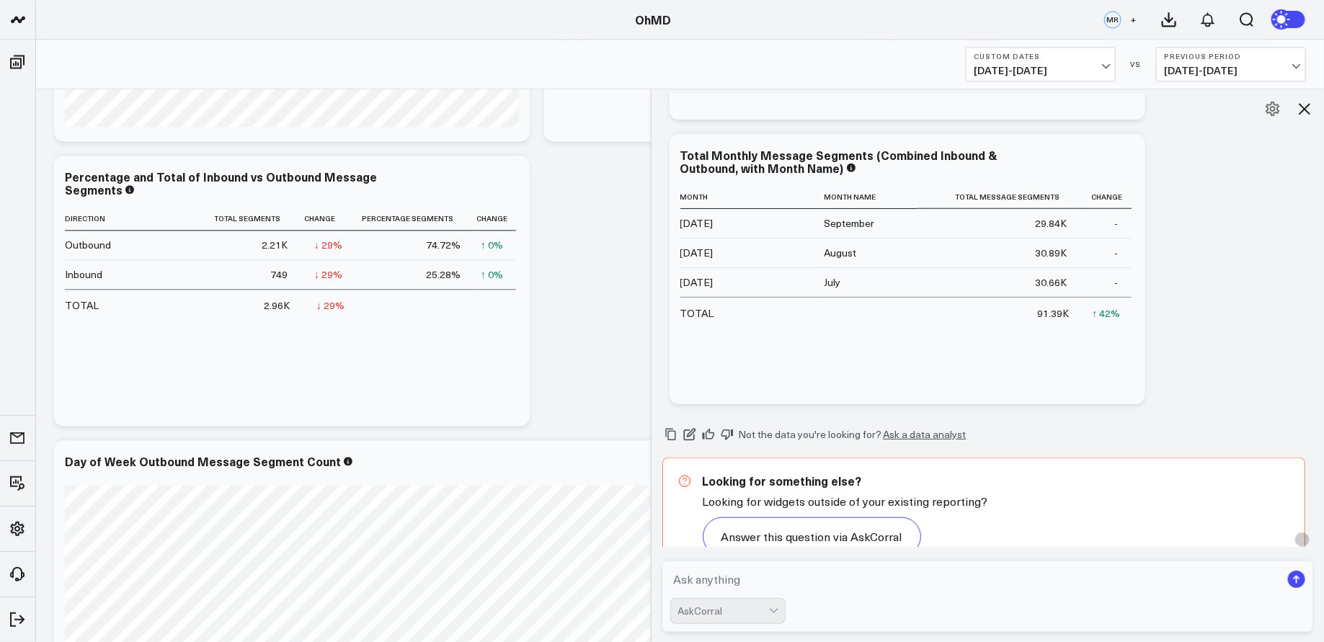
scroll to position [668, 0]
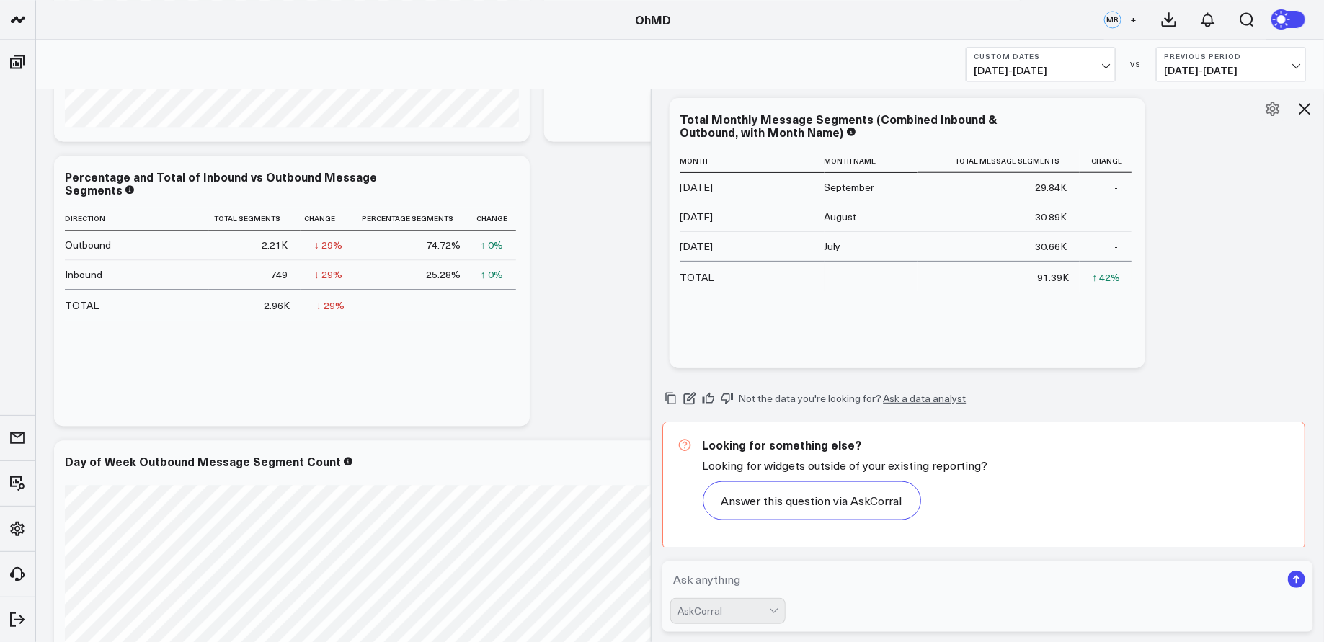
click at [773, 610] on div at bounding box center [774, 609] width 8 height 8
click at [726, 566] on div "Add Board" at bounding box center [734, 562] width 101 height 15
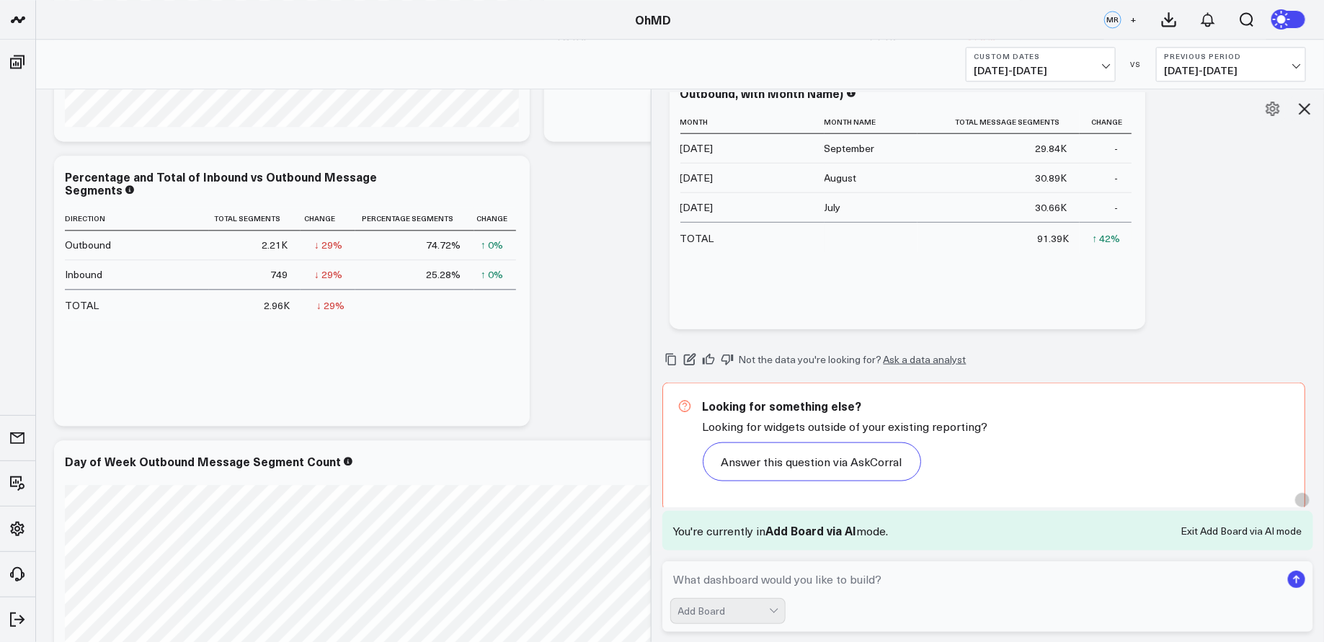
scroll to position [0, 0]
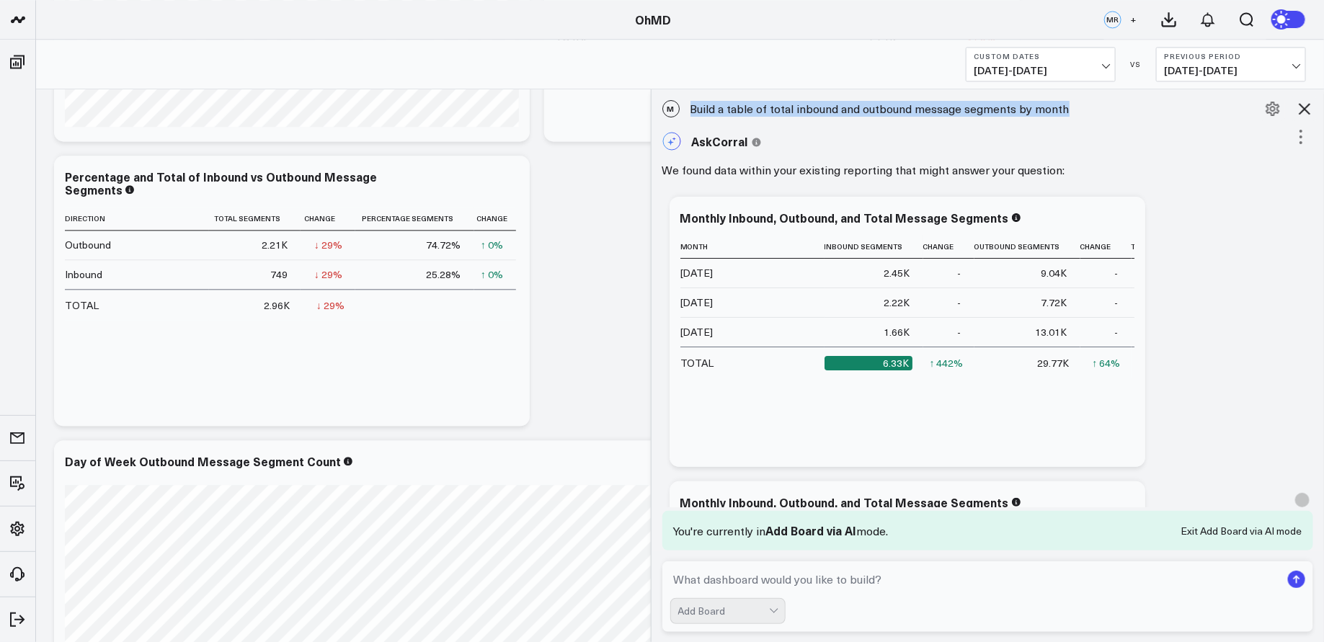
drag, startPoint x: 1083, startPoint y: 112, endPoint x: 1065, endPoint y: 113, distance: 18.8
click at [1065, 113] on div "M Build a table of total inbound and outbound message segments by month" at bounding box center [988, 109] width 673 height 32
copy div "Build a table of total inbound and outbound message segments by month"
click at [897, 585] on textarea at bounding box center [975, 580] width 611 height 26
paste textarea "Build a table of total inbound and outbound message segments by month"
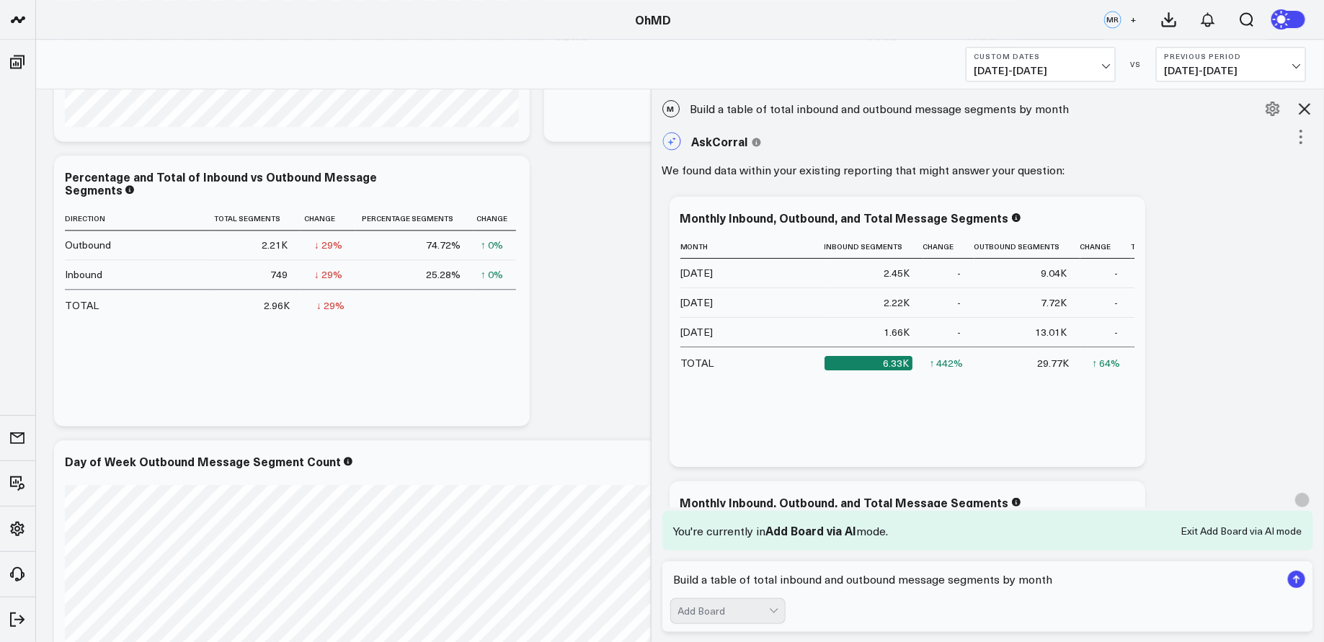
type textarea "Build a table of total inbound and outbound message segments by month"
click at [1297, 581] on icon "submit" at bounding box center [1296, 580] width 1 height 7
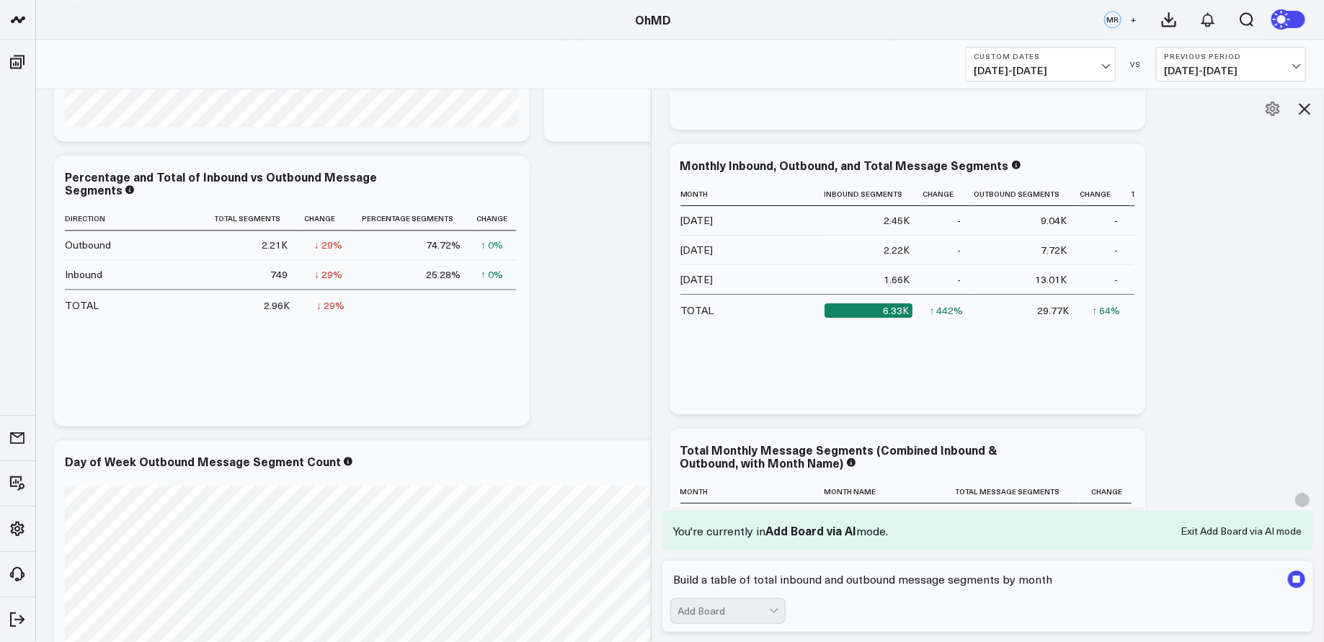
scroll to position [585, 0]
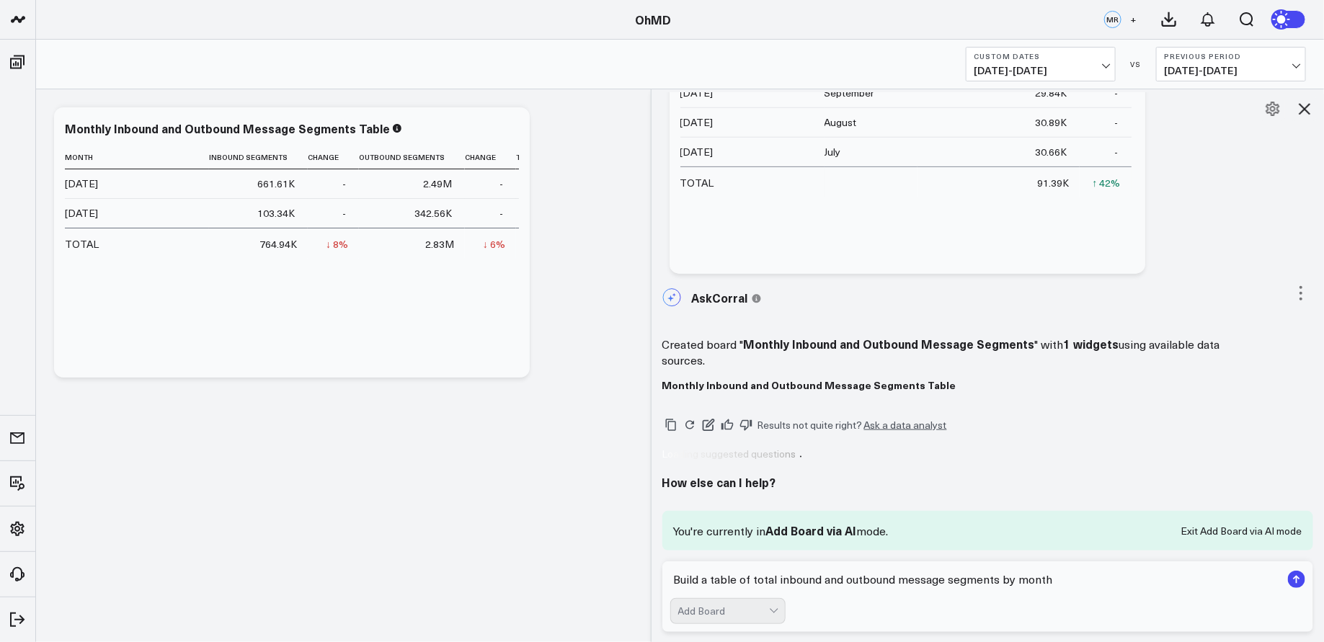
scroll to position [737, 0]
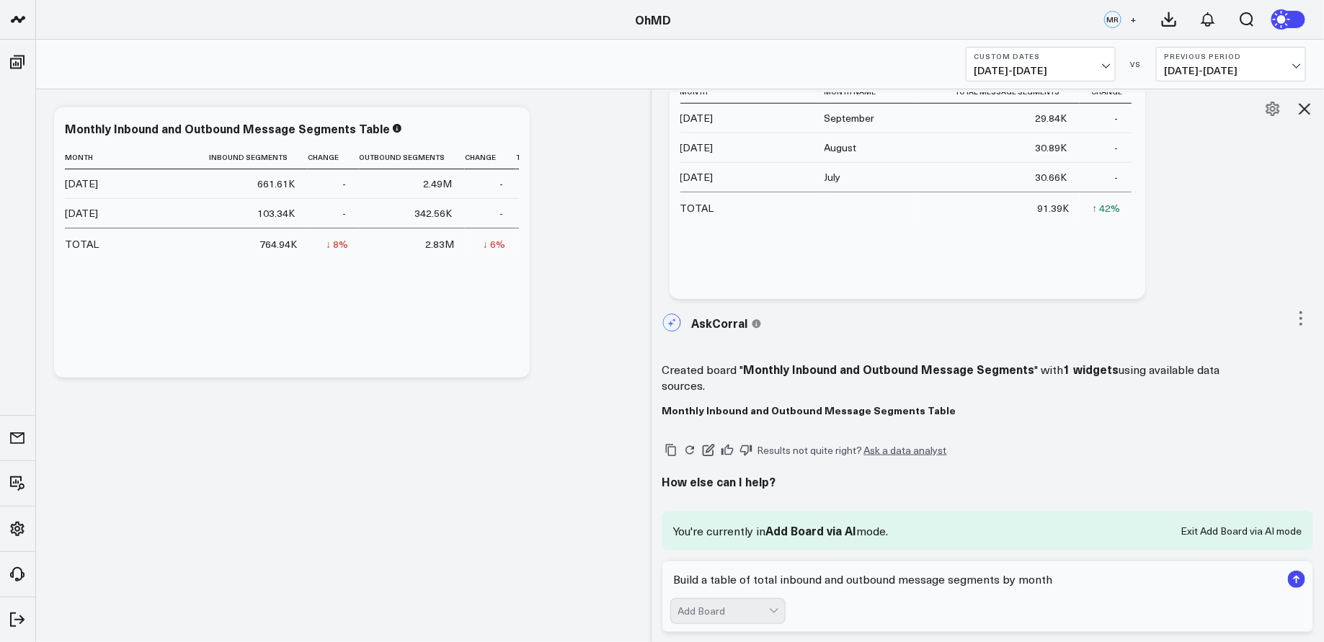
click at [563, 163] on div "Modify via AI Copy link to widget Ask support Remove Create linked copy Executi…" at bounding box center [680, 242] width 1266 height 285
click at [514, 122] on icon at bounding box center [510, 130] width 17 height 17
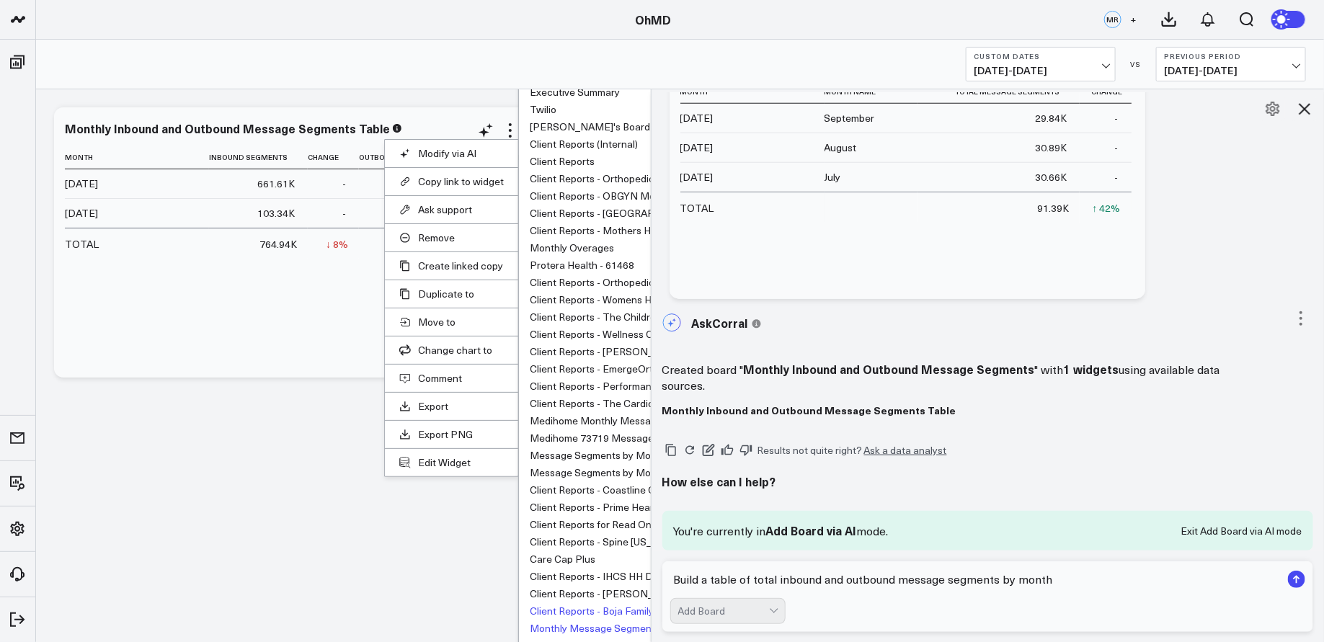
click at [583, 609] on button "Client Reports - Boja Family Medicine - 63094" at bounding box center [632, 611] width 205 height 10
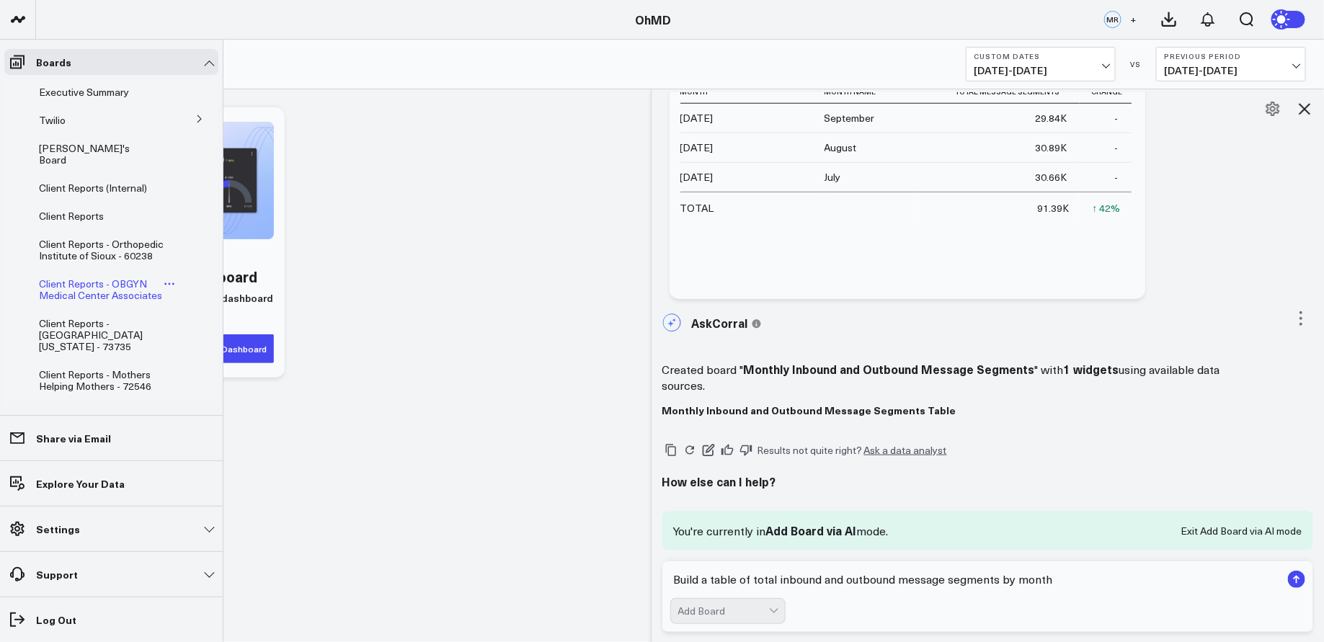
scroll to position [1094, 0]
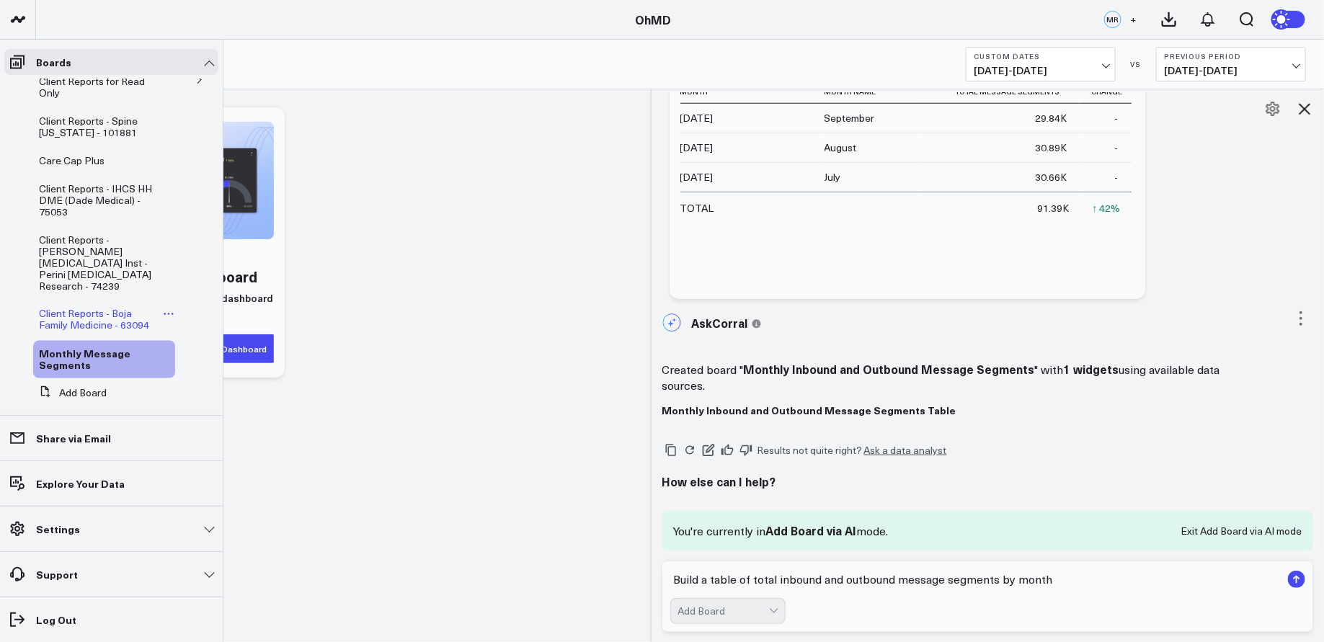
click at [99, 307] on span "Client Reports - Boja Family Medicine - 63094" at bounding box center [94, 319] width 110 height 25
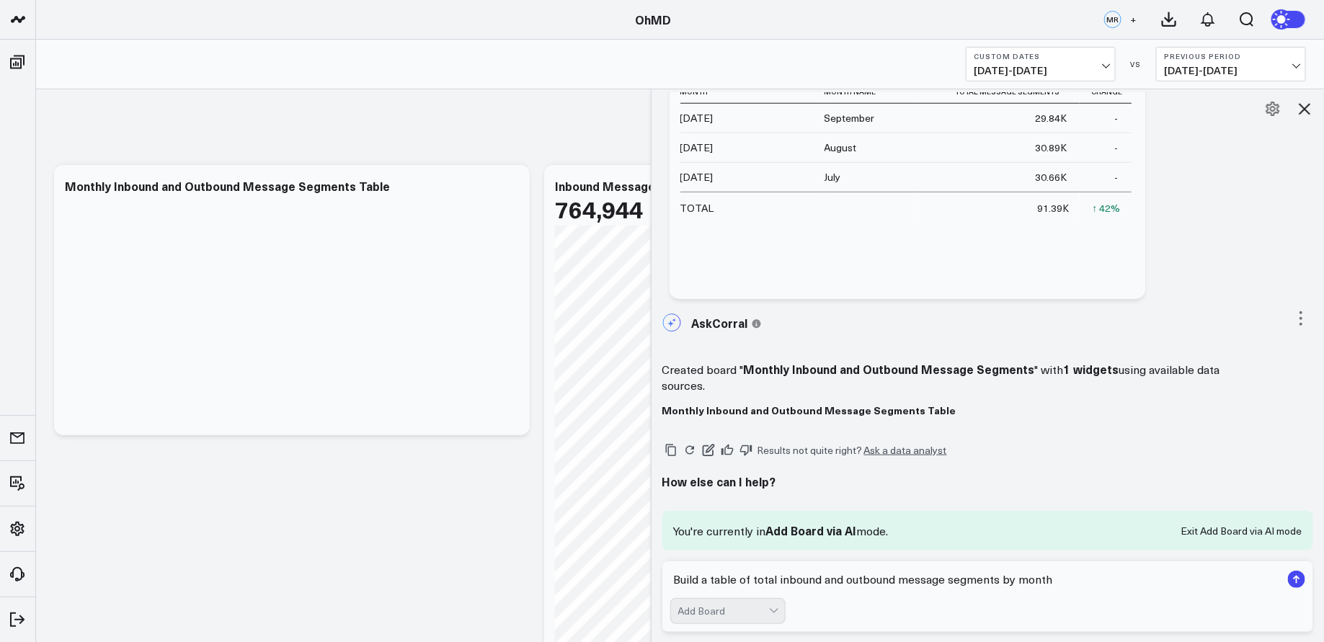
click at [1308, 103] on icon at bounding box center [1304, 108] width 17 height 17
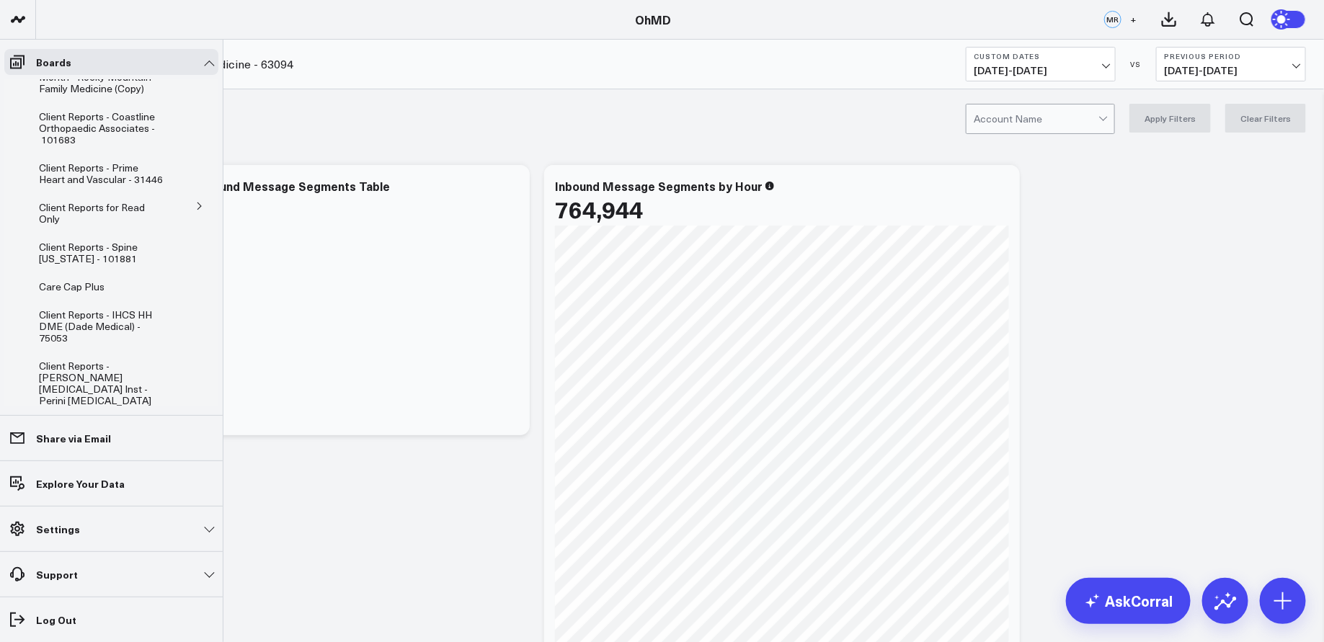
scroll to position [1094, 0]
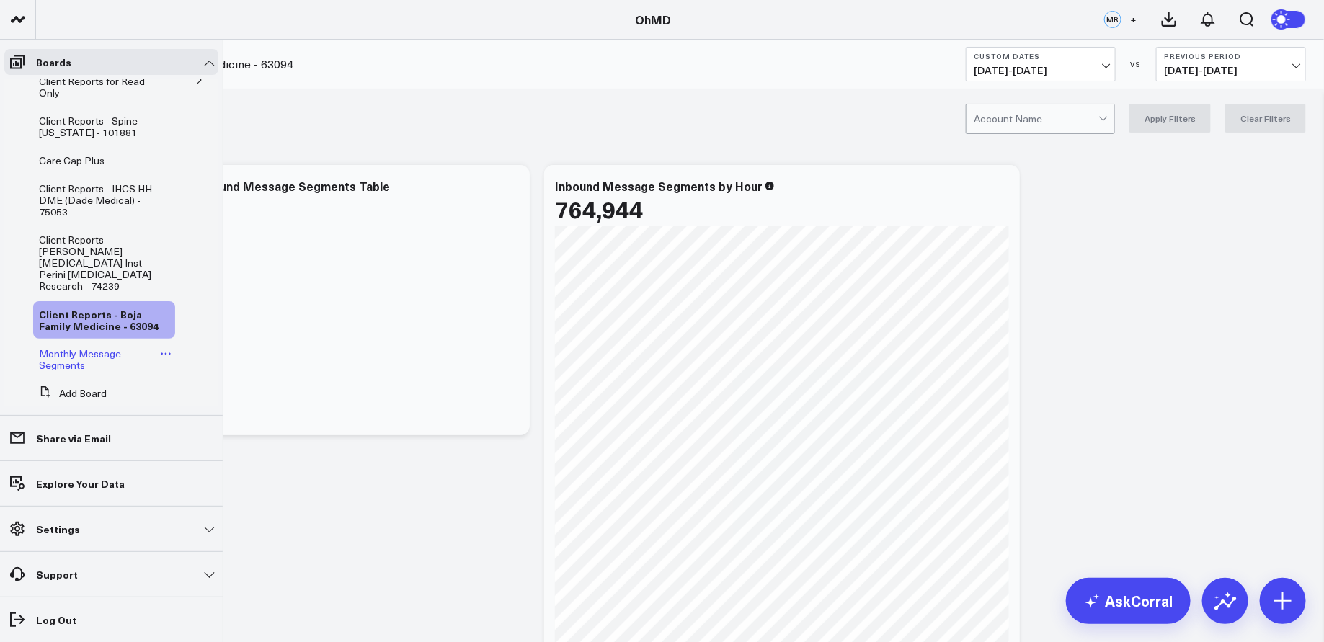
click at [81, 347] on span "Monthly Message Segments" at bounding box center [80, 359] width 82 height 25
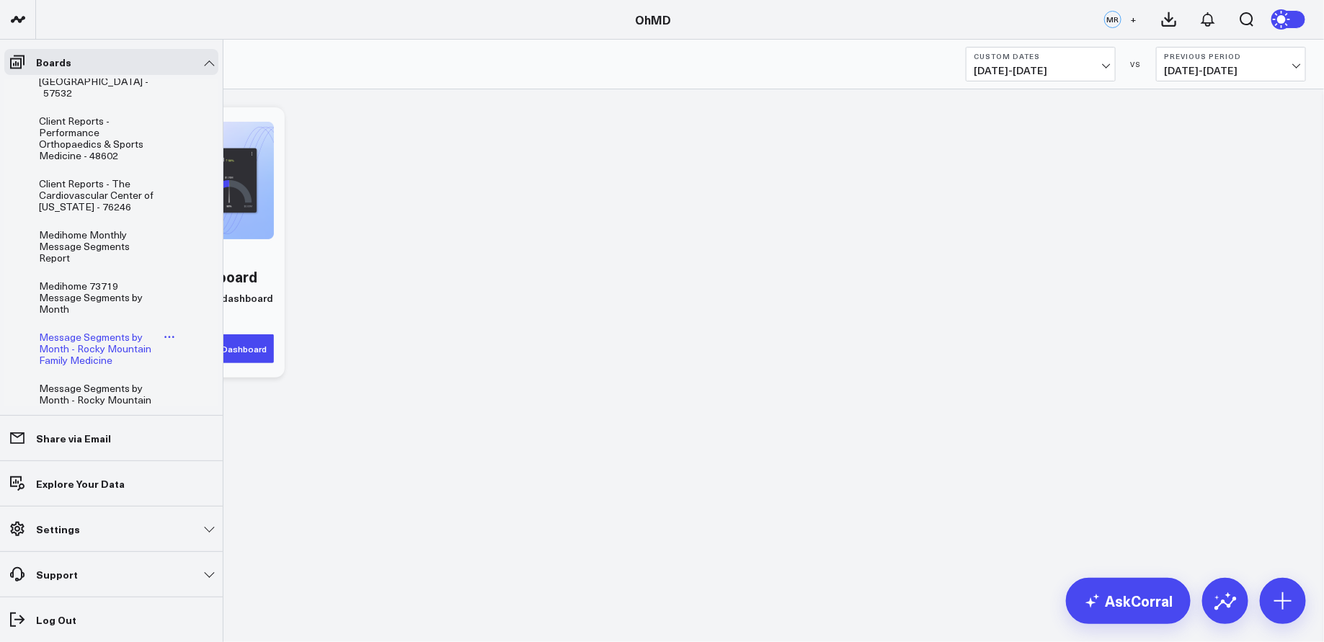
scroll to position [1094, 0]
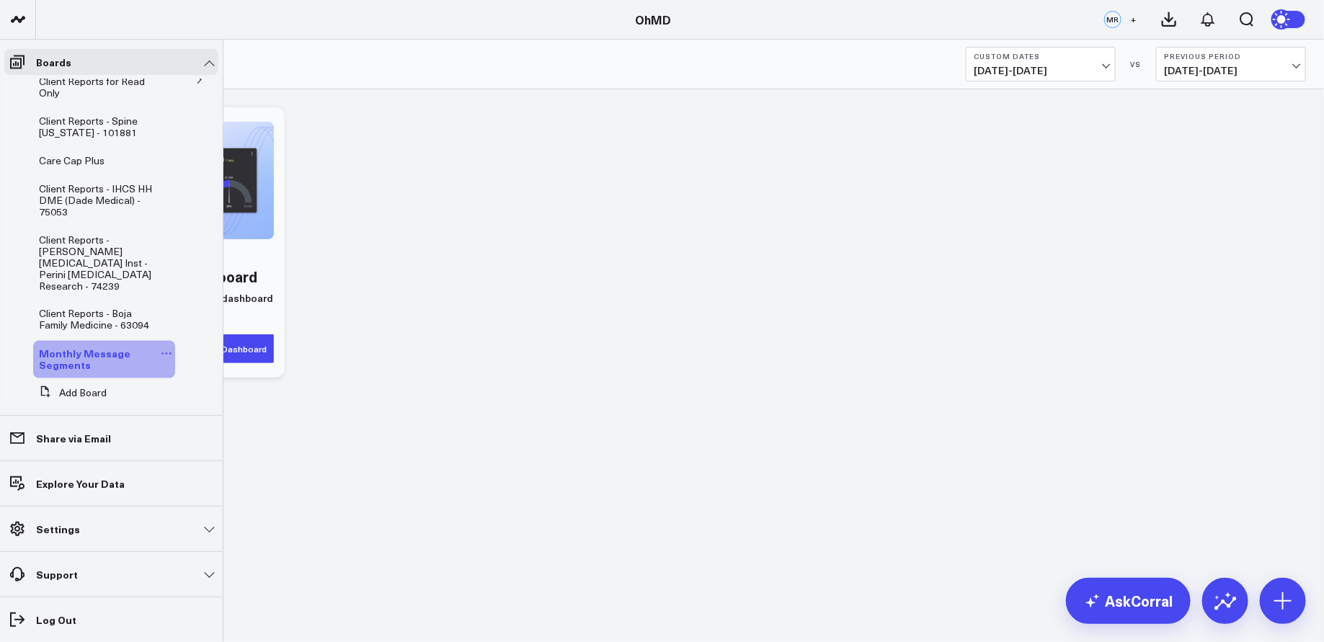
click at [161, 348] on icon at bounding box center [167, 354] width 12 height 12
click at [210, 432] on button "Delete Board" at bounding box center [227, 433] width 117 height 28
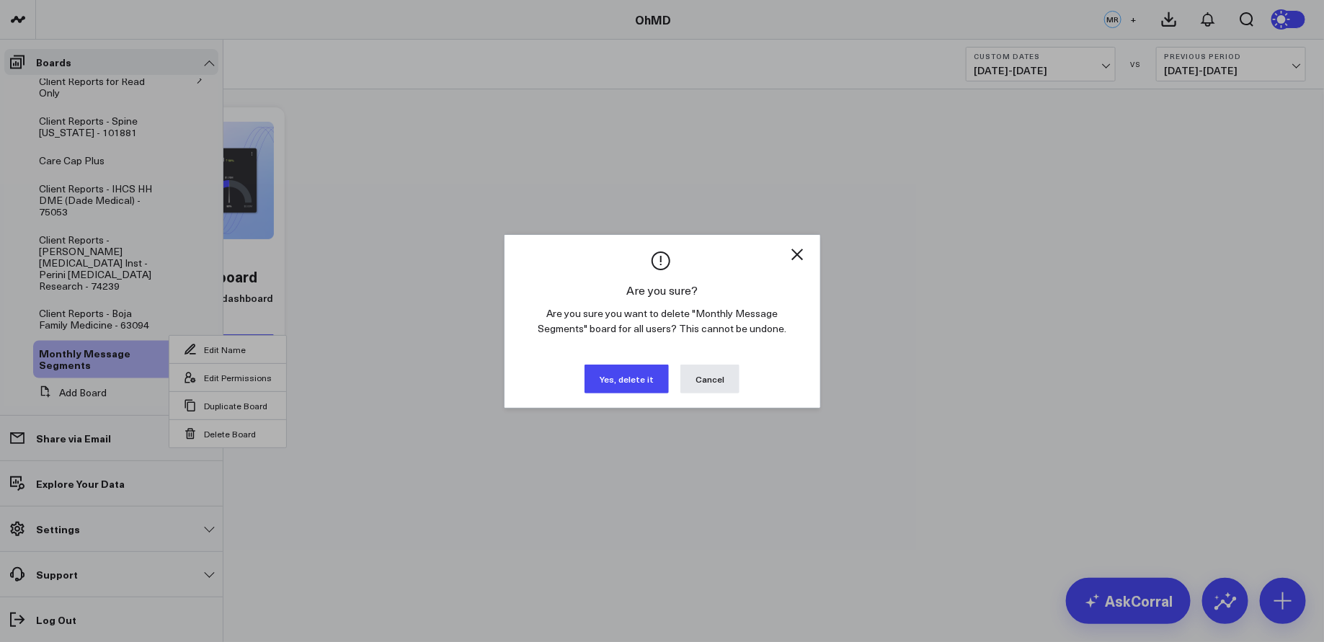
click at [633, 376] on button "Yes, delete it" at bounding box center [627, 379] width 84 height 29
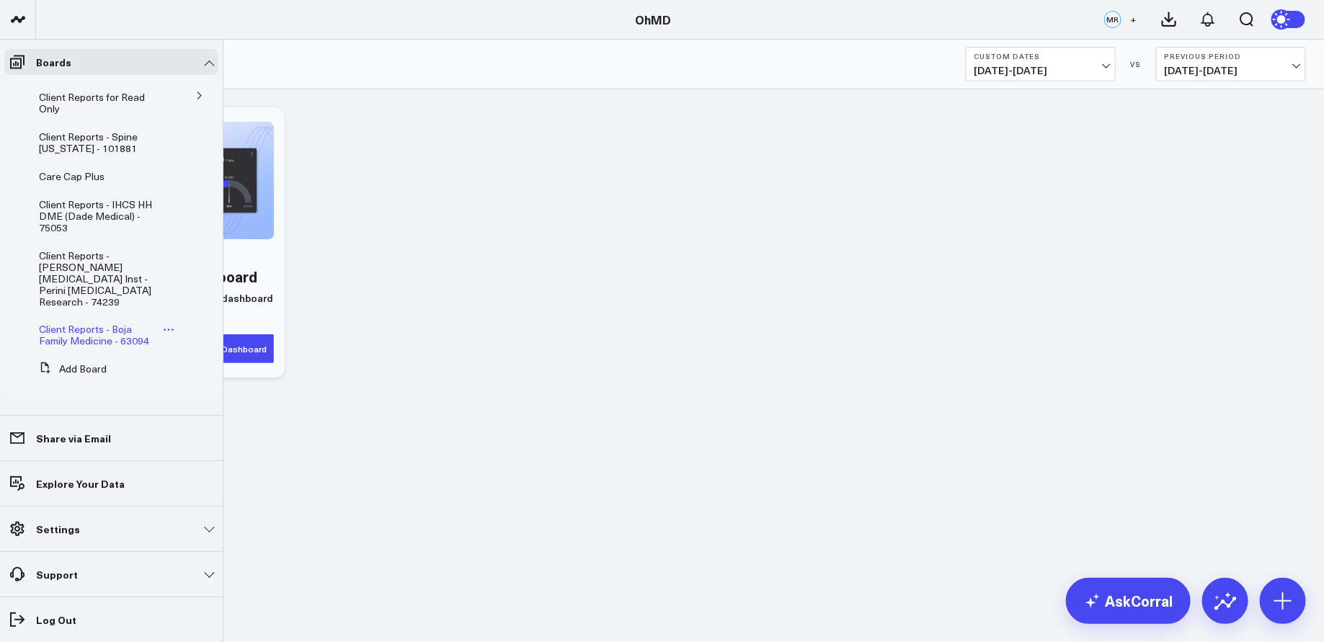
scroll to position [1054, 0]
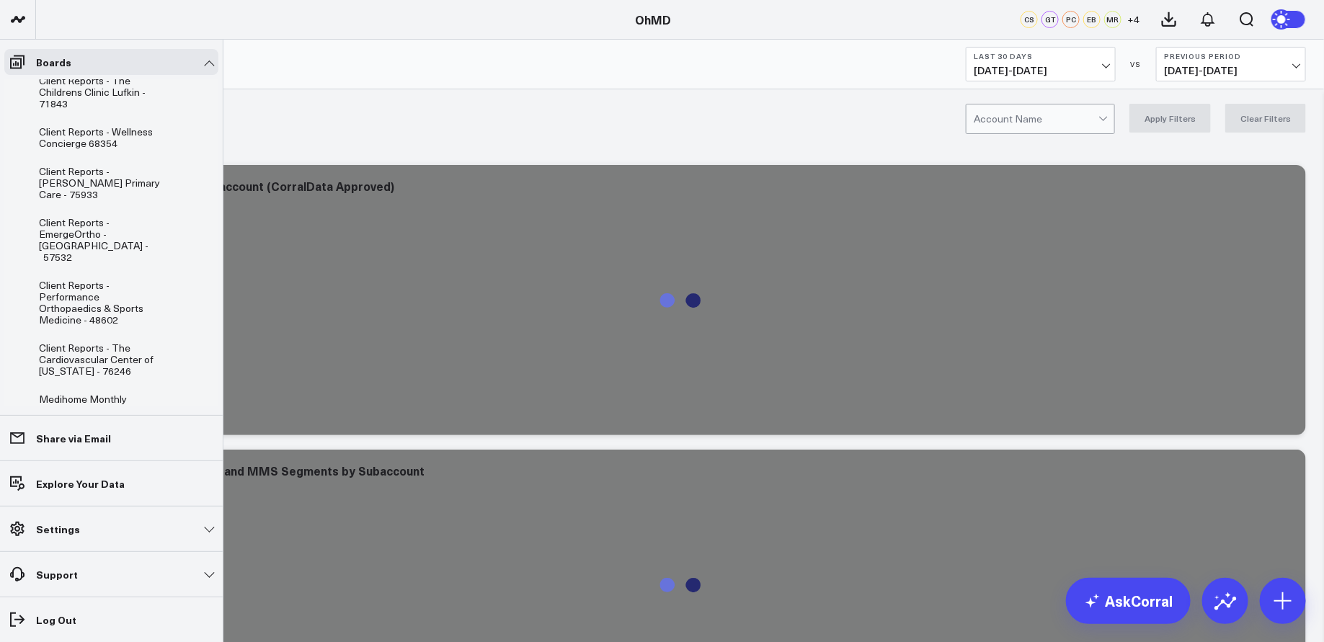
scroll to position [1054, 0]
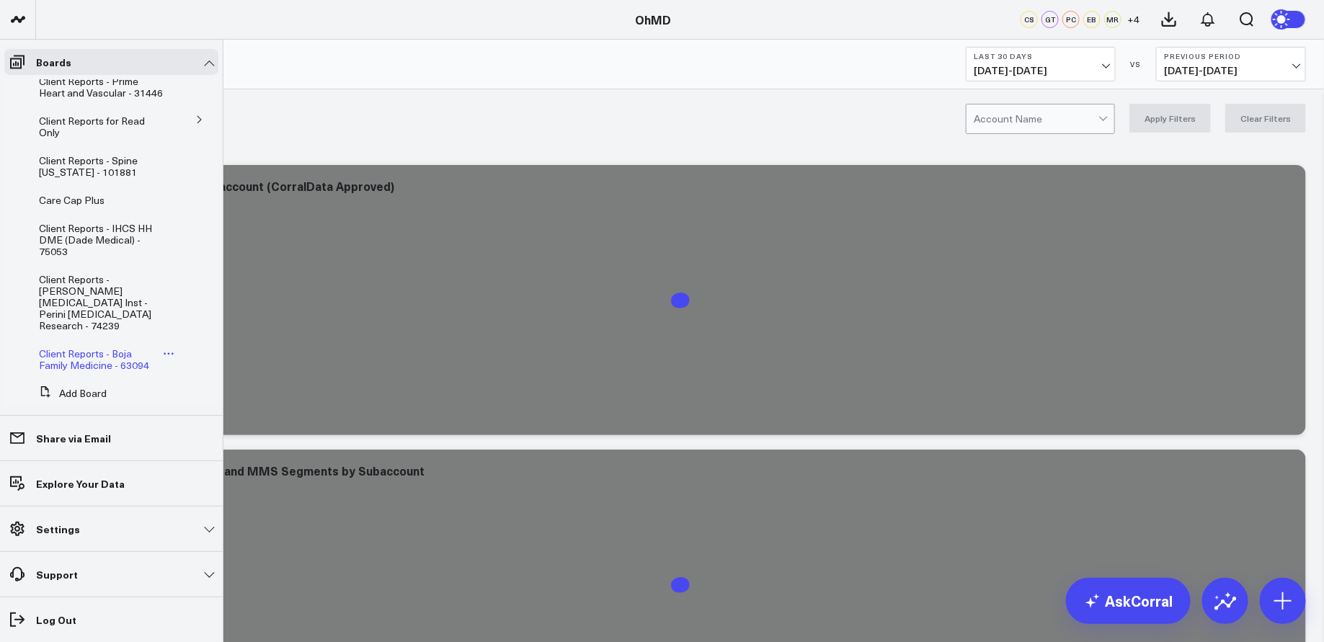
click at [91, 347] on span "Client Reports - Boja Family Medicine - 63094" at bounding box center [94, 359] width 110 height 25
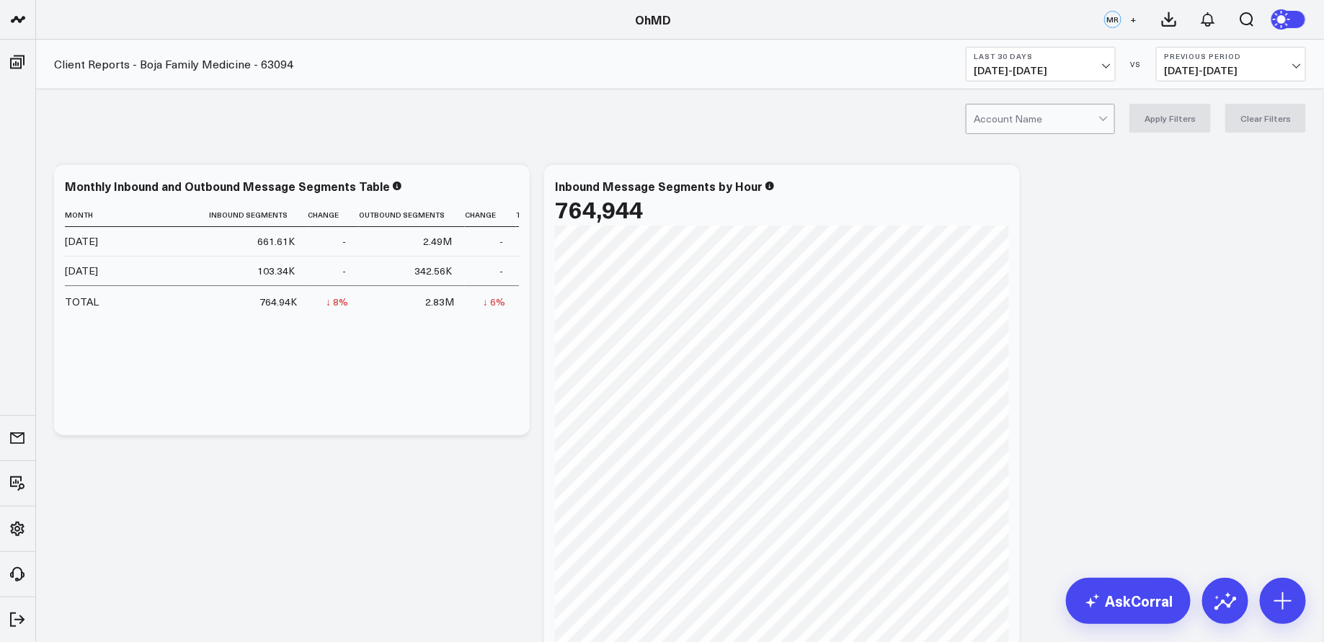
click at [988, 130] on div at bounding box center [1036, 119] width 125 height 29
type input "boja"
click at [1026, 152] on div "Boja Family Medicine - 63094" at bounding box center [1041, 155] width 148 height 40
click at [1174, 121] on button "Apply Filters" at bounding box center [1169, 118] width 81 height 29
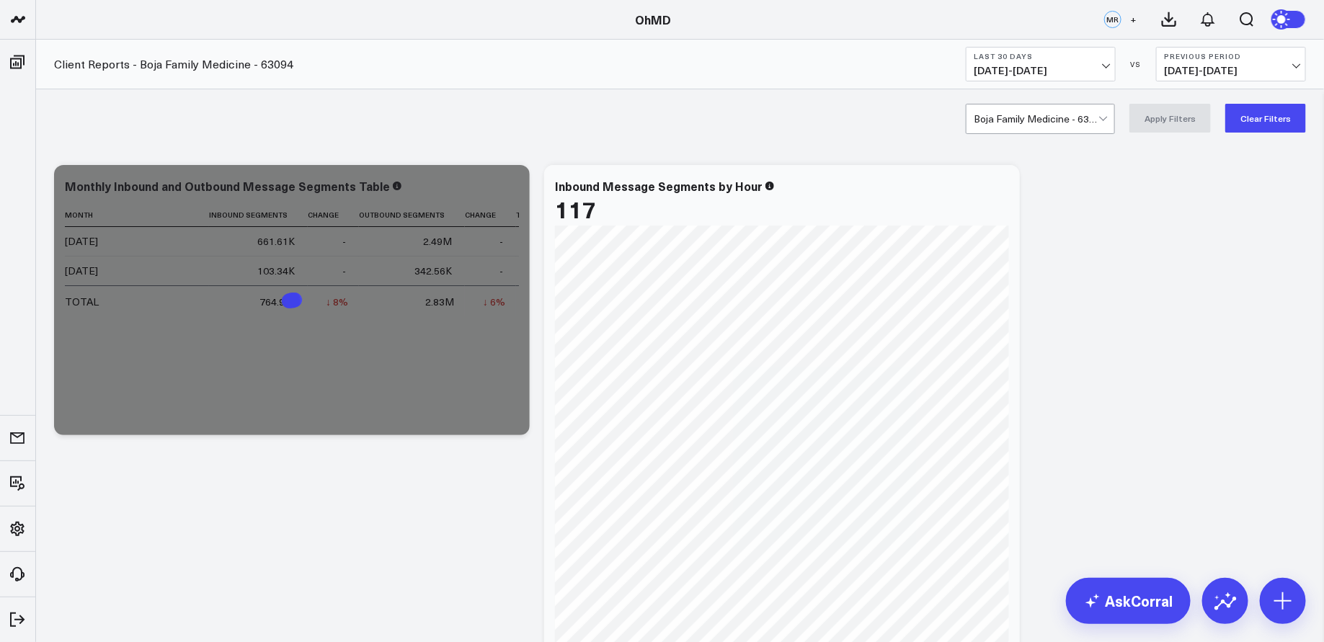
click at [1072, 59] on b "Last 30 Days" at bounding box center [1041, 56] width 134 height 9
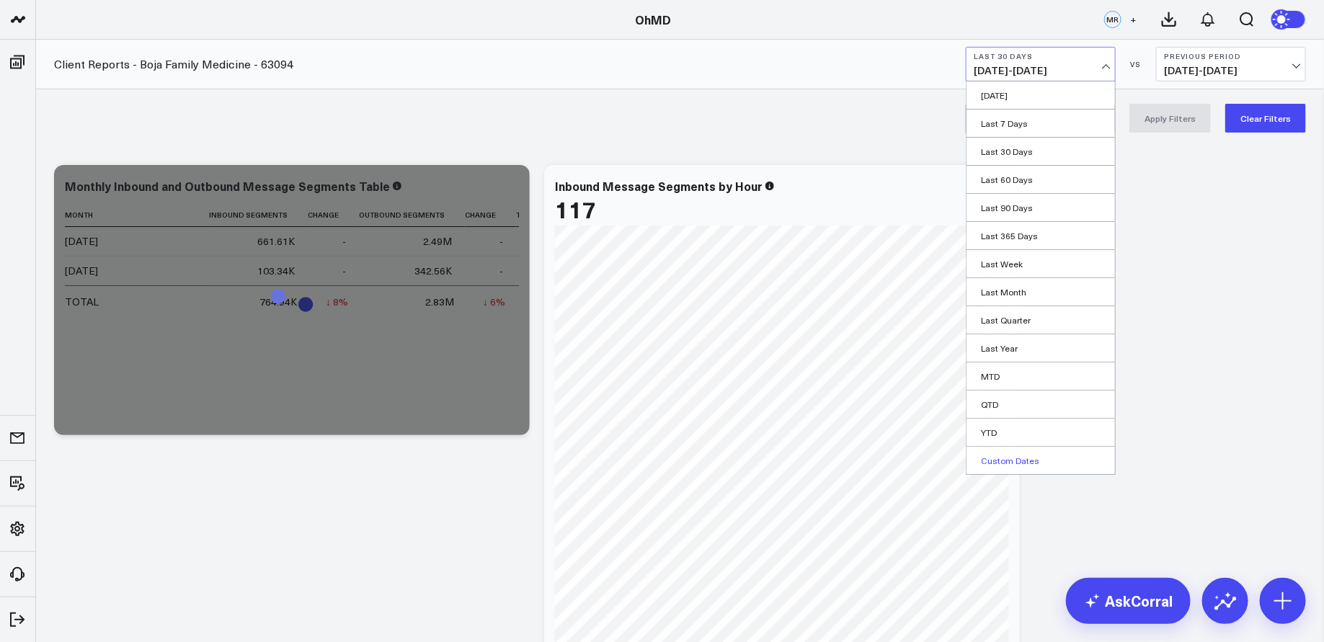
click at [1023, 457] on link "Custom Dates" at bounding box center [1041, 460] width 148 height 27
select select "8"
select select "2025"
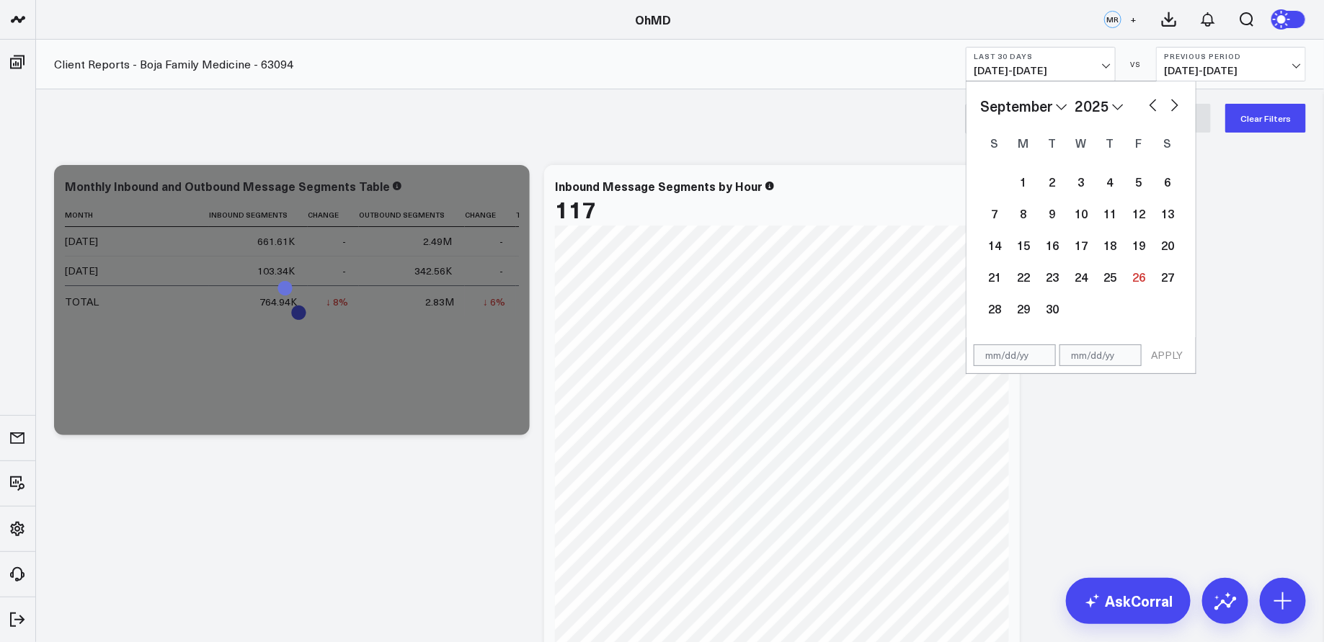
click at [1151, 105] on button "button" at bounding box center [1153, 103] width 14 height 17
select select "7"
select select "2025"
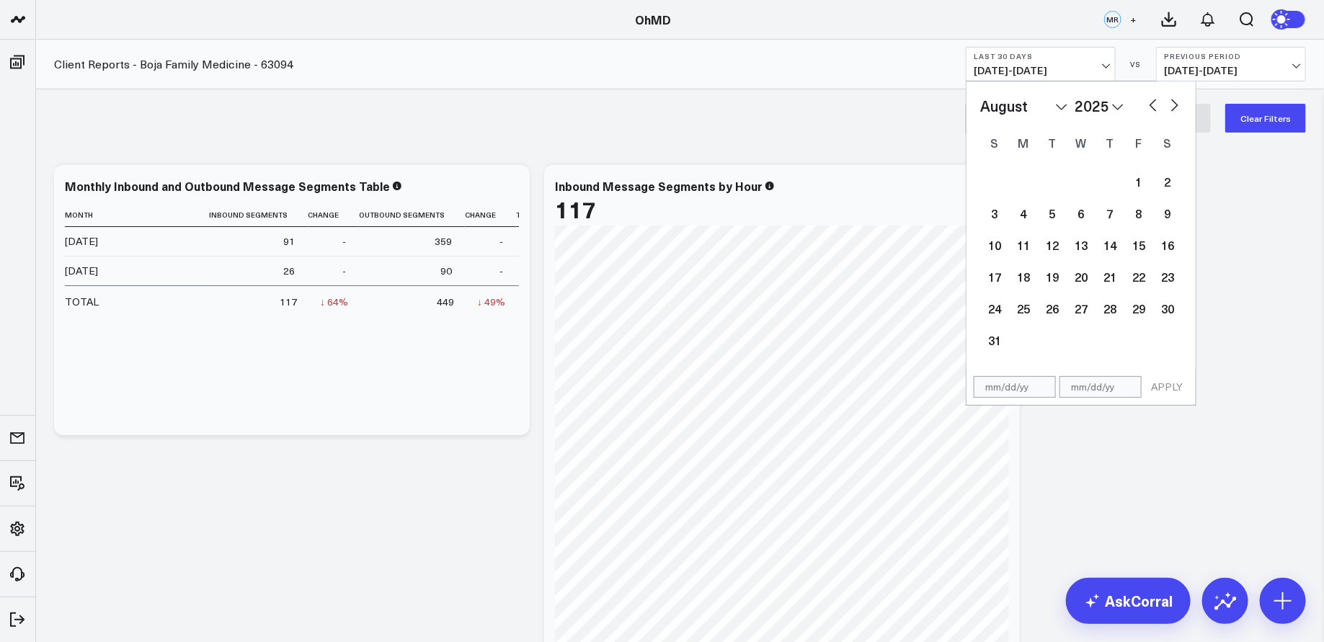
click at [1151, 105] on button "button" at bounding box center [1153, 103] width 14 height 17
select select "6"
select select "2025"
click at [1057, 177] on div "1" at bounding box center [1052, 181] width 29 height 29
type input "[DATE]"
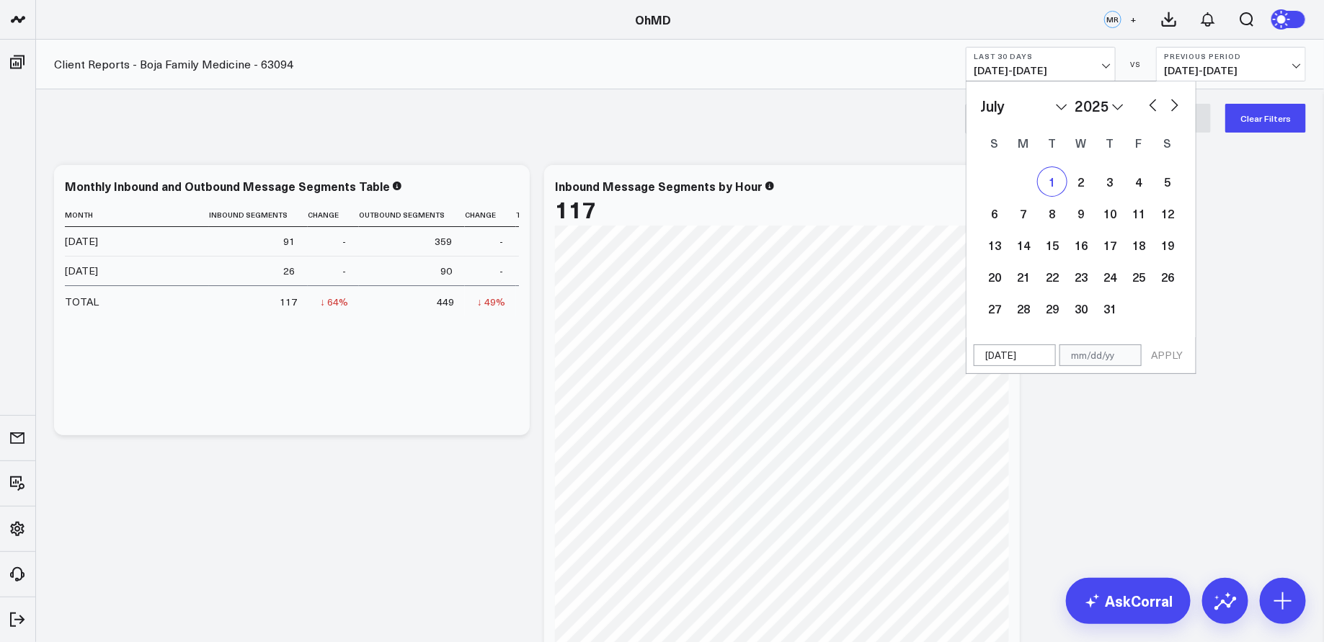
select select "6"
select select "2025"
click at [1176, 105] on button "button" at bounding box center [1175, 103] width 14 height 17
select select "7"
select select "2025"
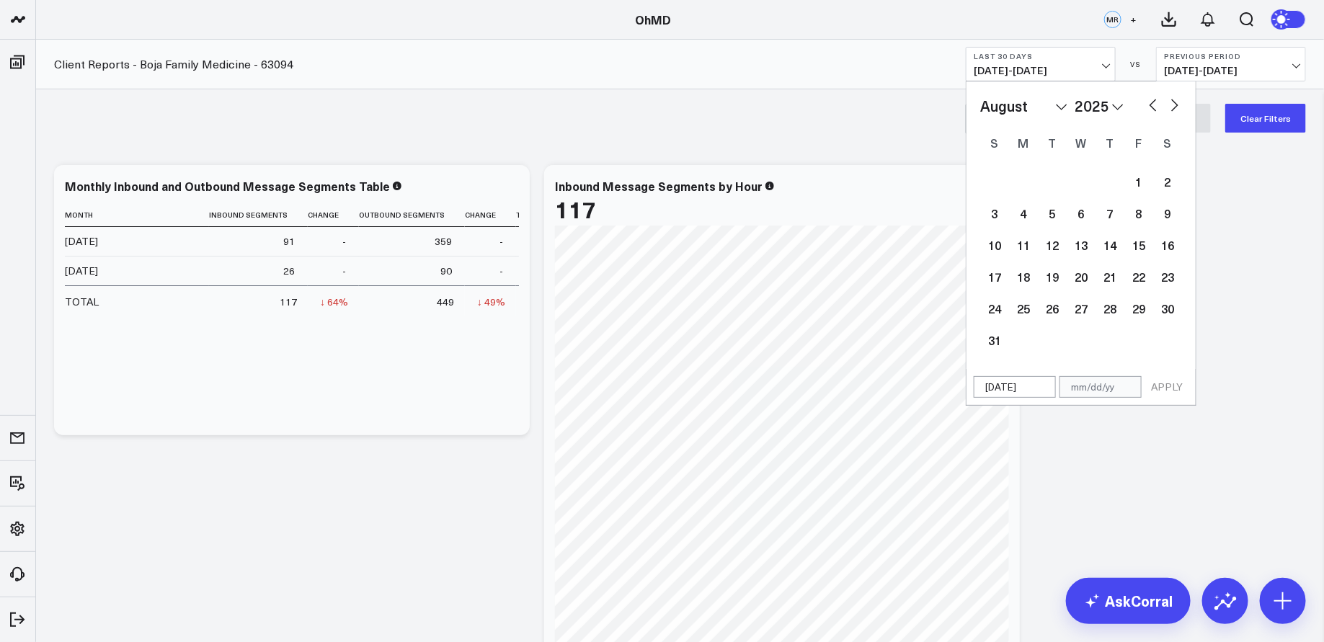
click at [1176, 105] on button "button" at bounding box center [1175, 103] width 14 height 17
select select "8"
select select "2025"
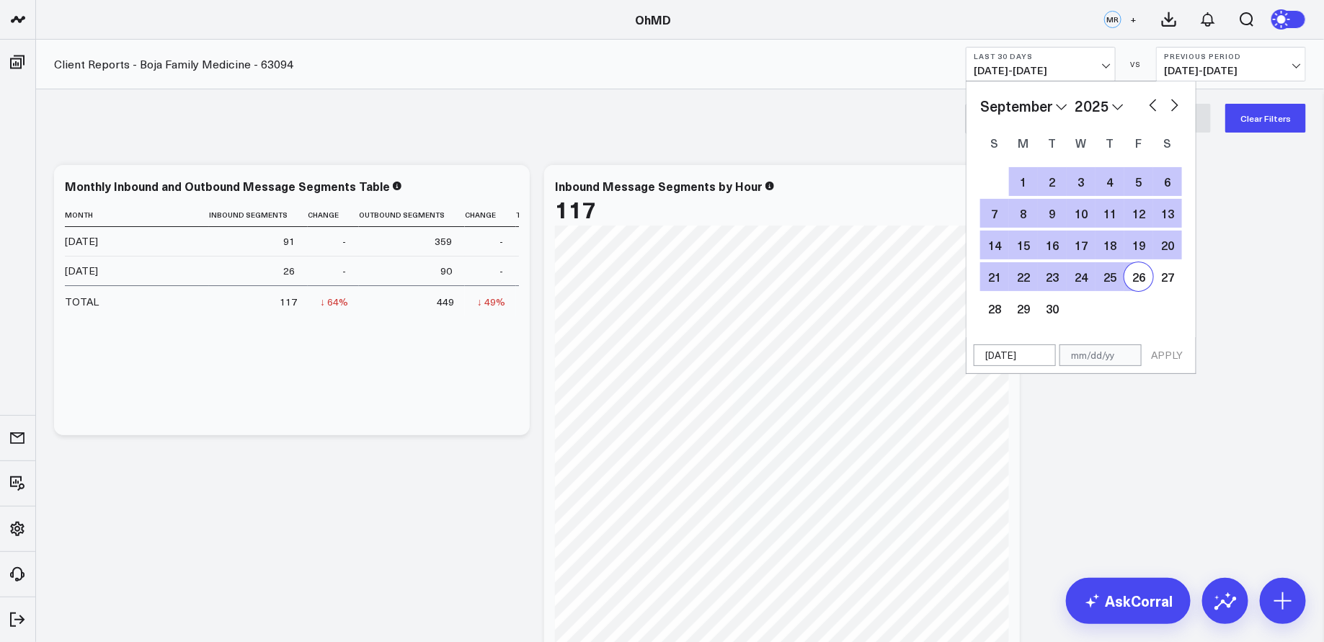
click at [1142, 275] on div "26" at bounding box center [1138, 276] width 29 height 29
type input "[DATE]"
select select "8"
select select "2025"
click at [1167, 356] on button "APPLY" at bounding box center [1166, 356] width 43 height 22
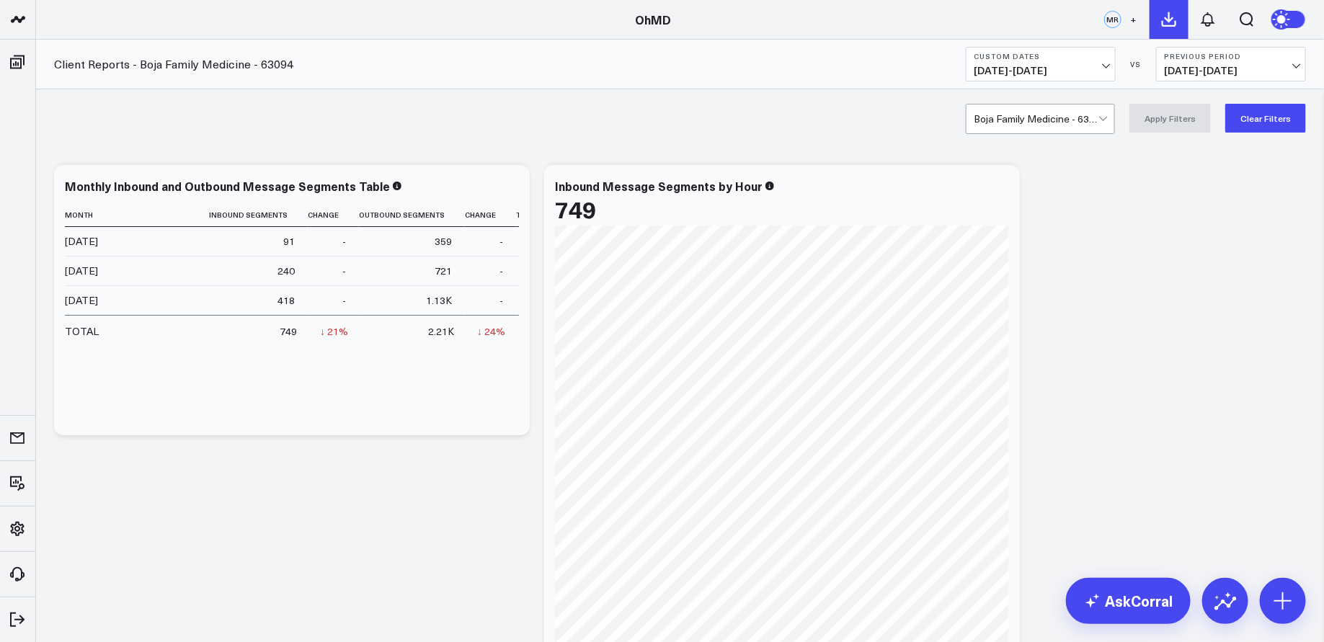
click at [1168, 19] on icon at bounding box center [1169, 19] width 13 height 13
click at [1209, 17] on icon at bounding box center [1207, 19] width 17 height 17
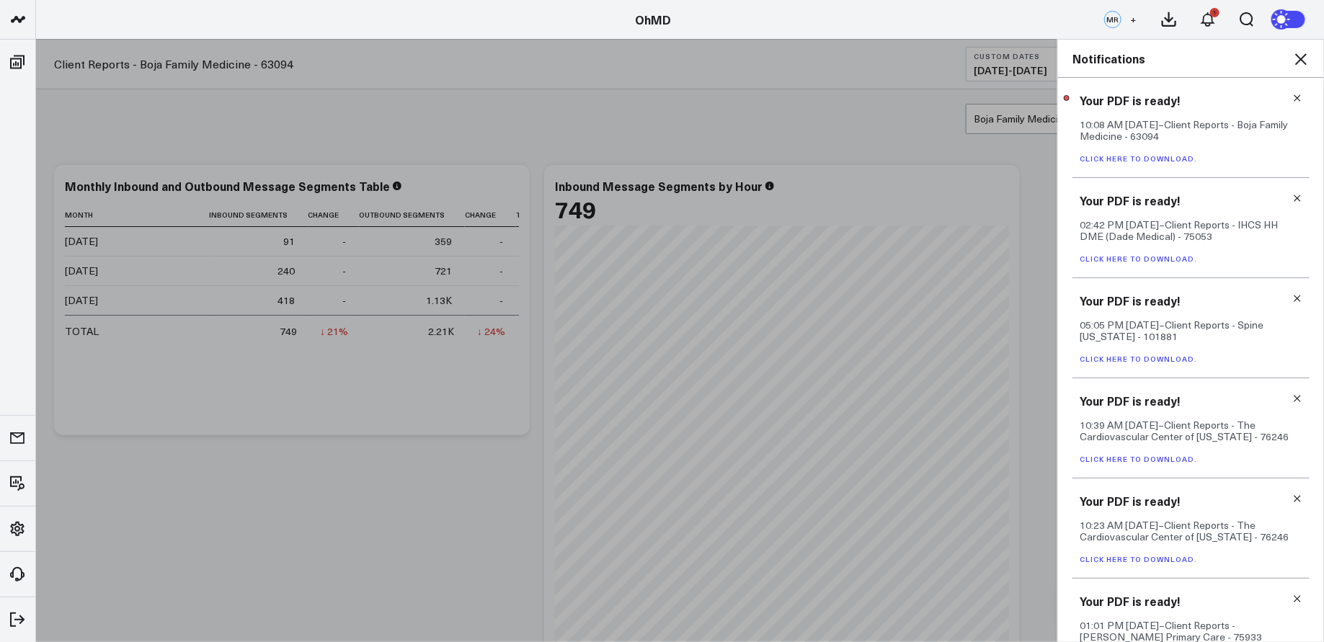
click at [1178, 154] on link "Click here to download." at bounding box center [1138, 159] width 117 height 10
